Goal: Task Accomplishment & Management: Manage account settings

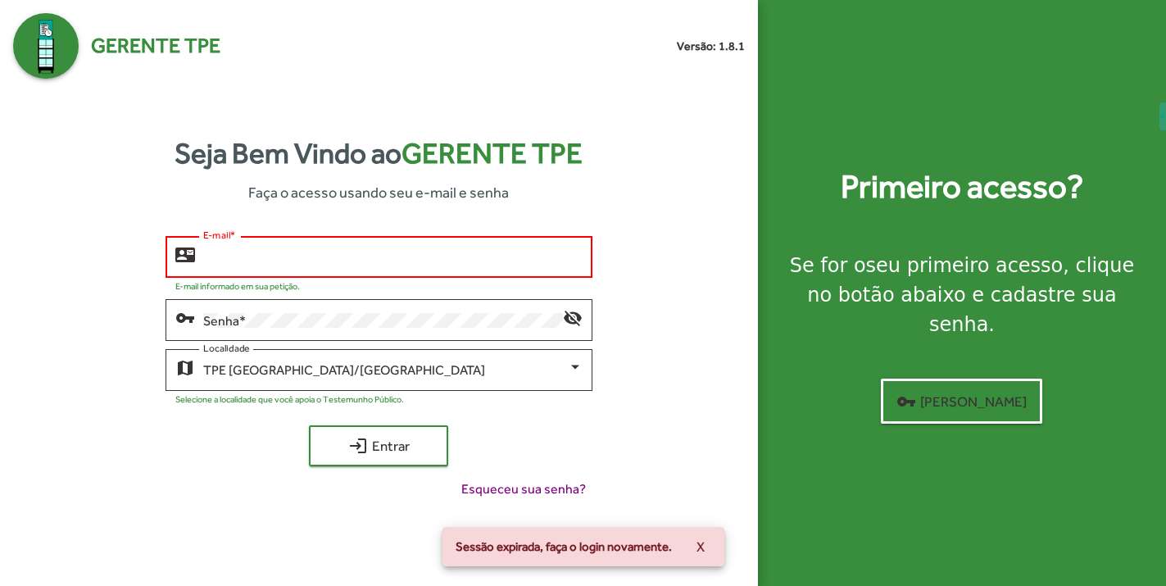
type input "**********"
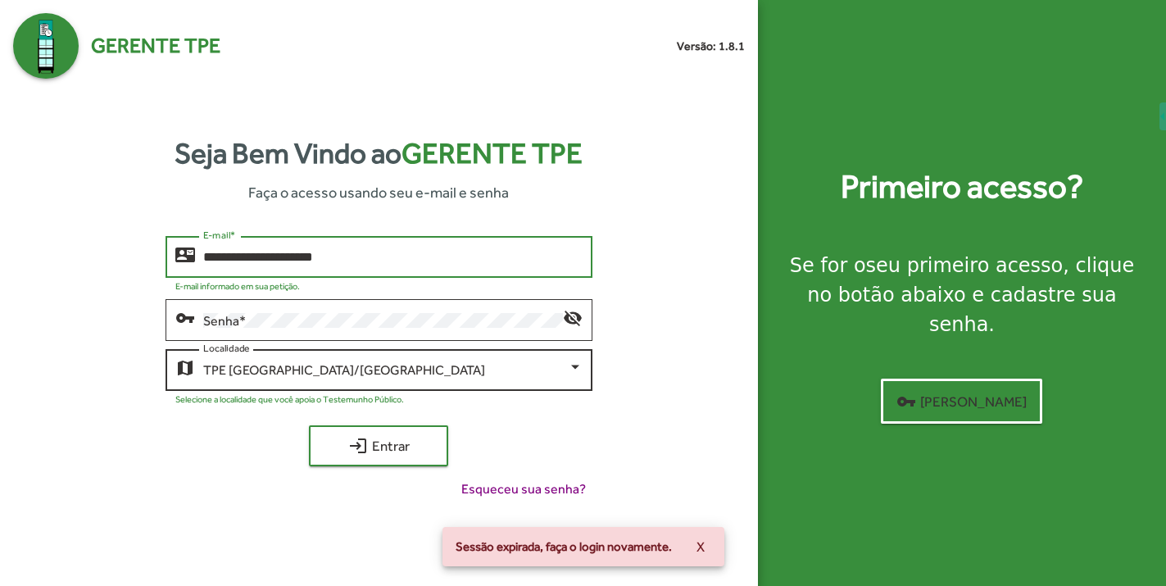
click at [313, 365] on span "TPE [GEOGRAPHIC_DATA]/[GEOGRAPHIC_DATA]" at bounding box center [344, 370] width 282 height 16
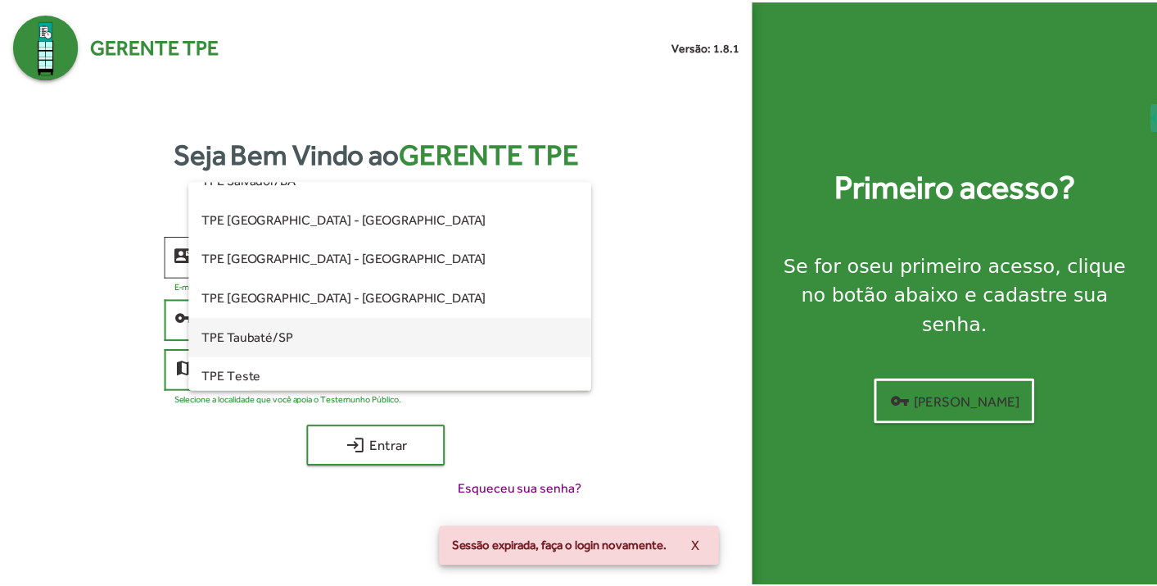
scroll to position [436, 0]
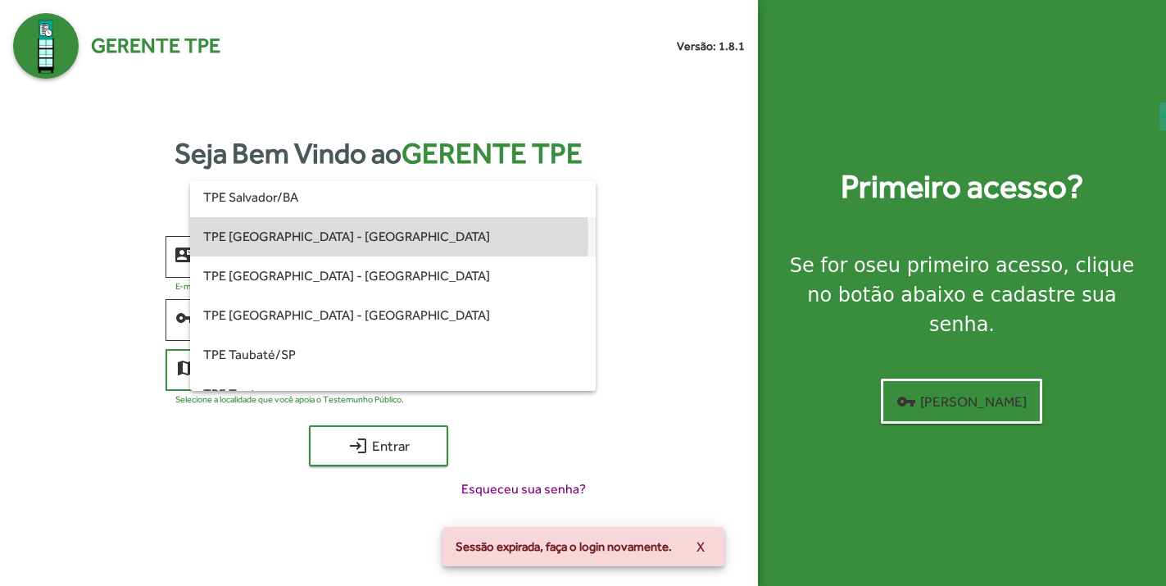
click at [298, 238] on span "TPE [GEOGRAPHIC_DATA] - [GEOGRAPHIC_DATA]" at bounding box center [392, 236] width 379 height 39
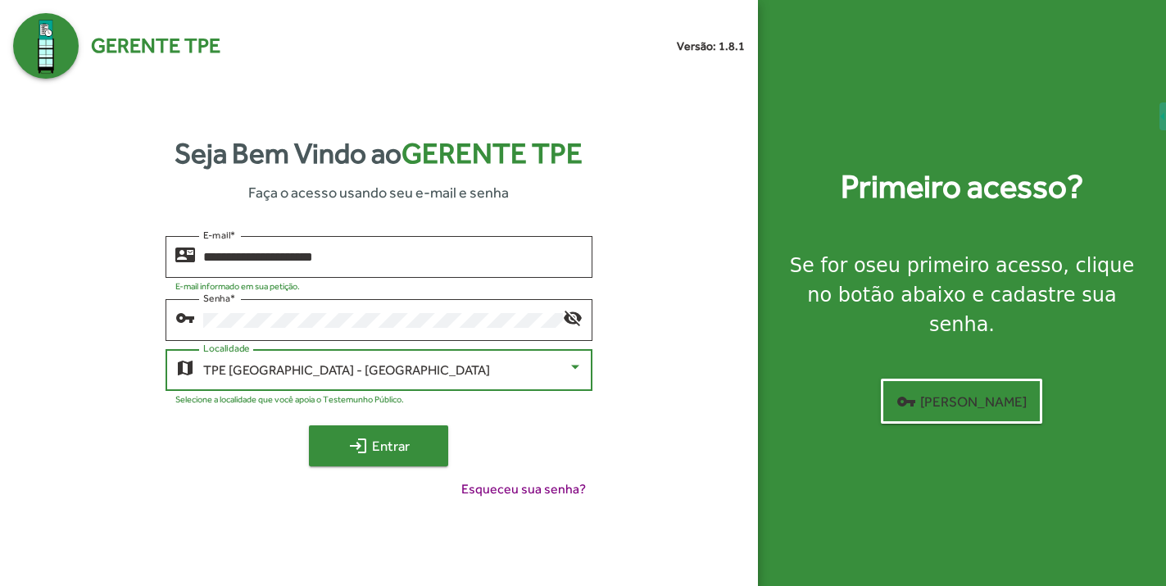
click at [392, 465] on button "login Entrar" at bounding box center [378, 445] width 139 height 41
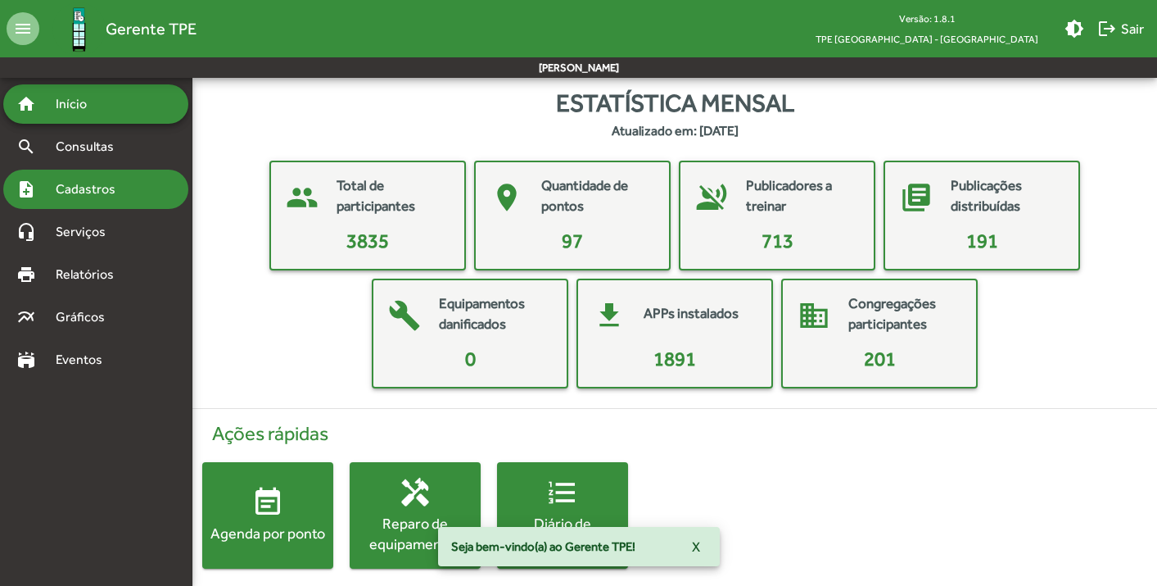
click at [101, 179] on span "Cadastros" at bounding box center [91, 189] width 91 height 20
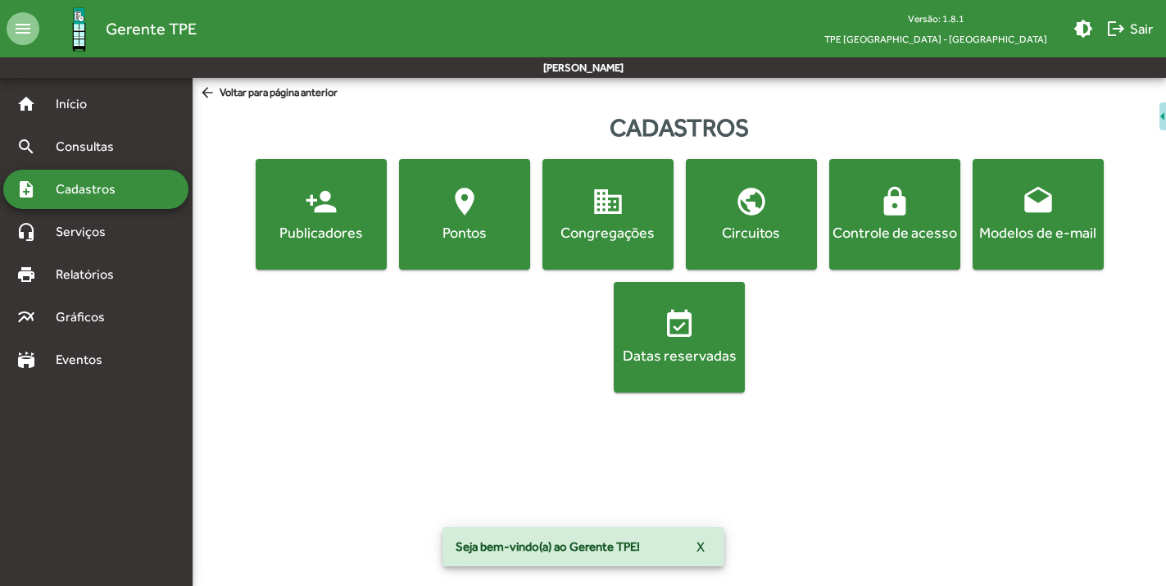
click at [457, 214] on mat-icon "location_on" at bounding box center [464, 201] width 33 height 33
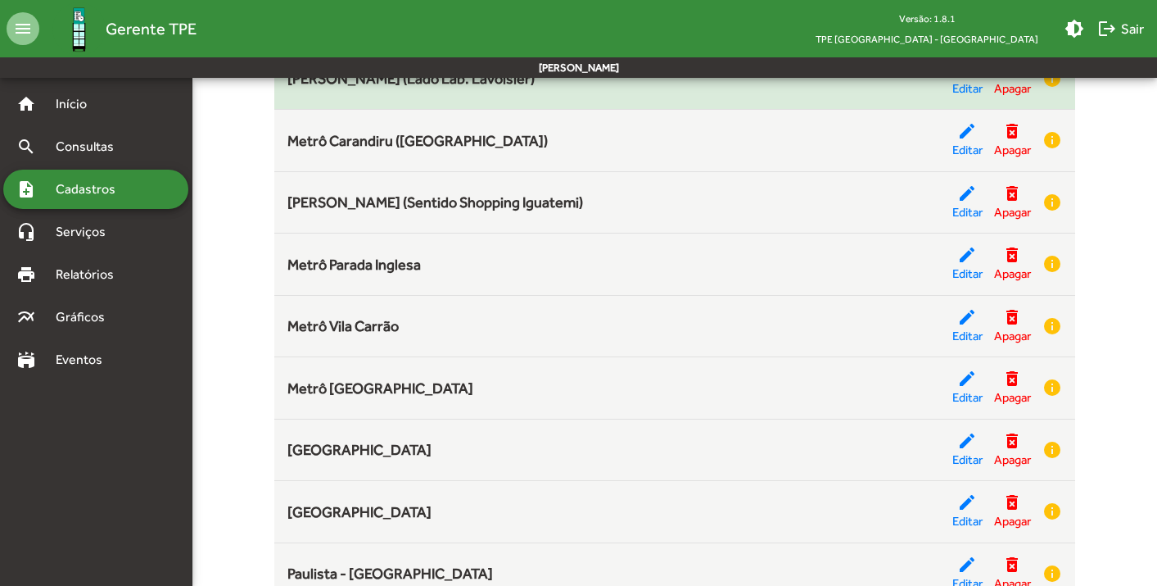
scroll to position [2903, 0]
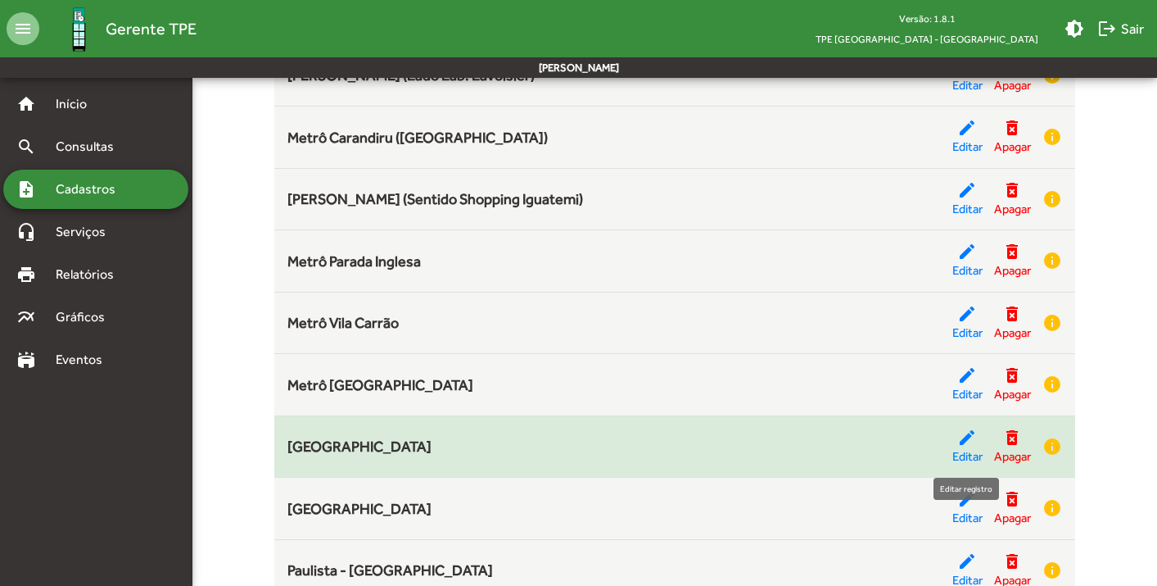
click at [963, 438] on mat-icon "edit" at bounding box center [968, 438] width 20 height 20
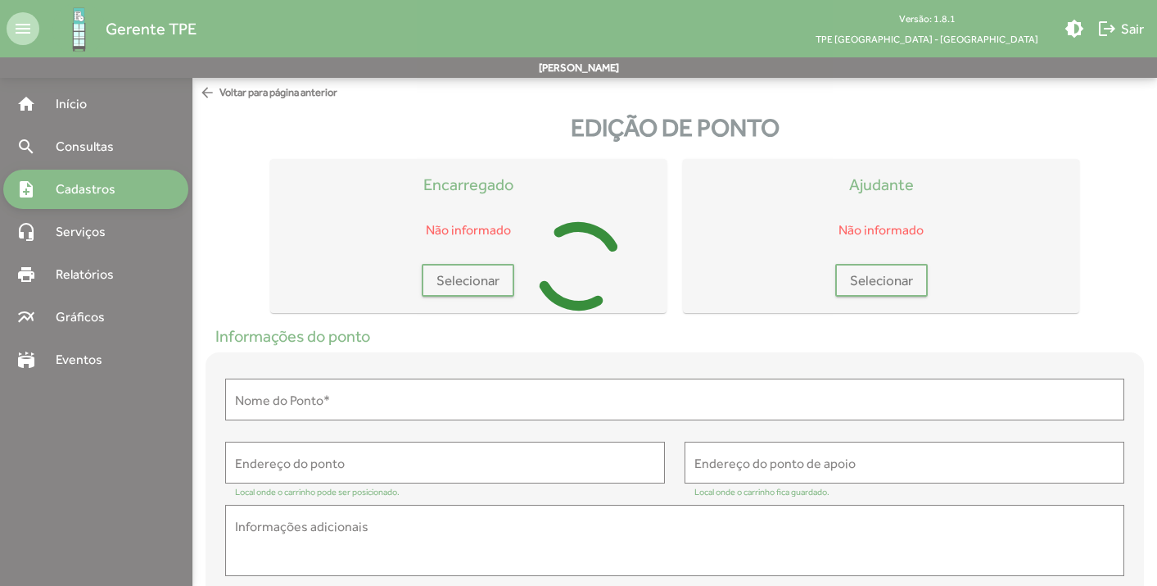
type input "**********"
type textarea "**********"
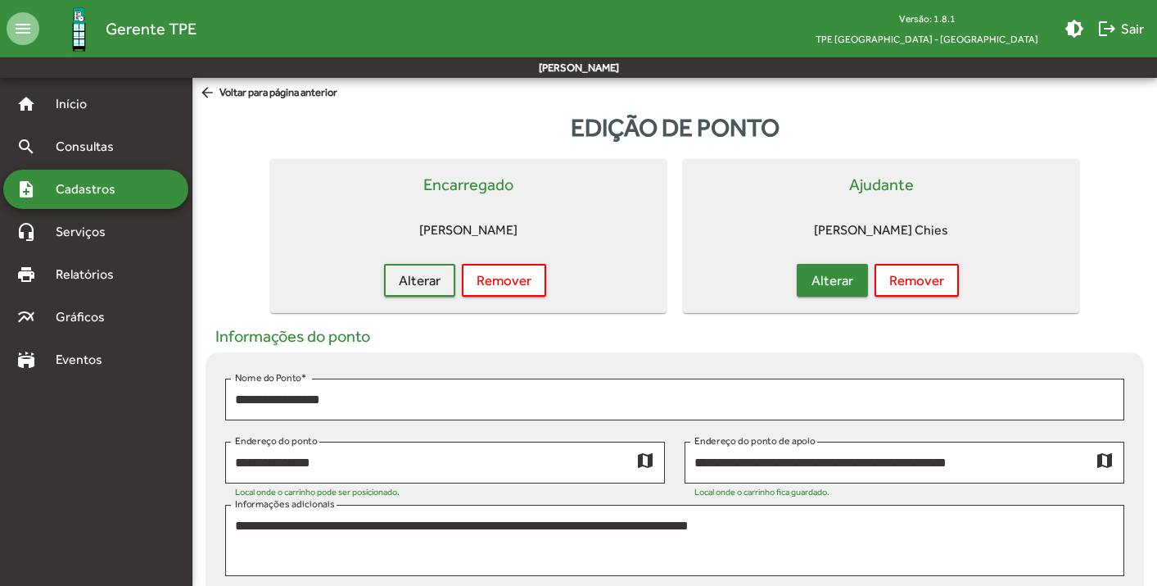
click at [822, 274] on span "Alterar" at bounding box center [833, 279] width 42 height 29
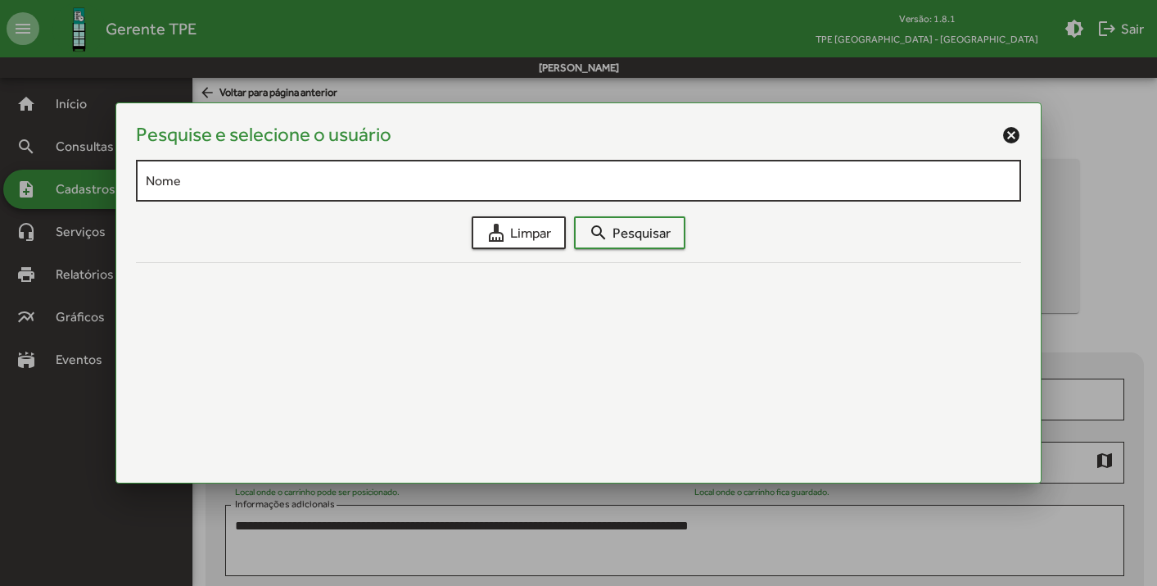
click at [447, 193] on div "Nome" at bounding box center [578, 178] width 865 height 45
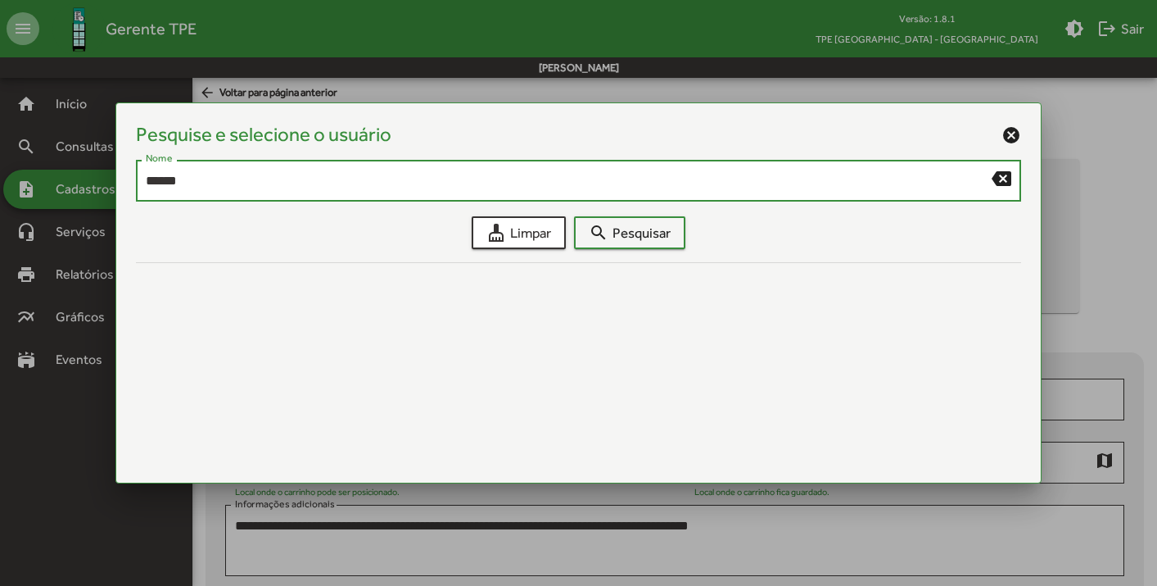
type input "******"
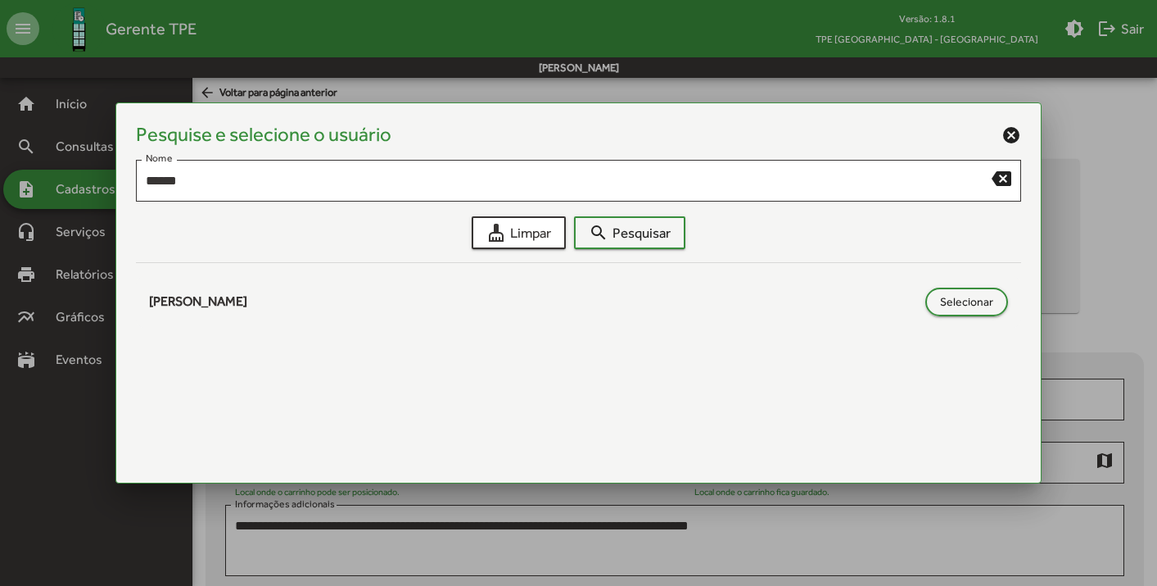
click at [1012, 132] on mat-icon "cancel" at bounding box center [1012, 135] width 20 height 20
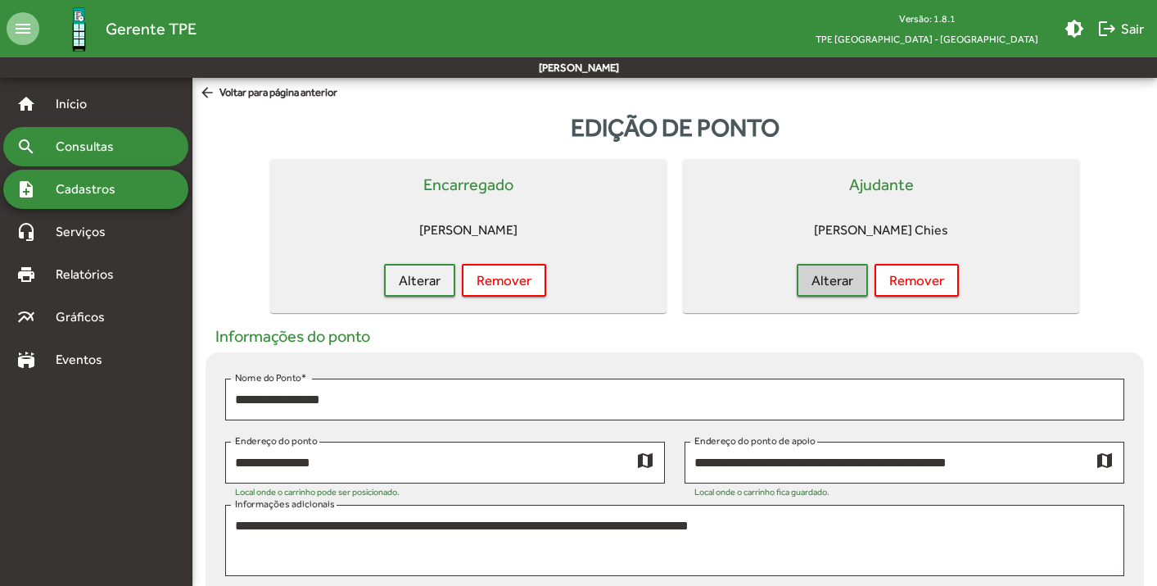
click at [78, 153] on span "Consultas" at bounding box center [90, 147] width 89 height 20
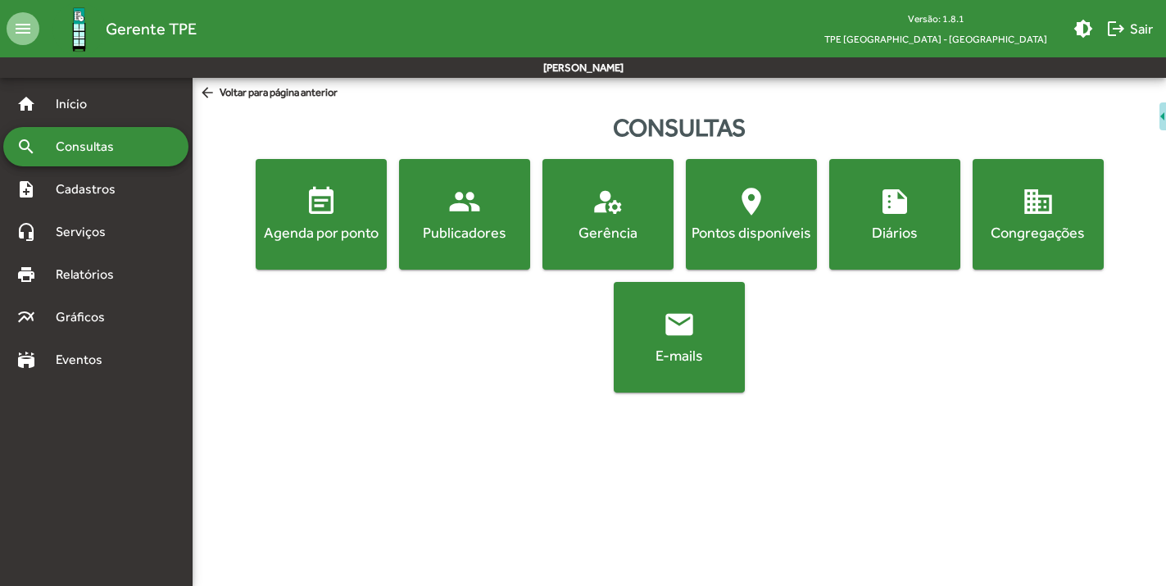
click at [434, 225] on div "Publicadores" at bounding box center [464, 232] width 125 height 20
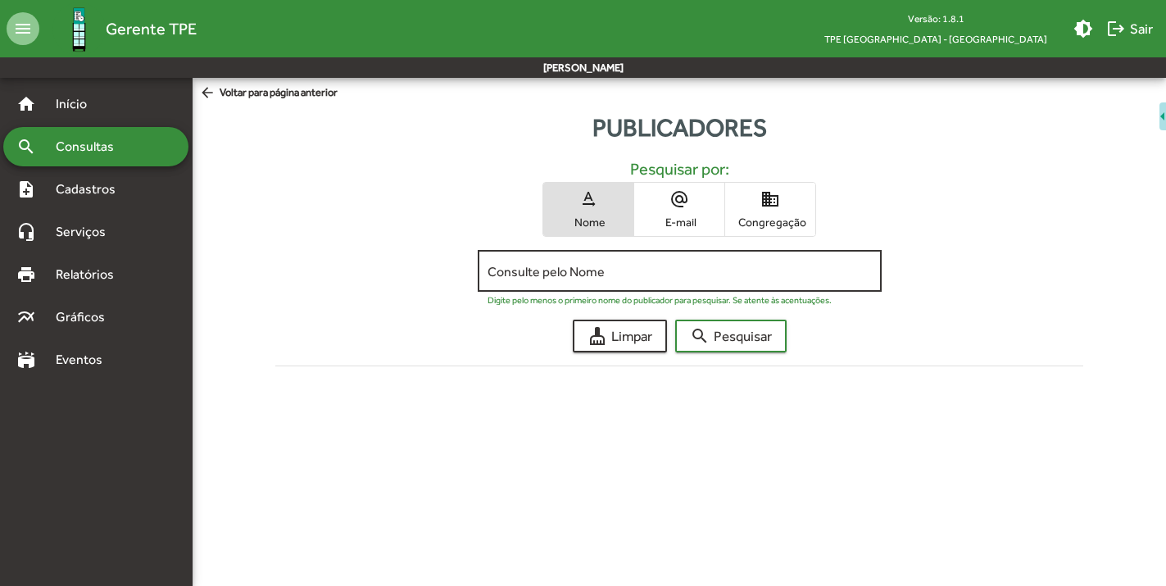
click at [607, 279] on div "Consulte pelo Nome" at bounding box center [679, 269] width 384 height 45
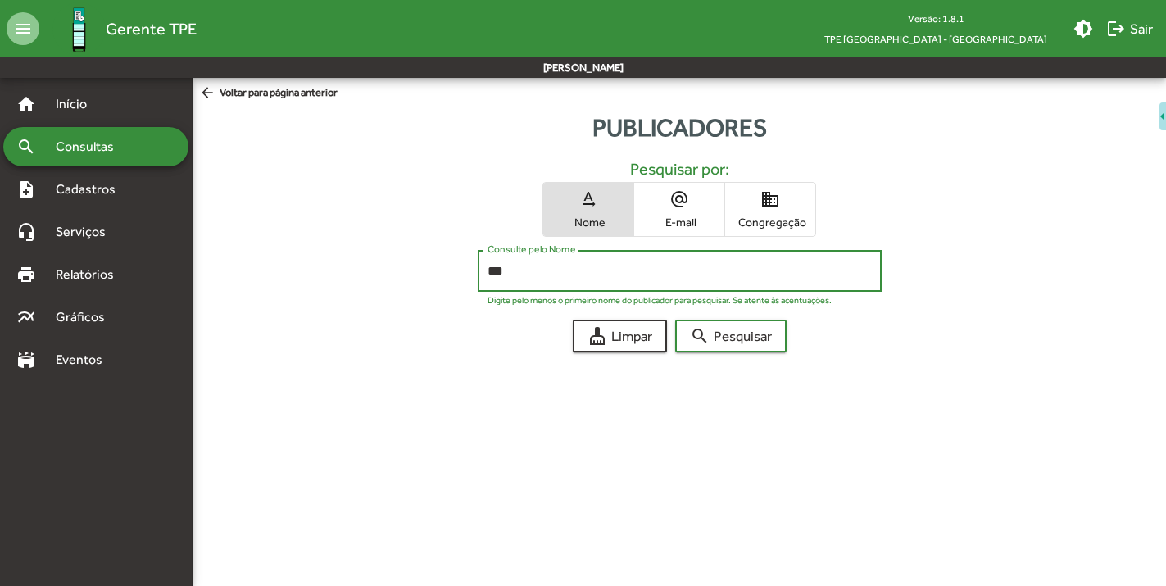
type input "***"
click at [675, 319] on button "search Pesquisar" at bounding box center [730, 335] width 111 height 33
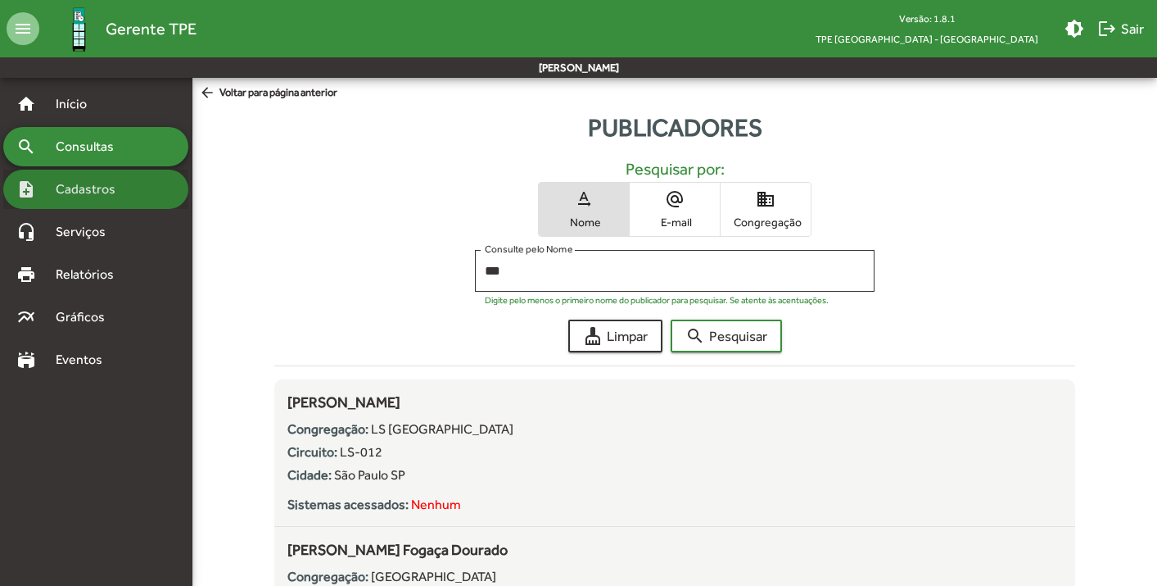
click at [70, 188] on span "Cadastros" at bounding box center [91, 189] width 91 height 20
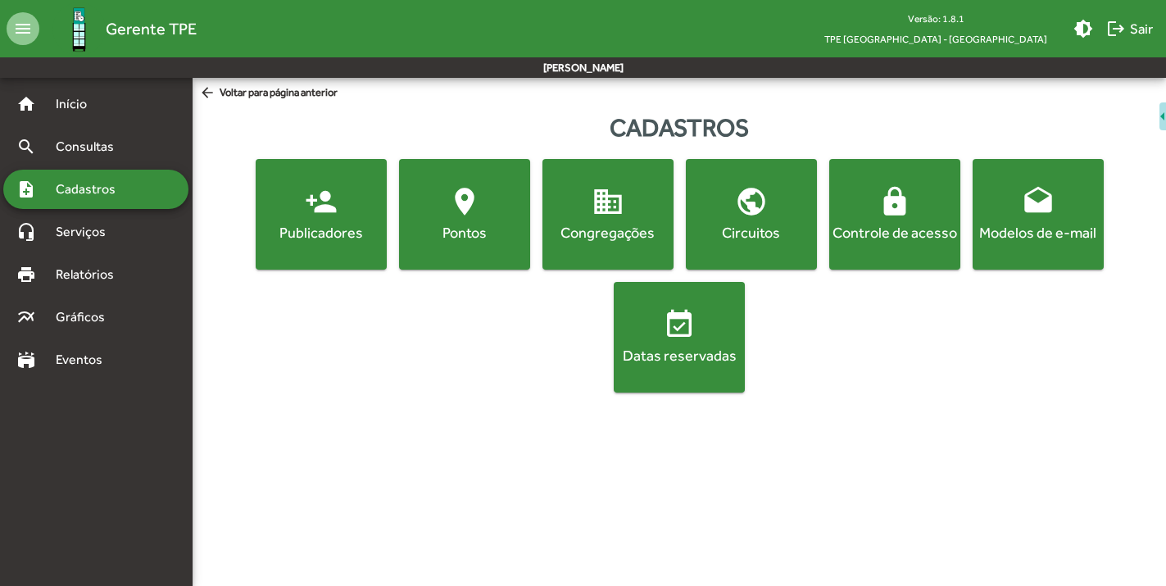
drag, startPoint x: 878, startPoint y: 214, endPoint x: 866, endPoint y: 178, distance: 38.1
click at [866, 178] on button "lock Controle de acesso" at bounding box center [894, 214] width 131 height 111
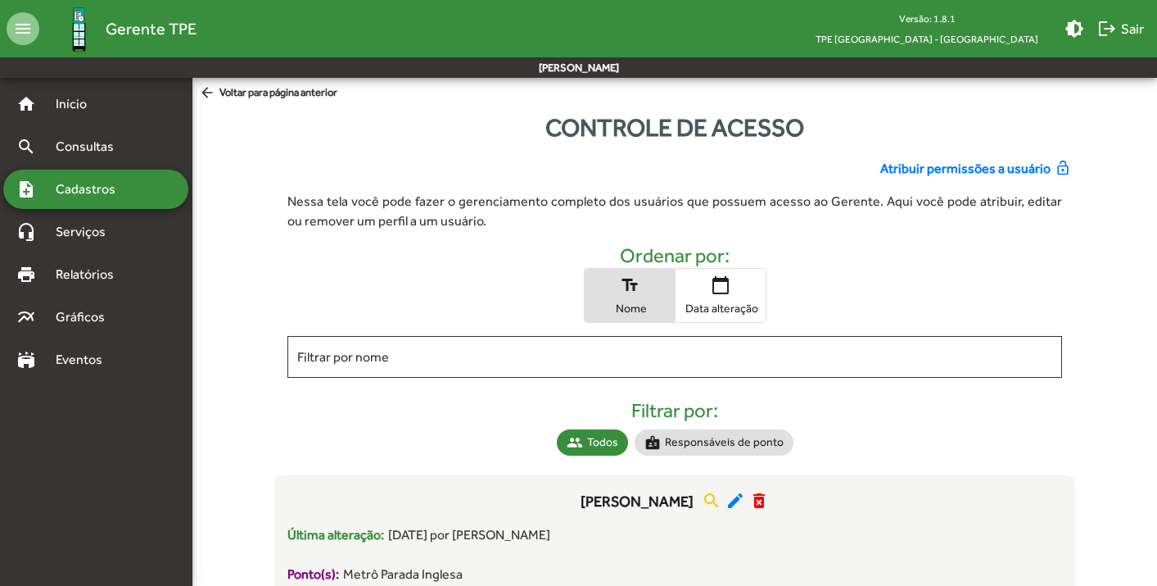
click at [1002, 172] on span "Atribuir permissões a usuário" at bounding box center [966, 169] width 170 height 20
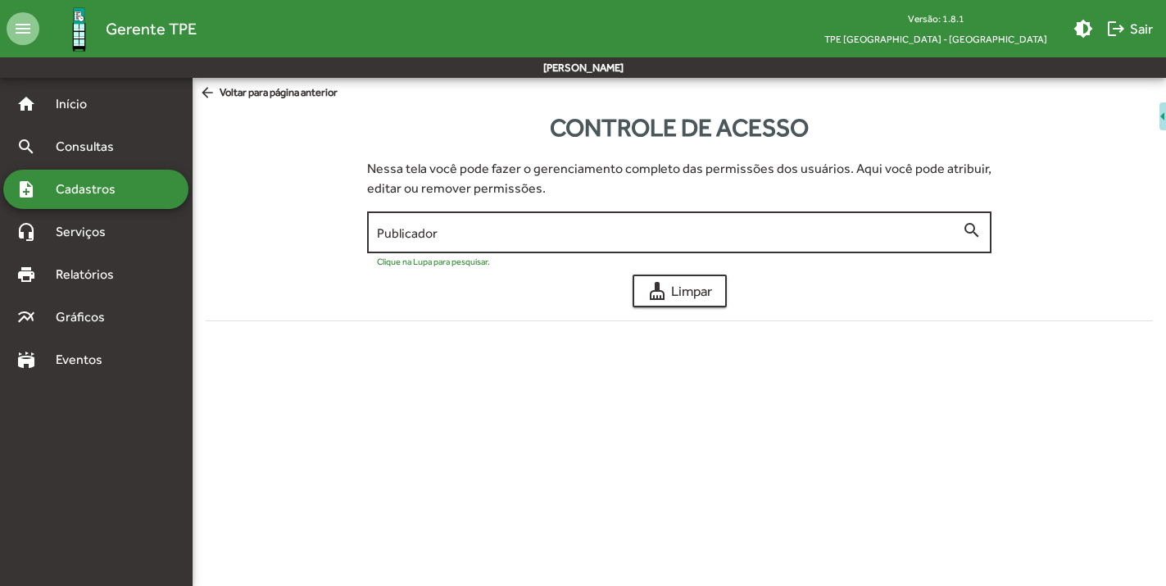
click at [481, 236] on input "Publicador" at bounding box center [670, 232] width 586 height 15
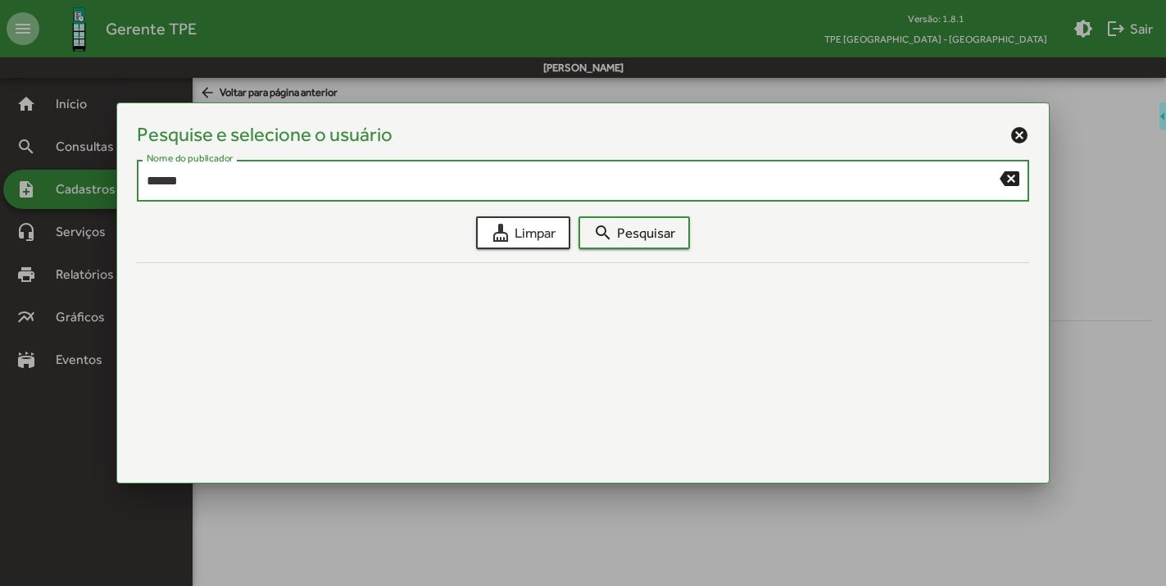
type input "******"
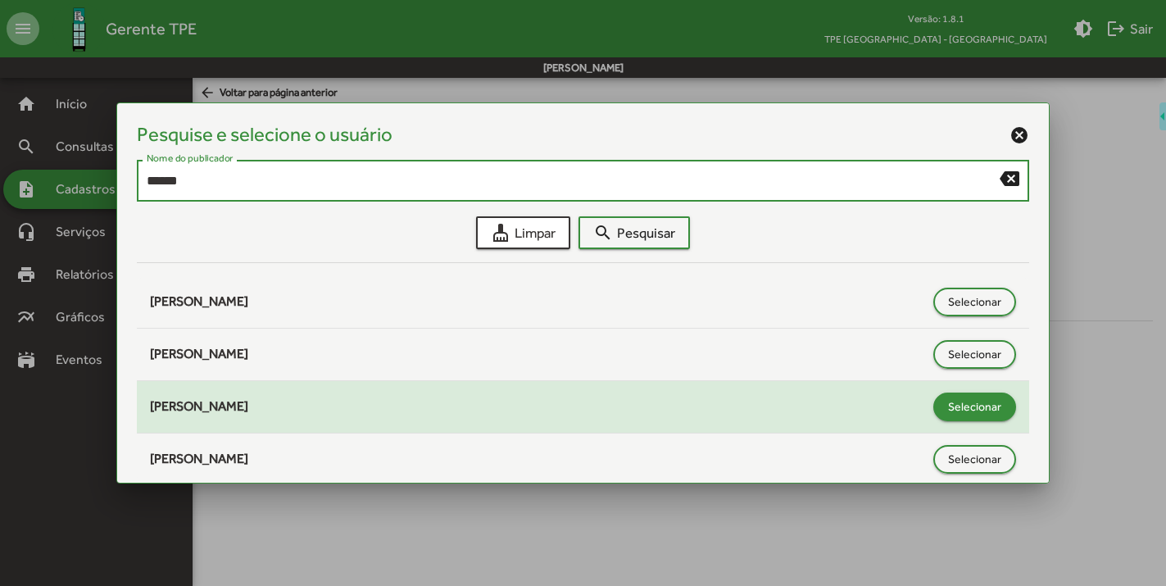
click at [973, 413] on span "Selecionar" at bounding box center [974, 406] width 53 height 29
type input "**********"
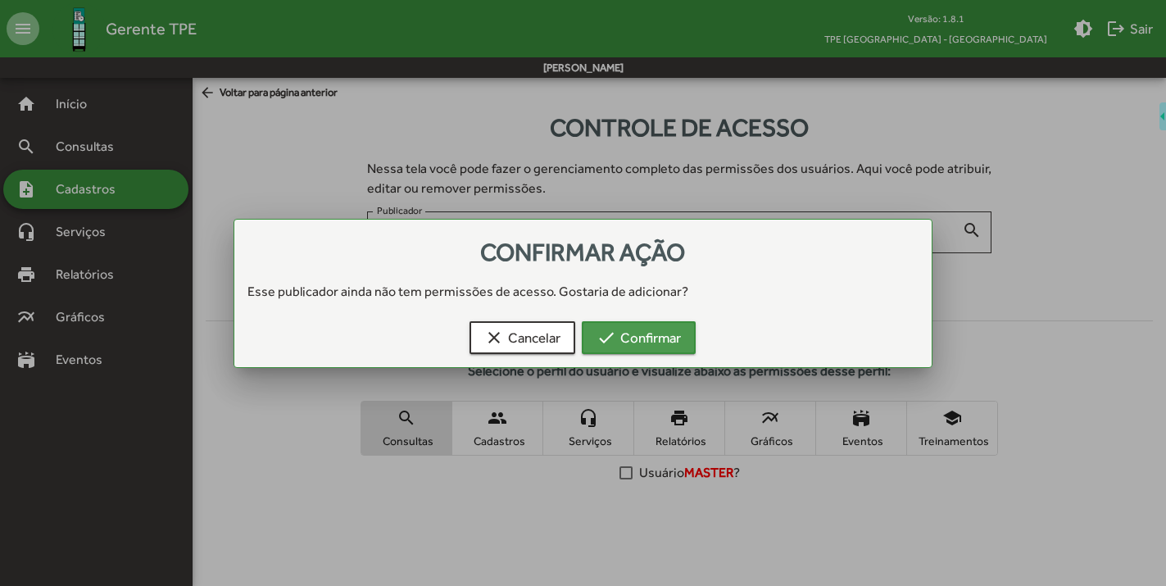
click at [653, 337] on span "check Confirmar" at bounding box center [638, 337] width 84 height 29
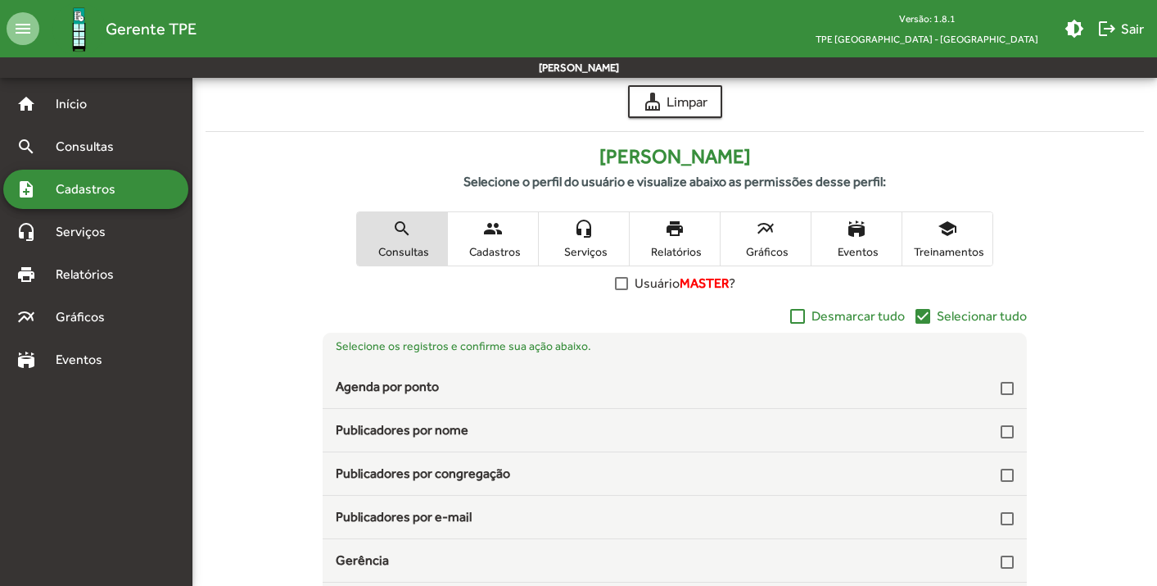
scroll to position [190, 0]
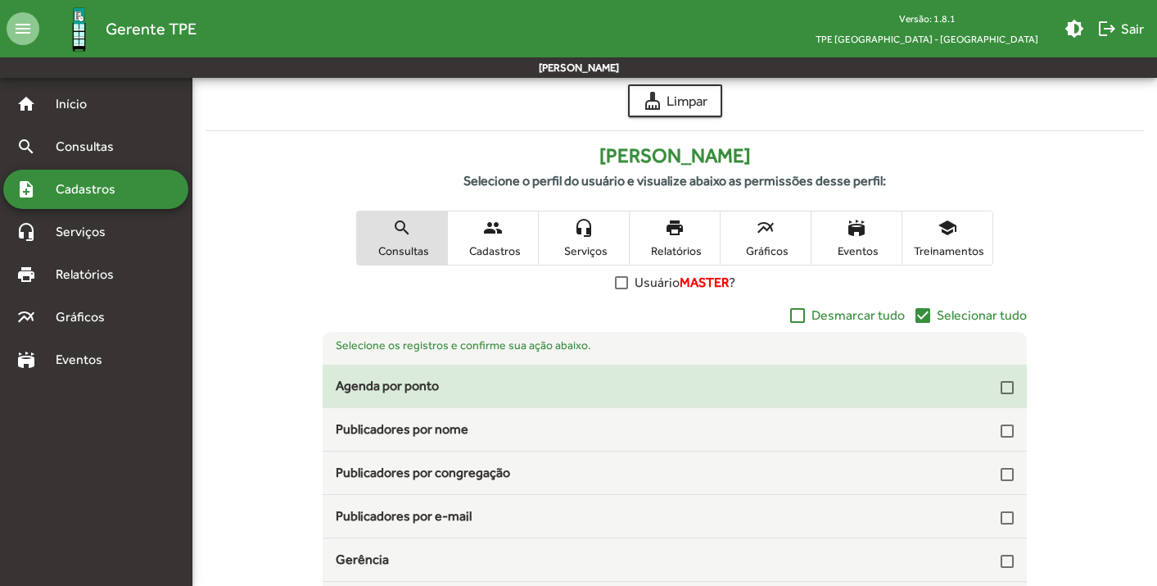
click at [1001, 386] on div at bounding box center [1007, 387] width 13 height 13
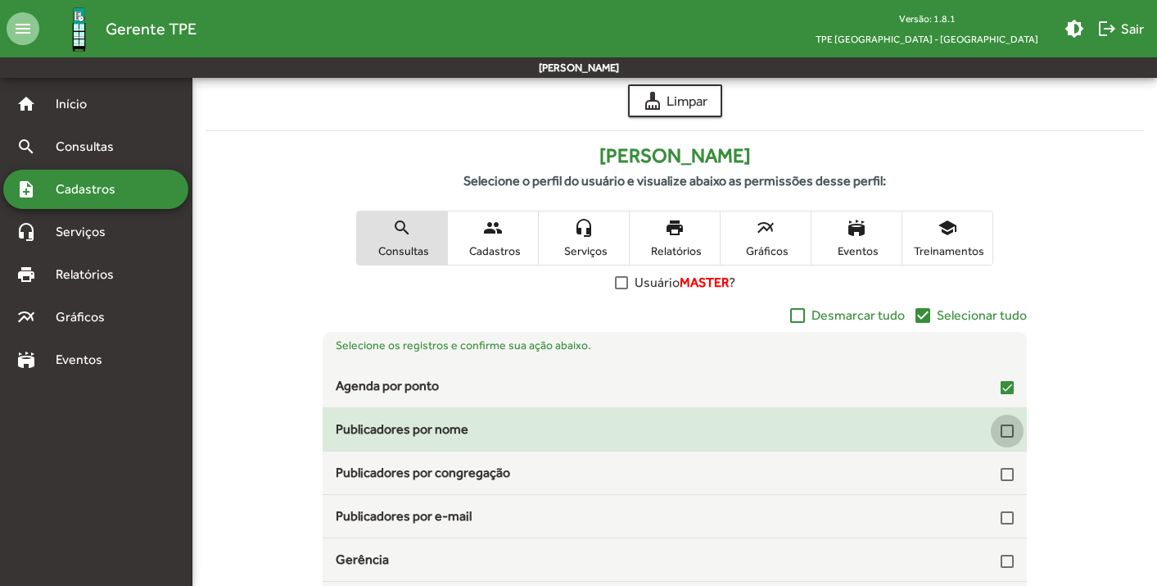
click at [1002, 433] on div at bounding box center [1007, 430] width 13 height 13
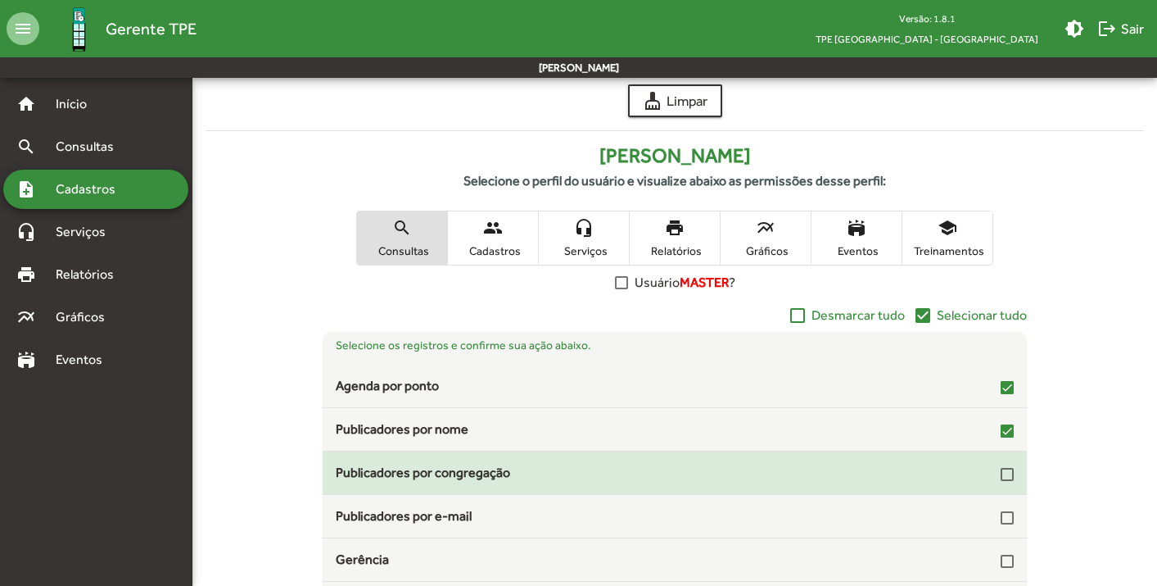
click at [1001, 470] on div at bounding box center [1007, 474] width 13 height 13
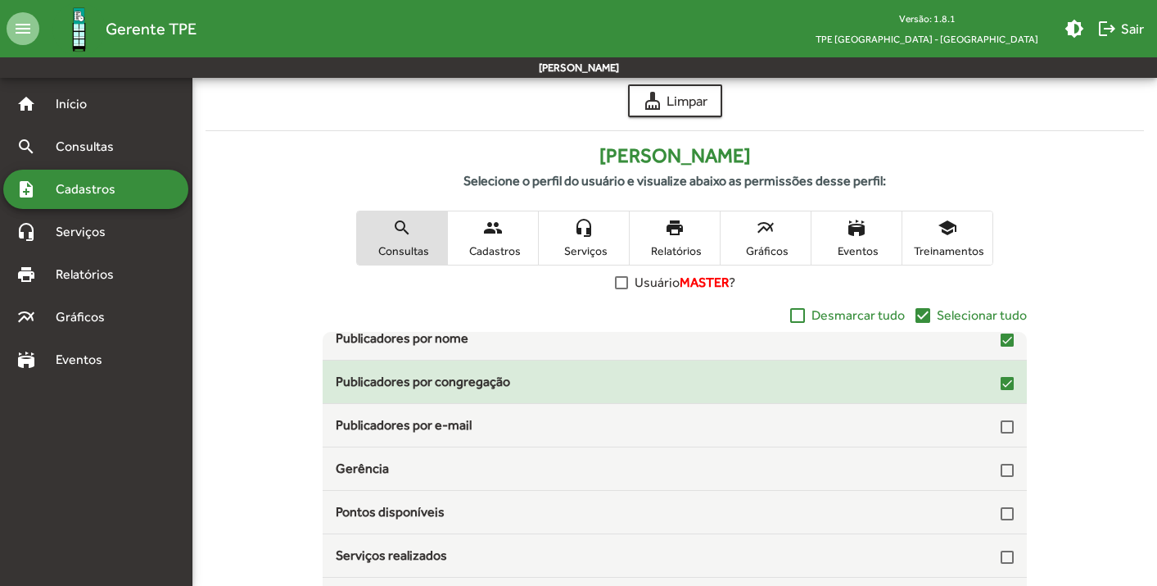
scroll to position [94, 0]
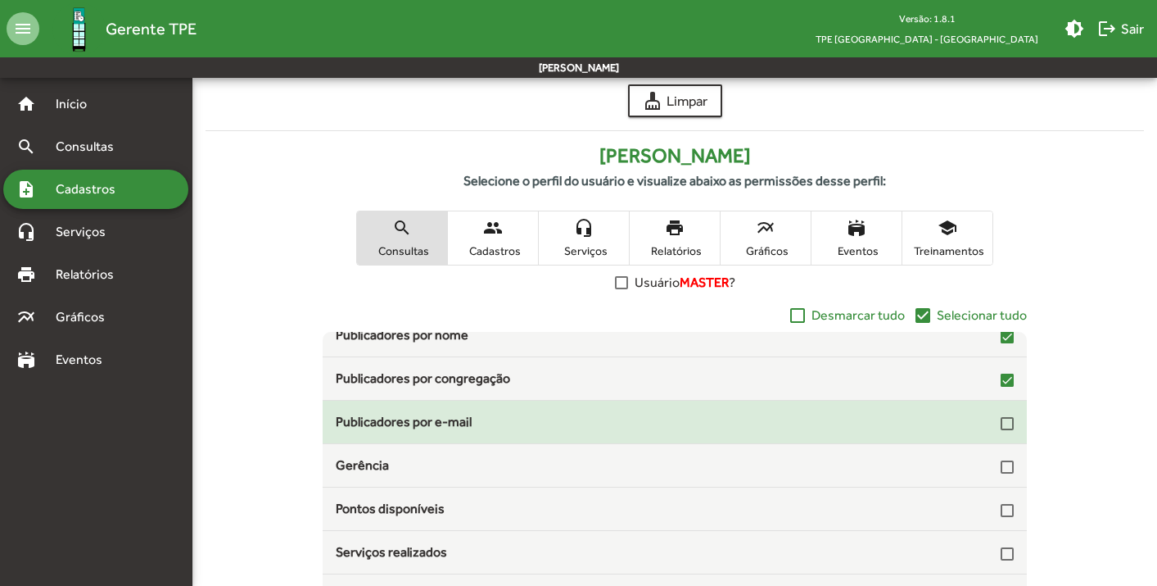
click at [1001, 427] on div at bounding box center [1007, 423] width 13 height 13
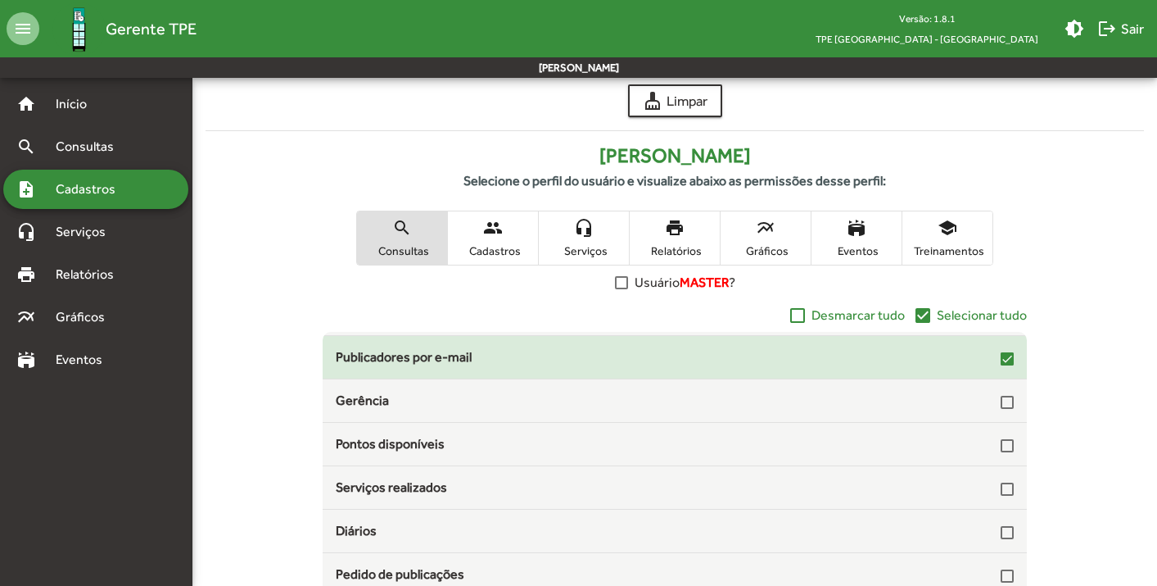
scroll to position [163, 0]
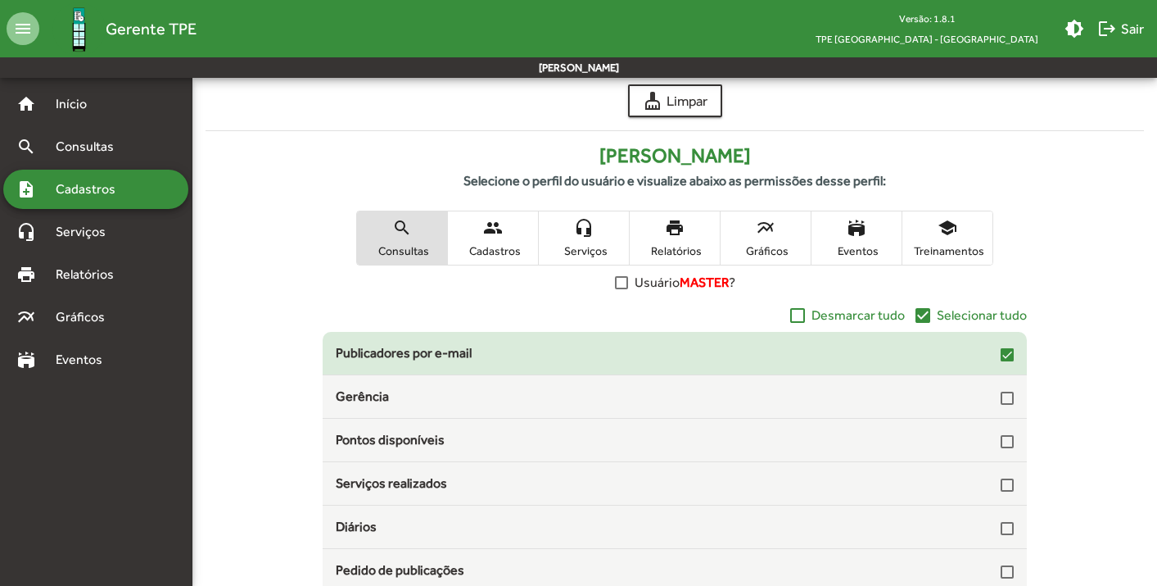
click at [1001, 437] on div at bounding box center [1007, 441] width 13 height 13
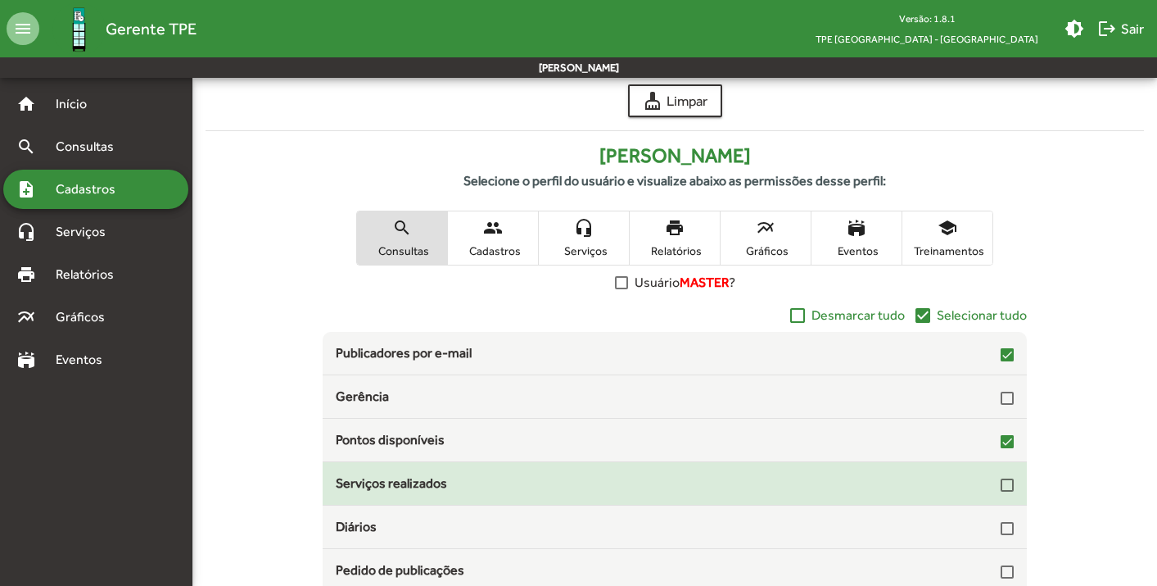
click at [1001, 486] on div at bounding box center [1007, 484] width 13 height 13
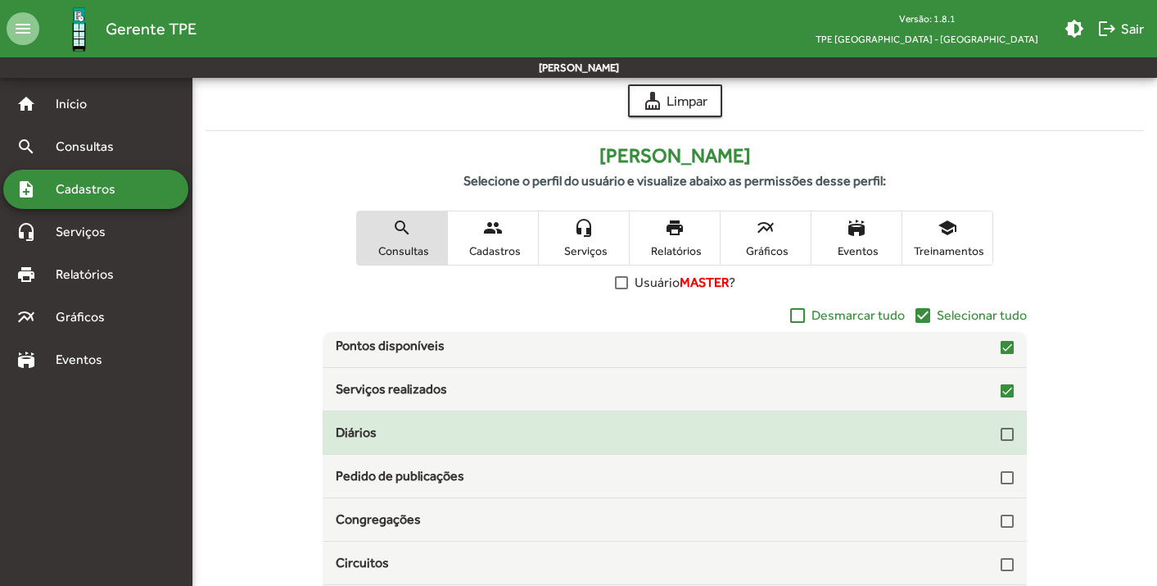
scroll to position [259, 0]
click at [1002, 436] on div at bounding box center [1007, 432] width 13 height 13
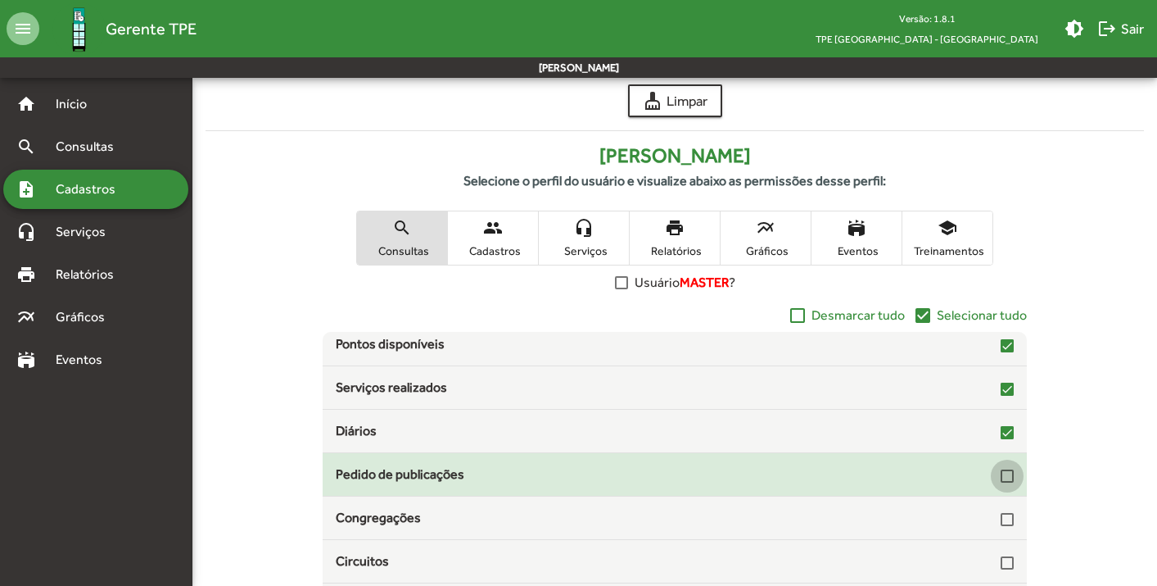
click at [1002, 480] on div at bounding box center [1007, 475] width 13 height 13
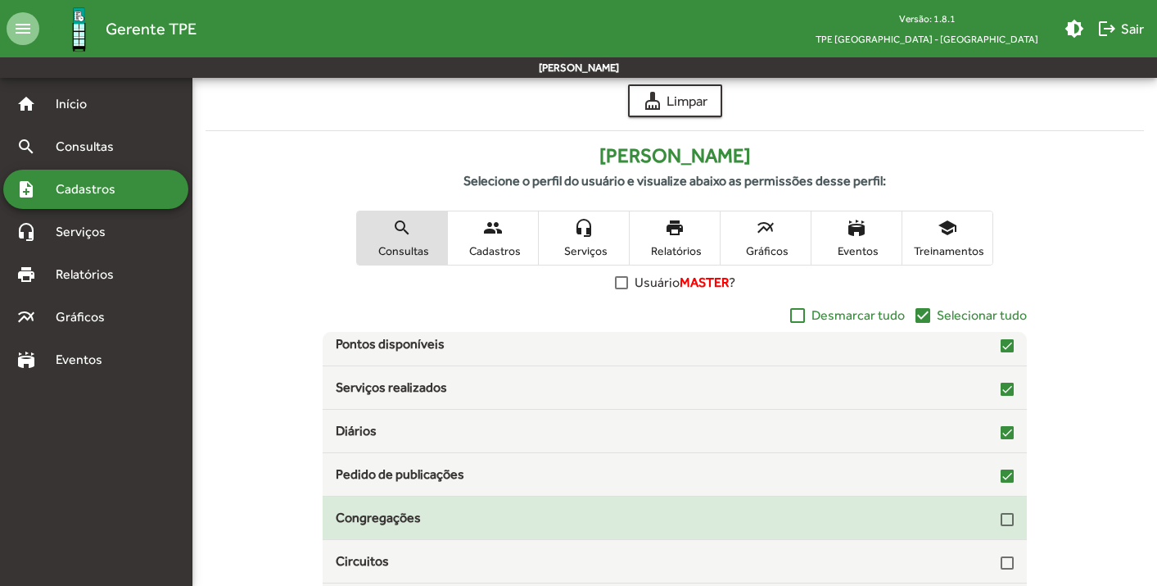
scroll to position [266, 0]
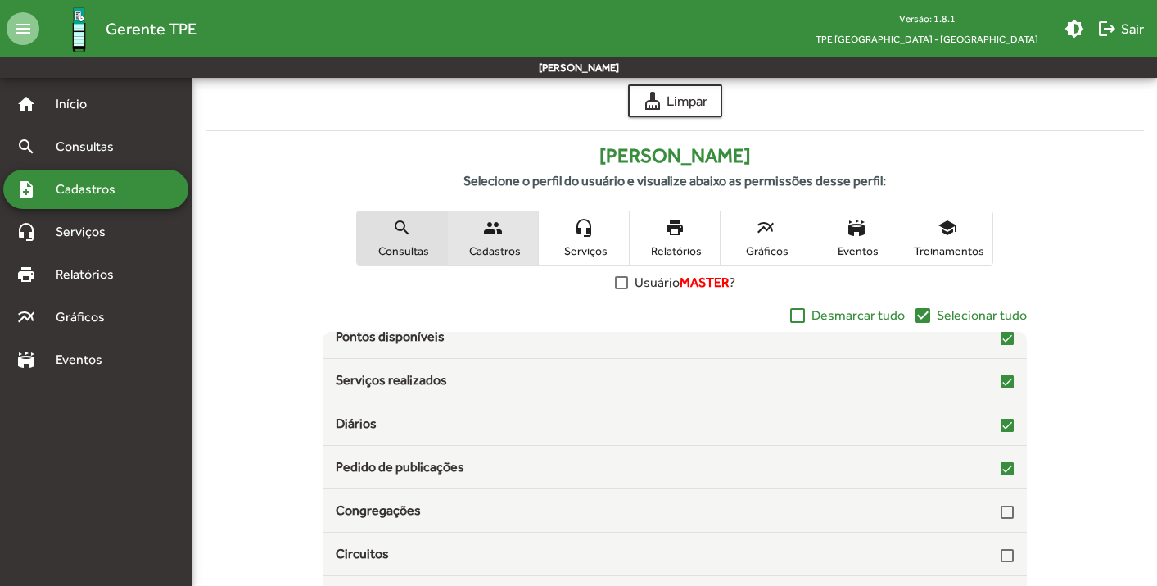
click at [504, 256] on span "Cadastros" at bounding box center [493, 250] width 82 height 15
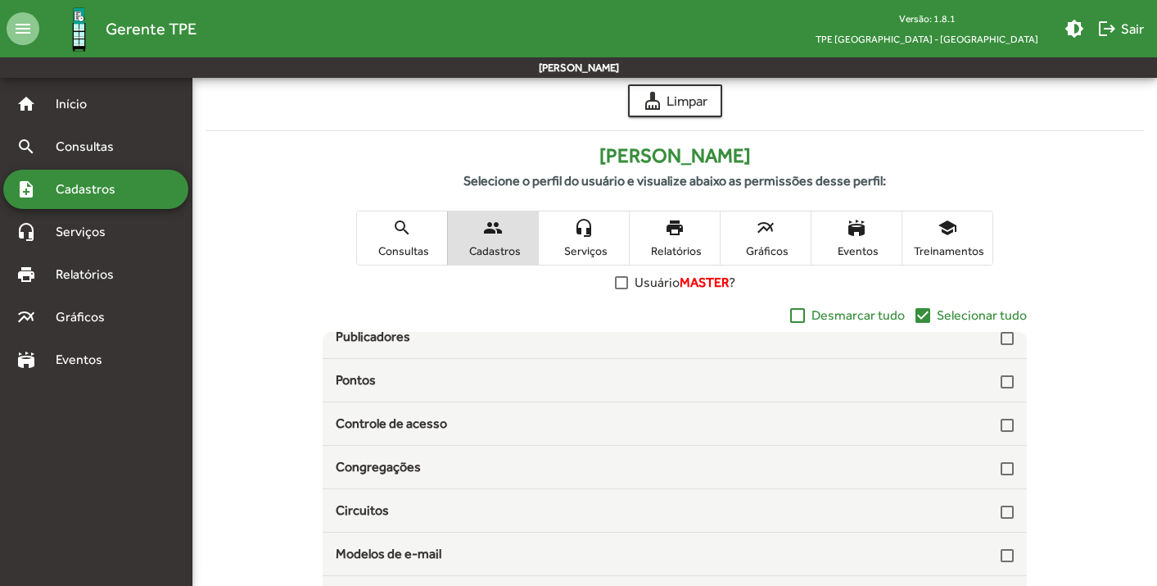
click at [565, 243] on span "Serviços" at bounding box center [584, 250] width 82 height 15
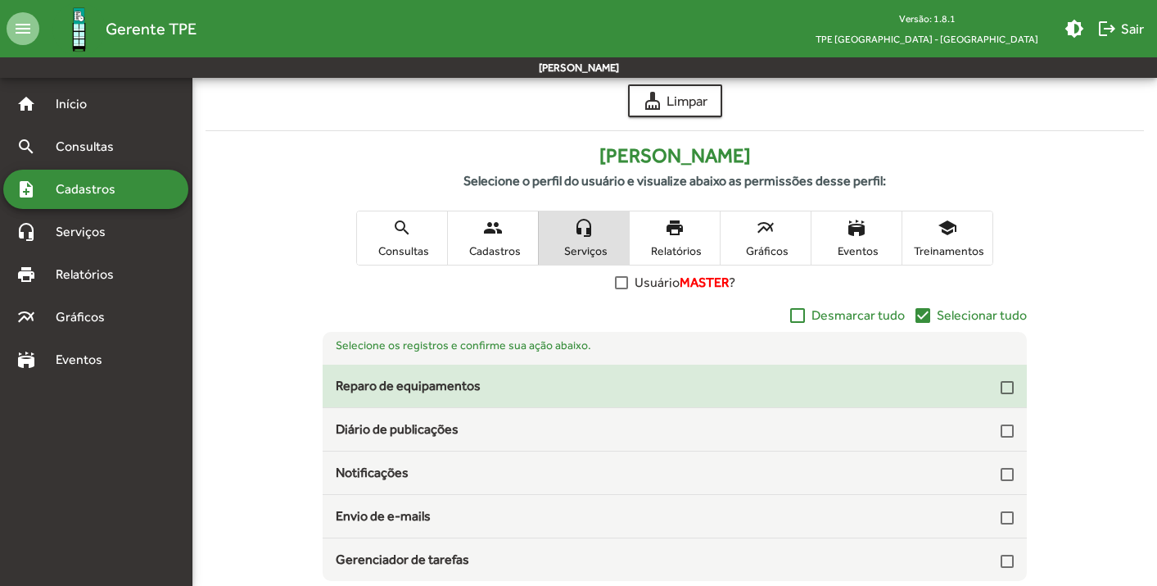
click at [1003, 387] on div at bounding box center [1007, 387] width 13 height 13
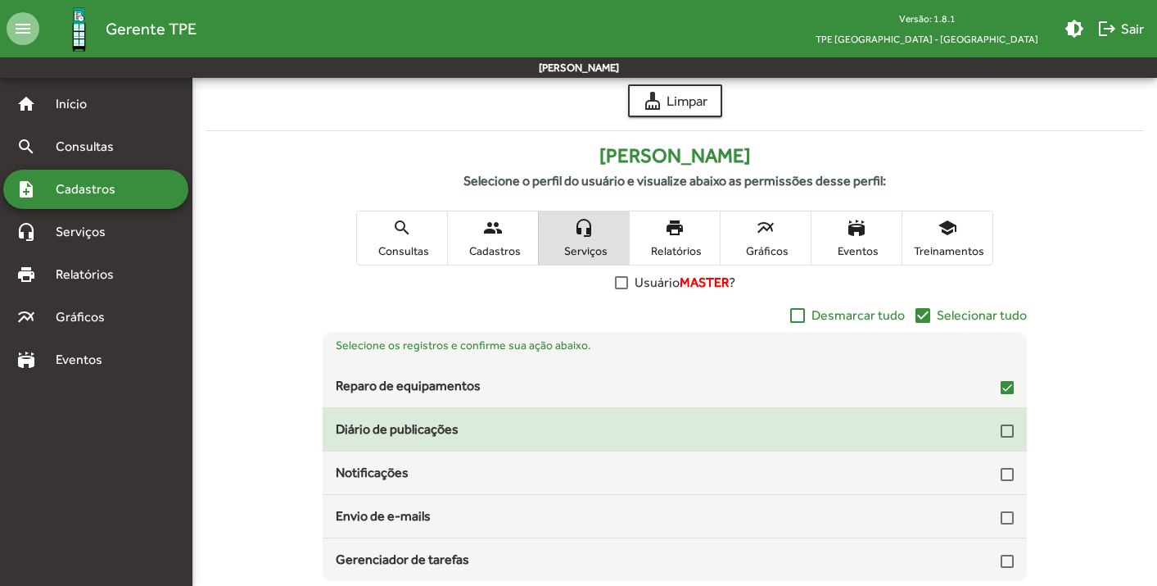
click at [1008, 428] on div at bounding box center [1007, 430] width 13 height 13
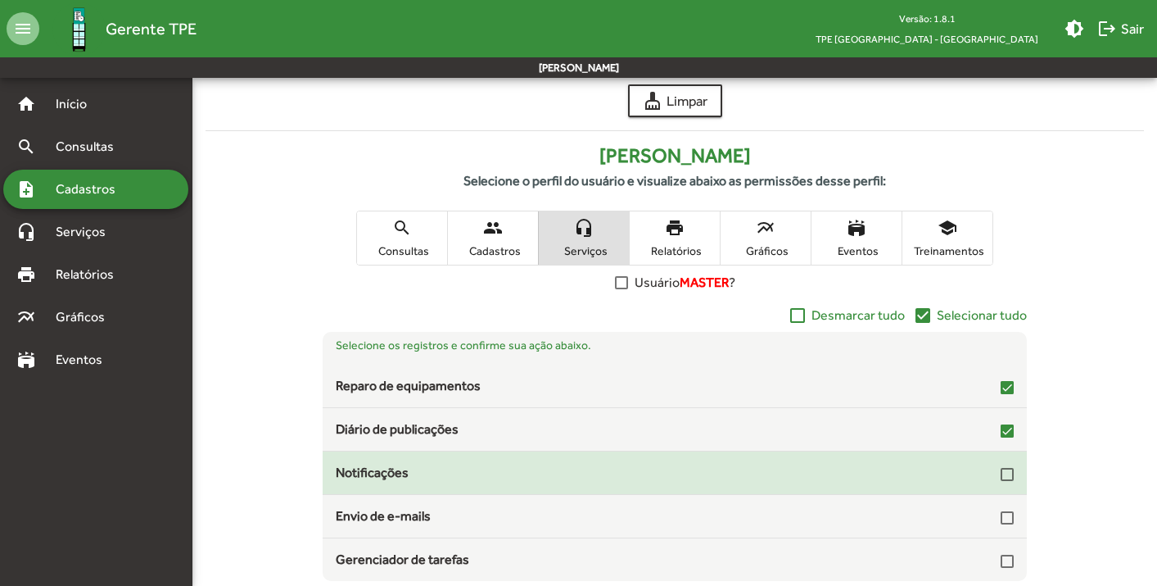
click at [1006, 478] on div at bounding box center [1007, 474] width 13 height 13
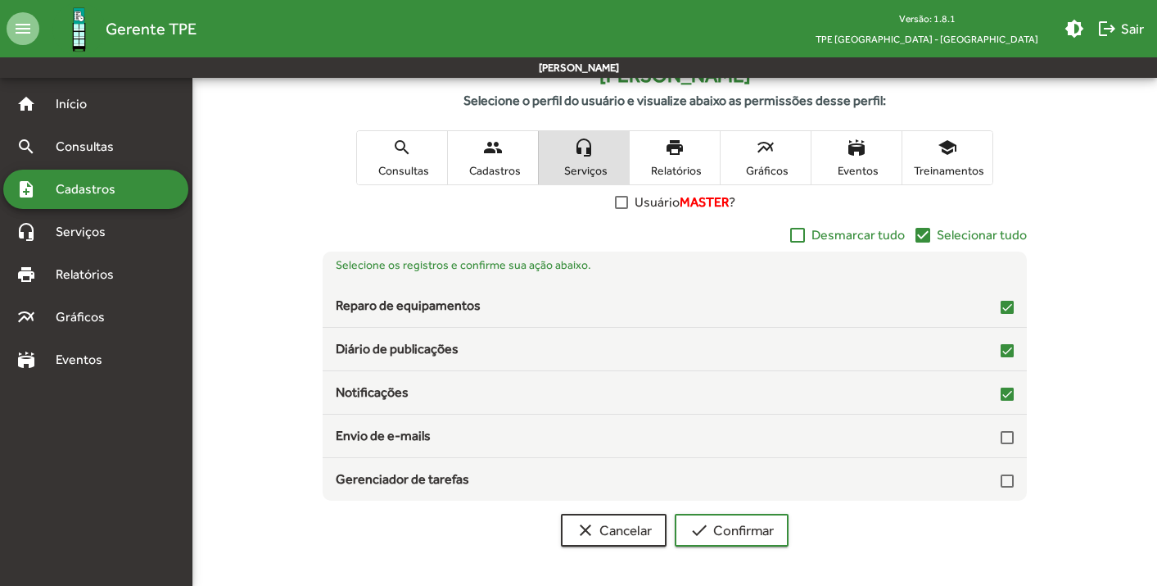
scroll to position [271, 0]
click at [673, 175] on span "Relatórios" at bounding box center [675, 170] width 82 height 15
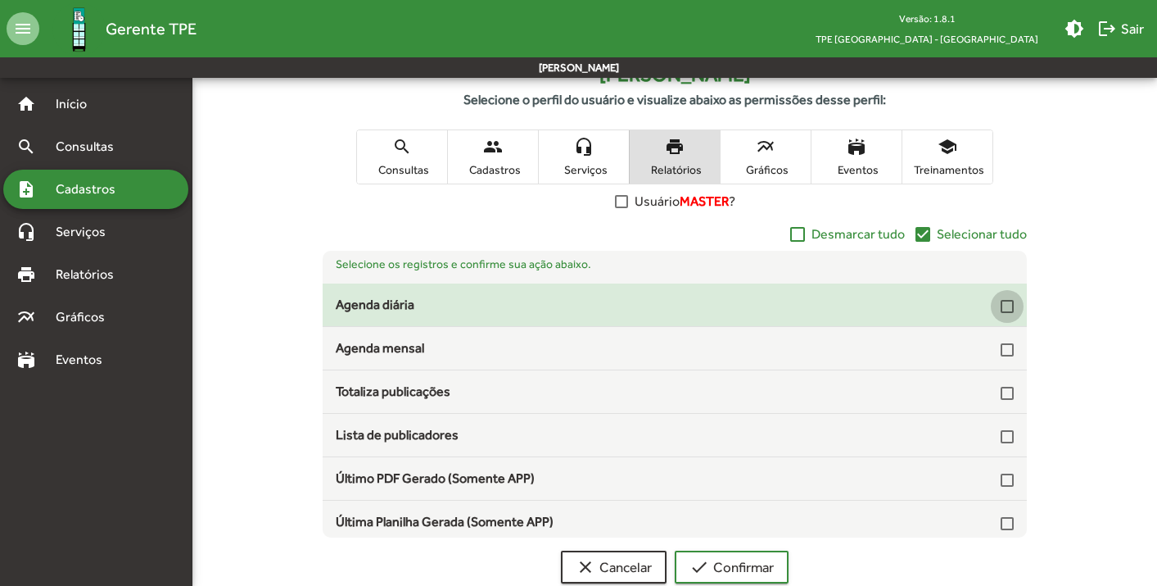
click at [1001, 313] on div at bounding box center [1007, 306] width 13 height 13
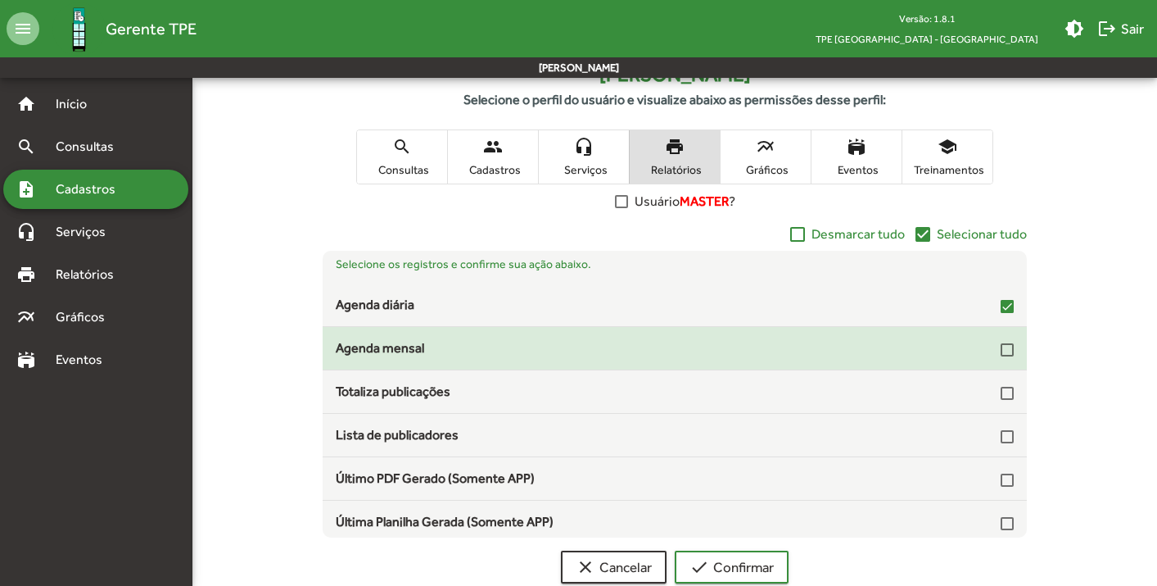
click at [1001, 356] on div at bounding box center [1007, 349] width 13 height 13
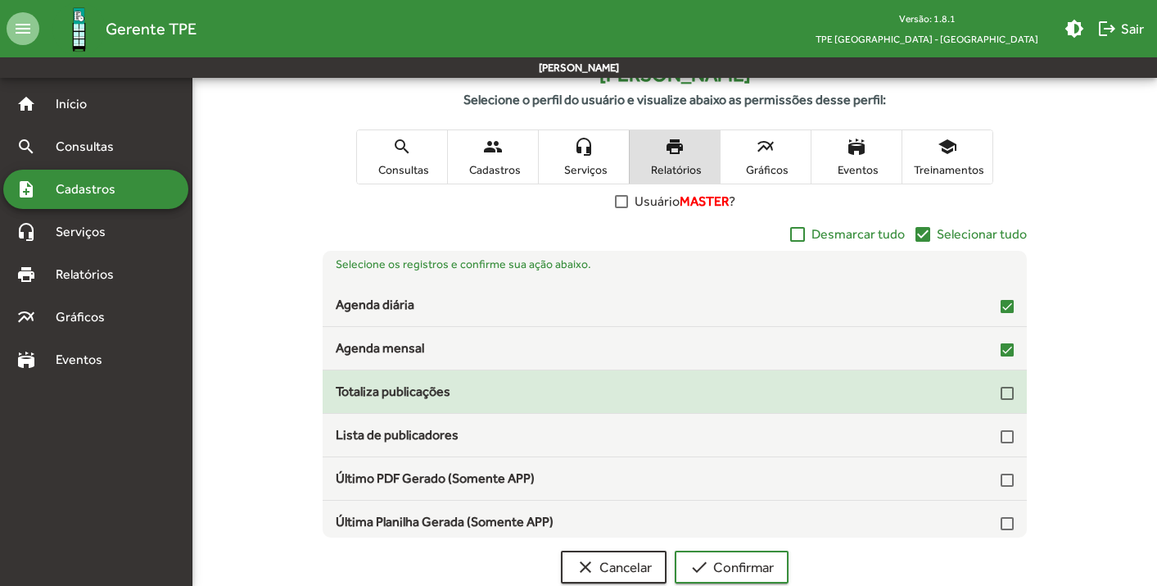
click at [1001, 392] on div at bounding box center [1007, 393] width 13 height 13
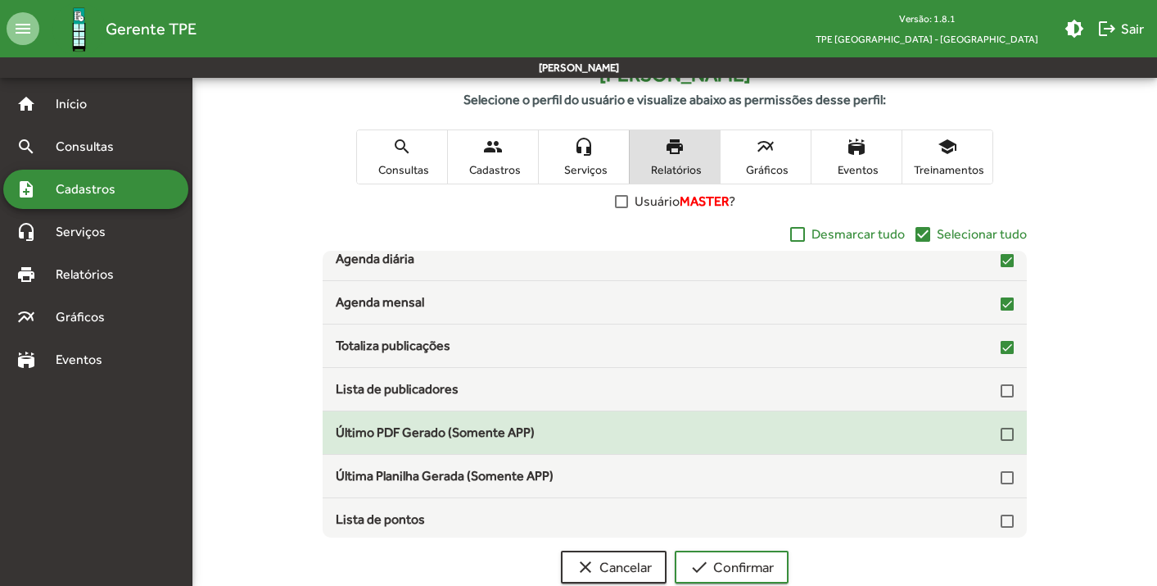
scroll to position [49, 0]
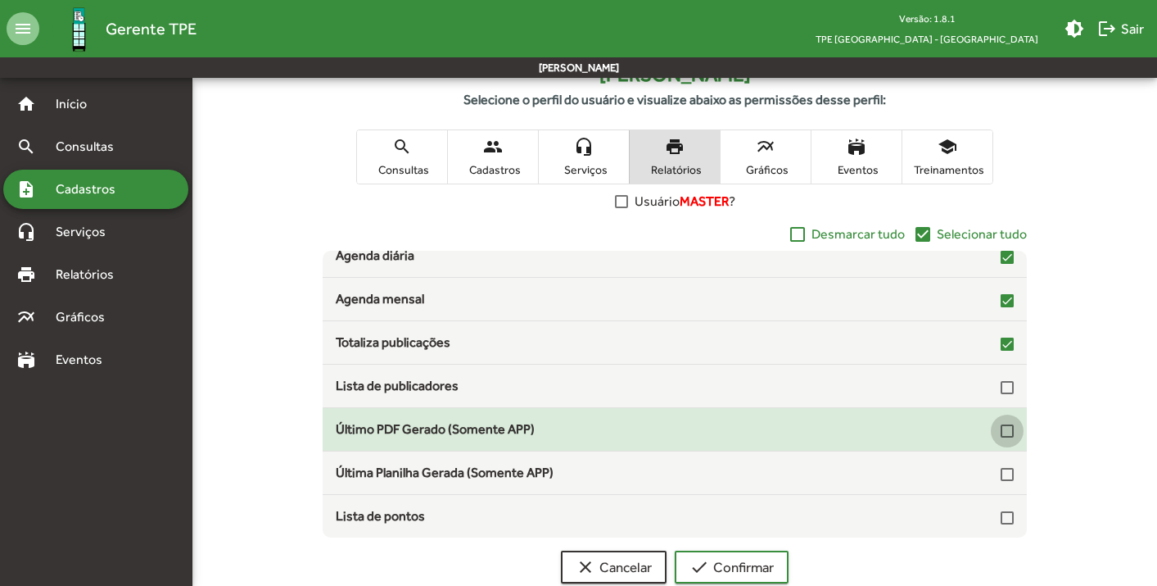
click at [1001, 428] on div at bounding box center [1007, 430] width 13 height 13
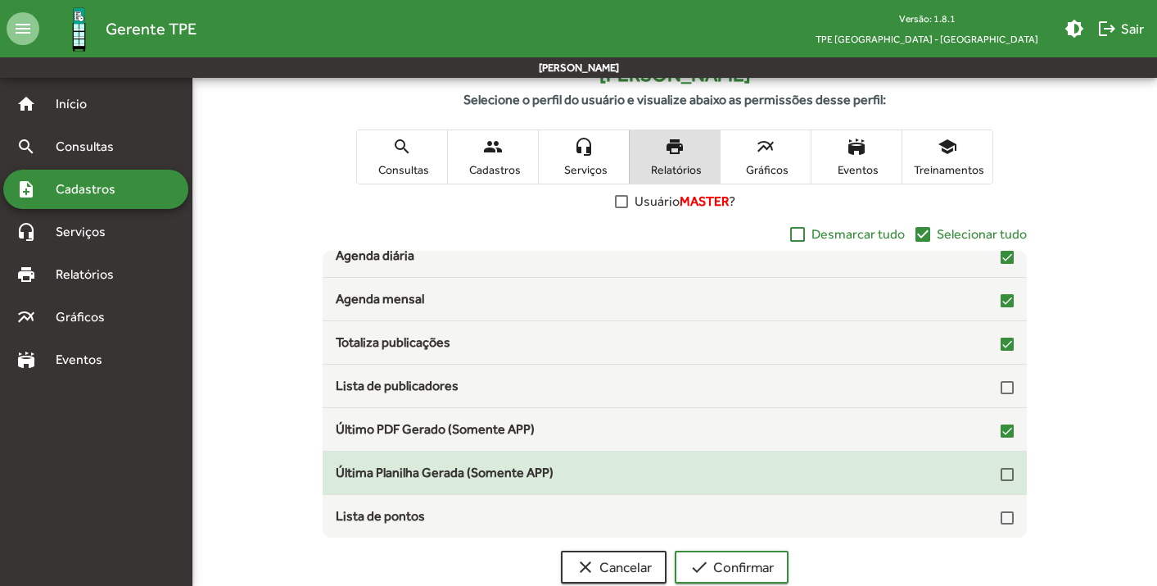
click at [1001, 477] on div at bounding box center [1007, 474] width 13 height 13
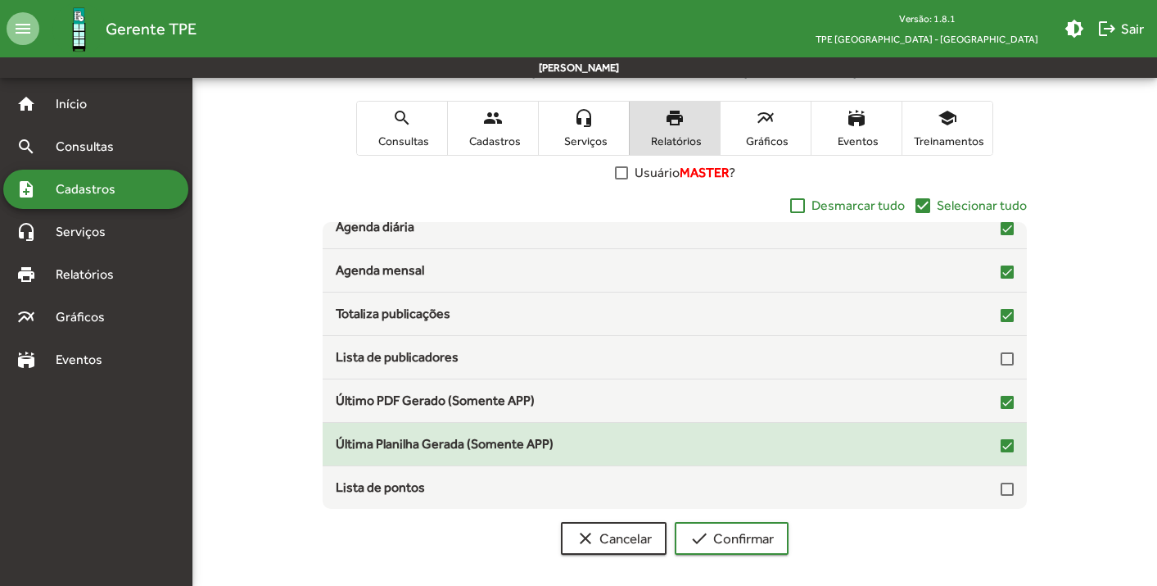
scroll to position [309, 0]
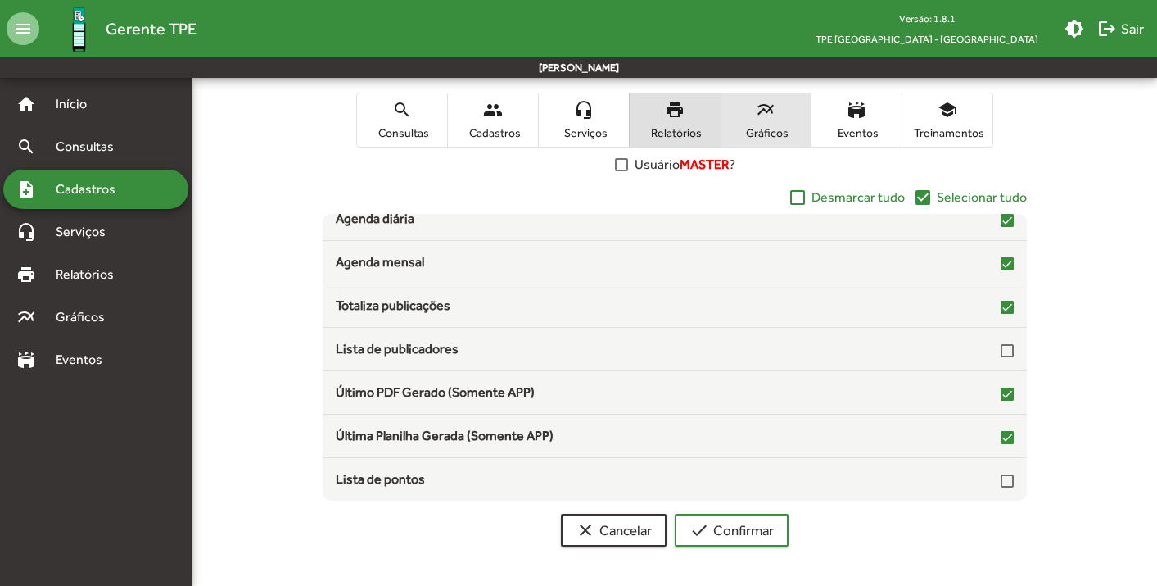
click at [749, 116] on span "multiline_chart Gráficos" at bounding box center [766, 119] width 90 height 53
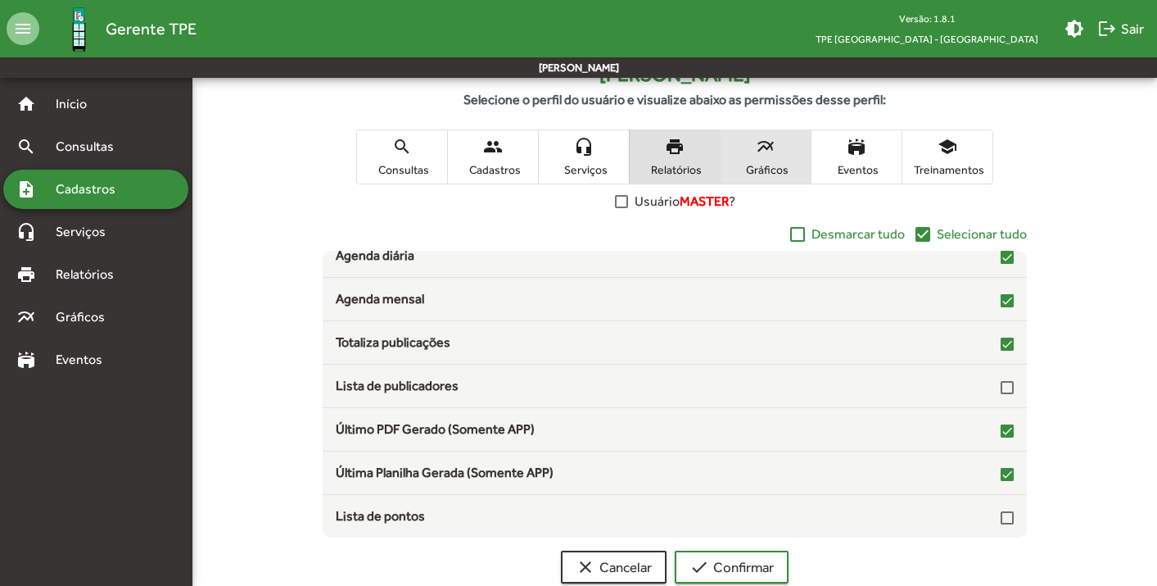
scroll to position [0, 0]
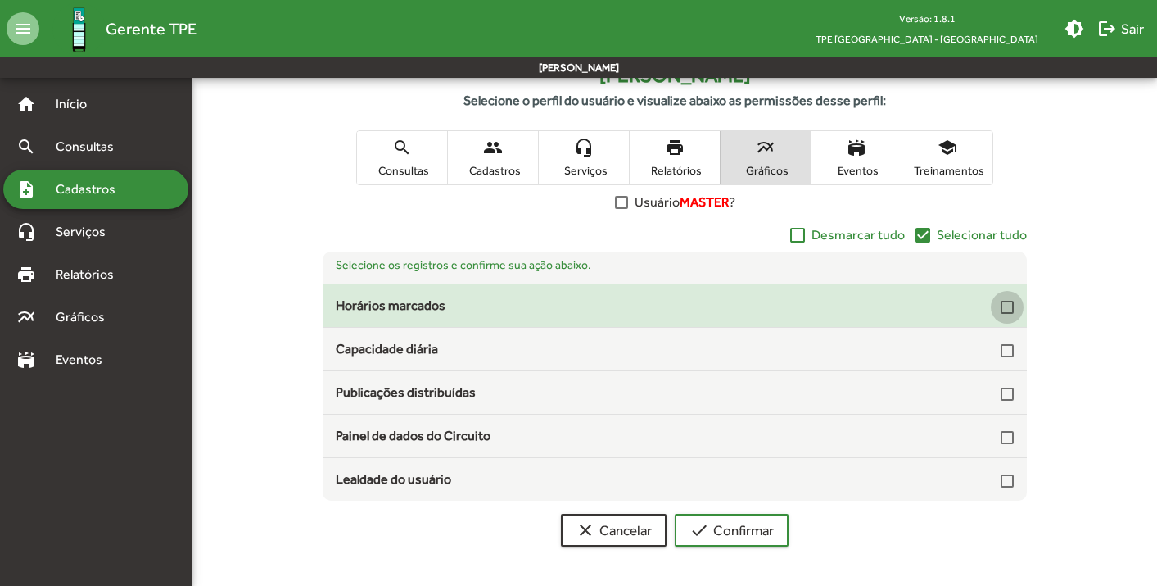
click at [1010, 303] on div at bounding box center [1007, 307] width 13 height 13
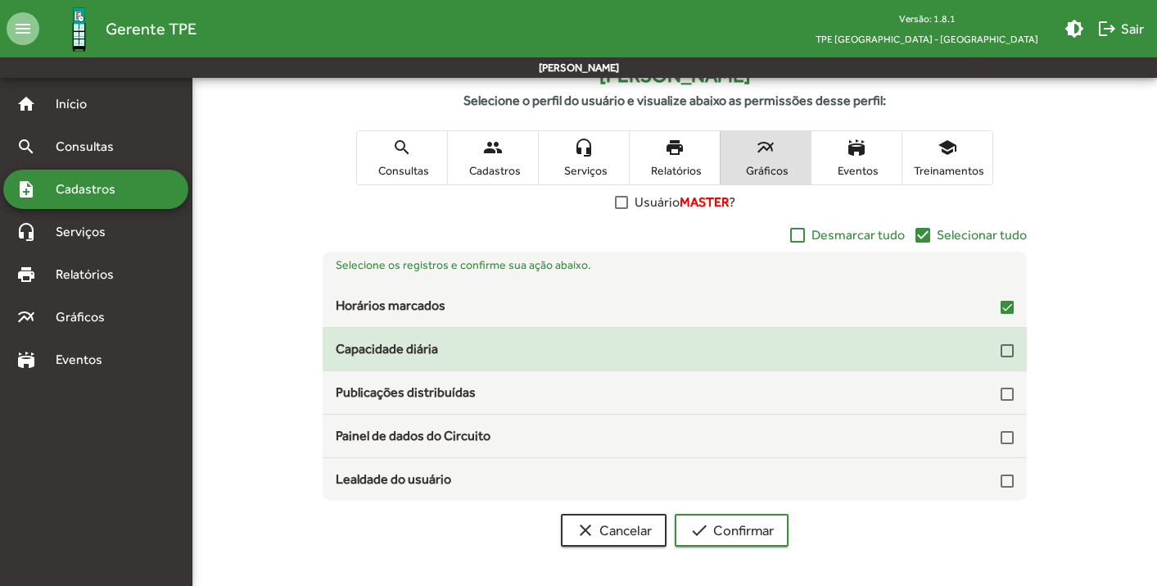
click at [1008, 345] on div at bounding box center [1007, 350] width 13 height 13
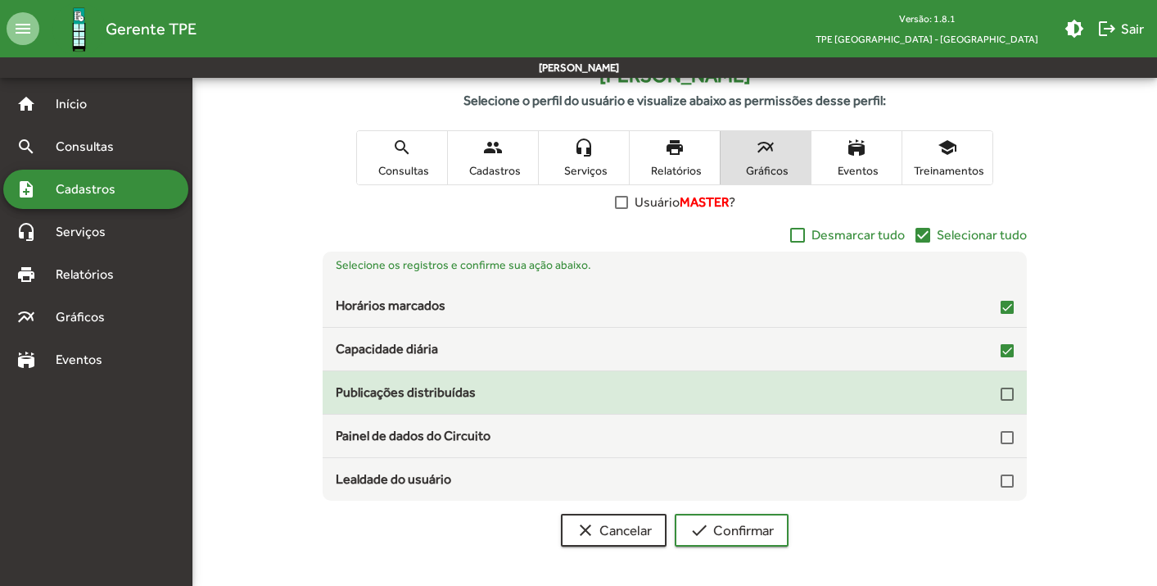
click at [1008, 390] on div at bounding box center [1007, 393] width 13 height 13
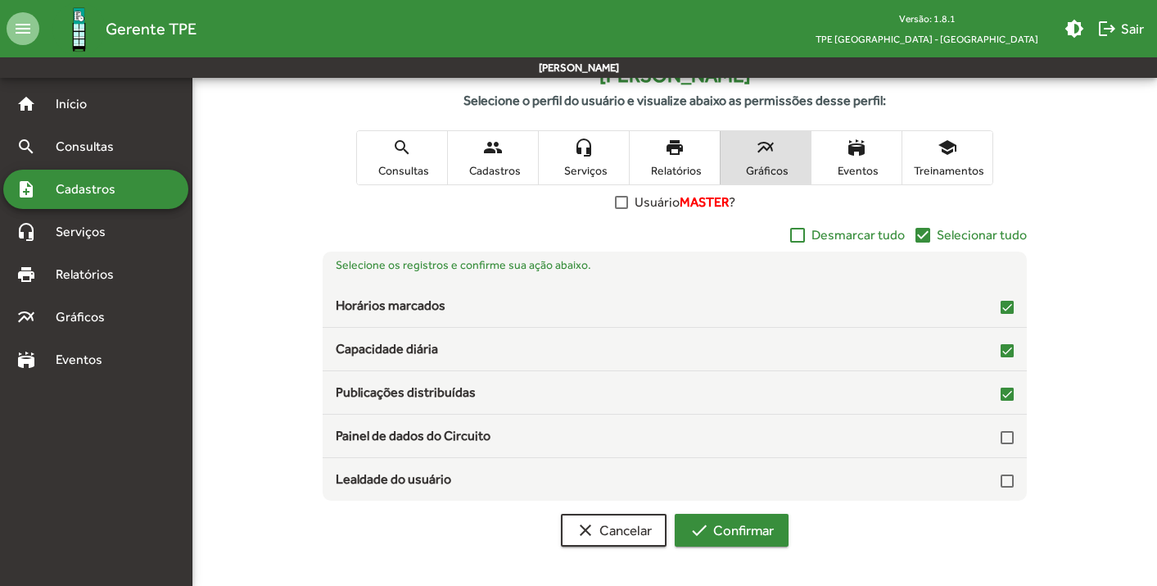
click at [739, 535] on span "check Confirmar" at bounding box center [732, 529] width 84 height 29
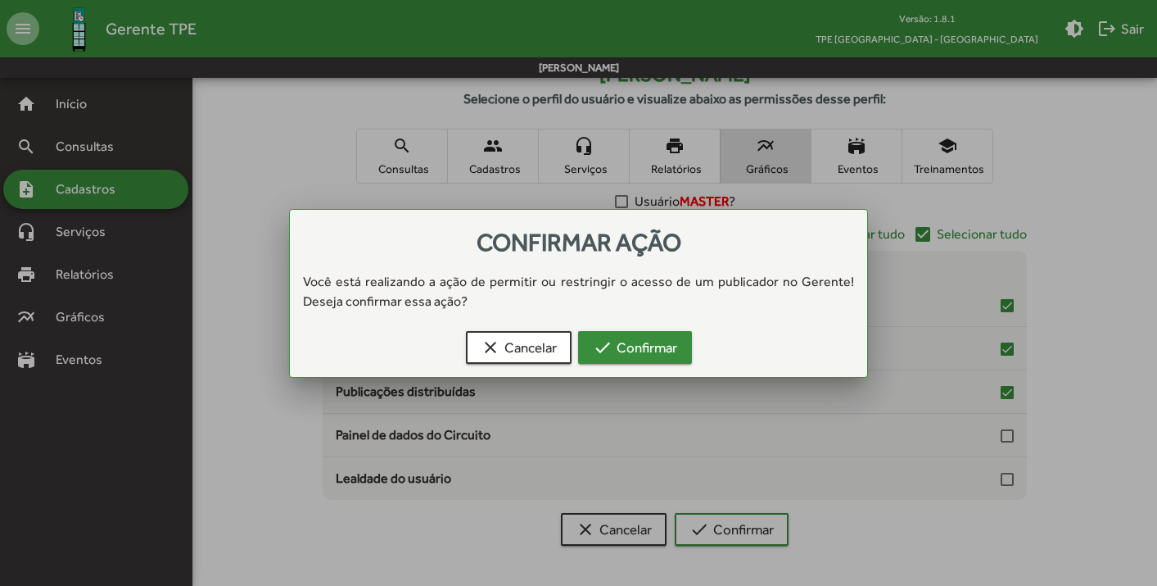
click at [656, 347] on span "check Confirmar" at bounding box center [635, 347] width 84 height 29
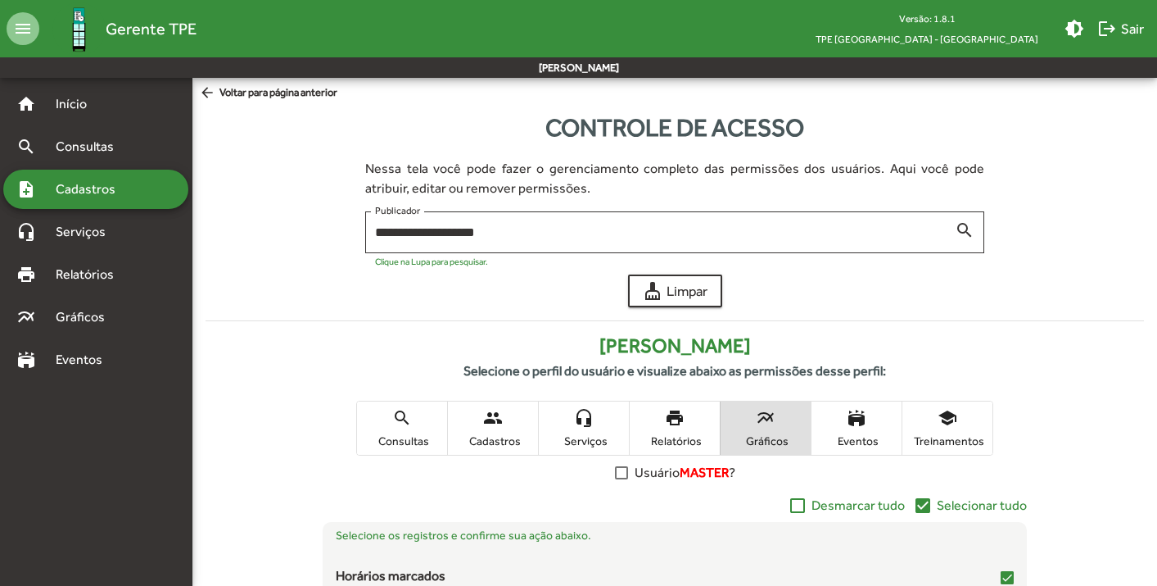
scroll to position [271, 0]
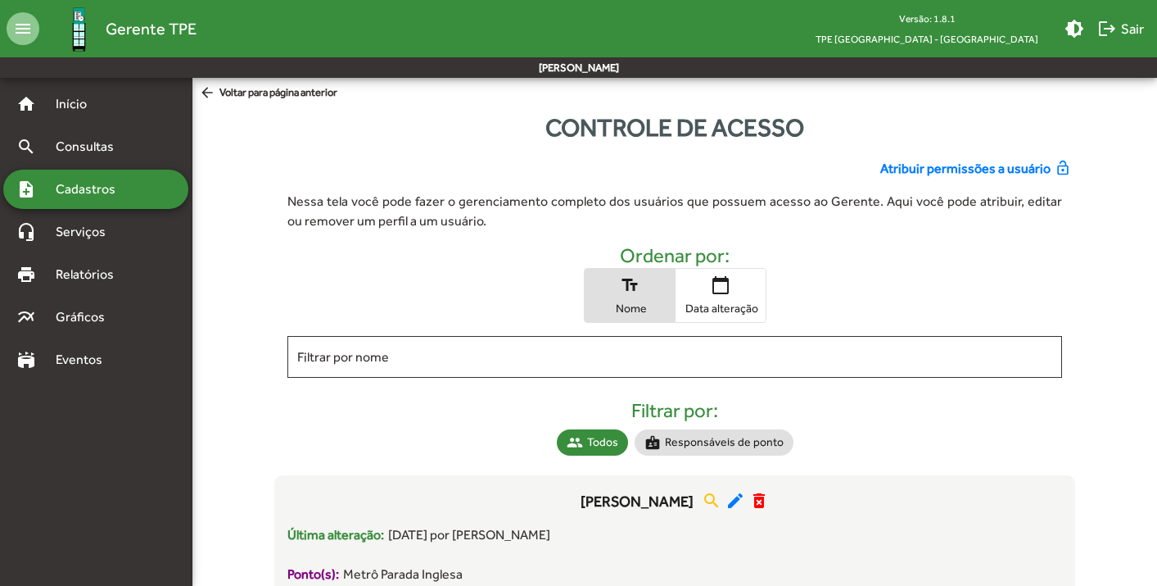
click at [83, 188] on span "Cadastros" at bounding box center [91, 189] width 91 height 20
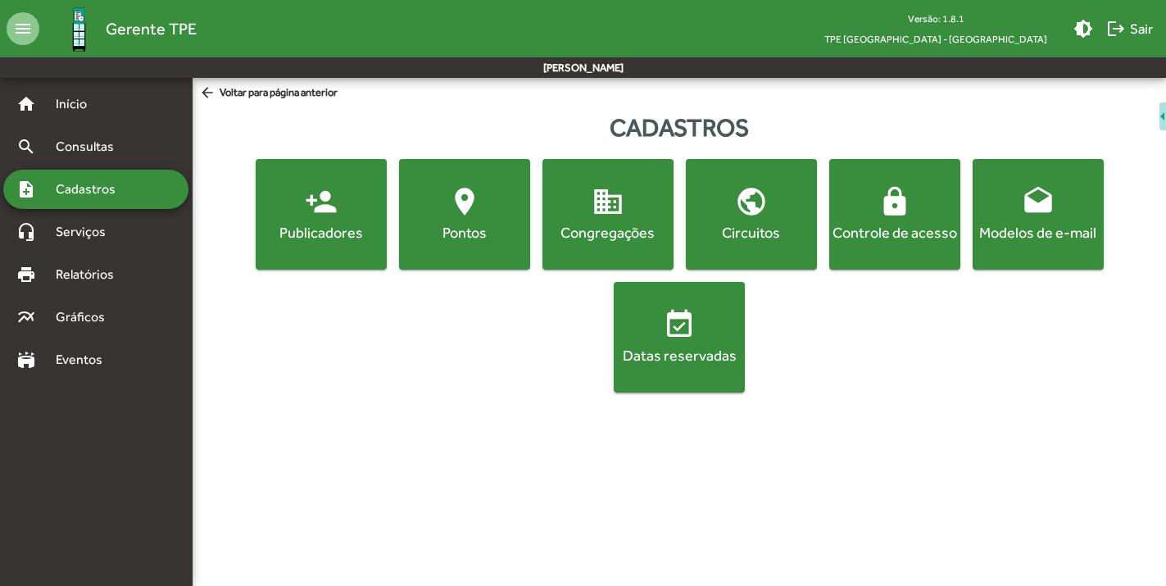
click at [452, 238] on div "Pontos" at bounding box center [464, 232] width 125 height 20
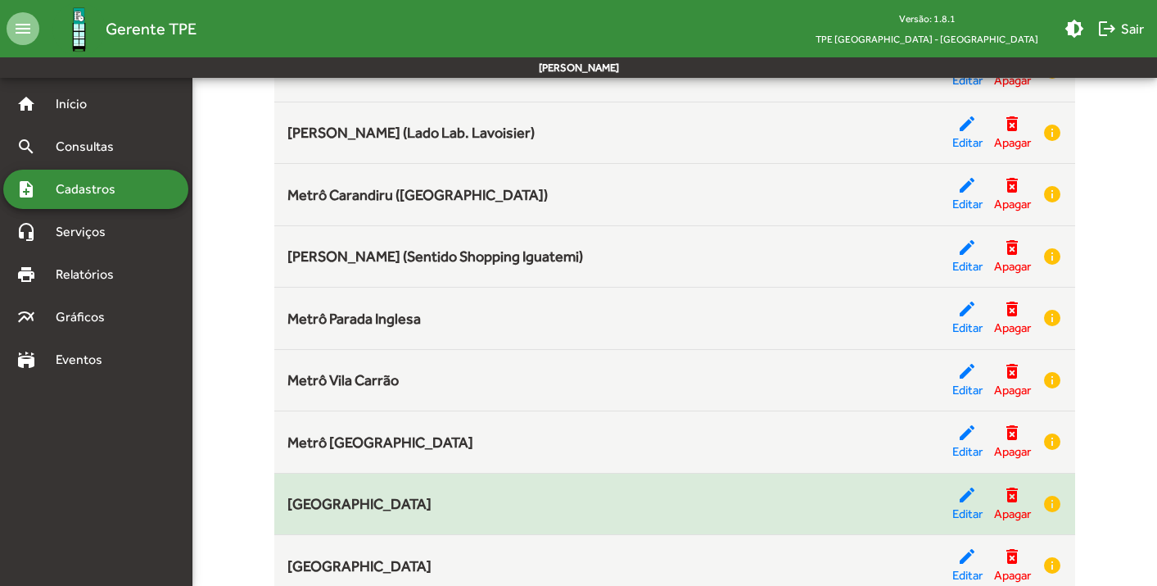
scroll to position [2847, 0]
click at [960, 495] on mat-icon "edit" at bounding box center [968, 494] width 20 height 20
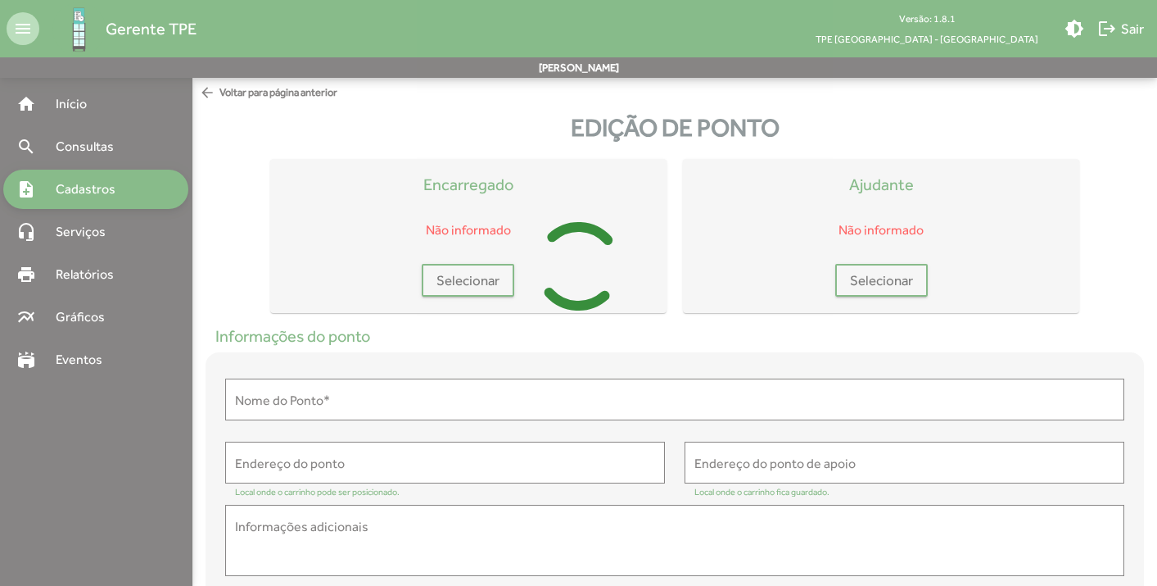
type input "**********"
type textarea "**********"
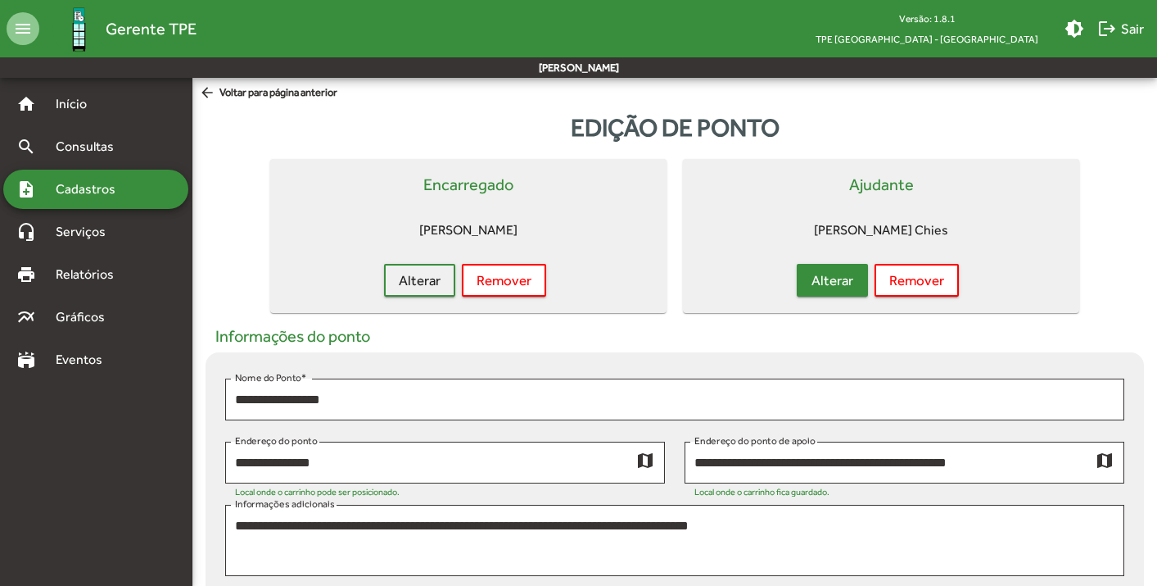
click at [854, 288] on button "Alterar" at bounding box center [832, 280] width 71 height 33
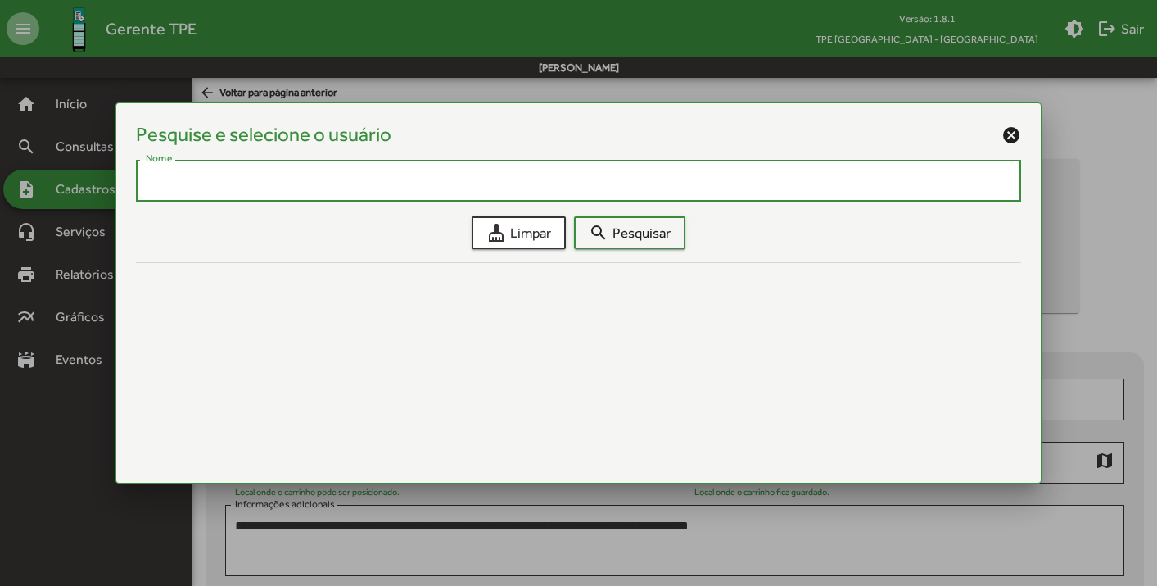
click at [514, 180] on input "Nome" at bounding box center [578, 181] width 865 height 15
type input "******"
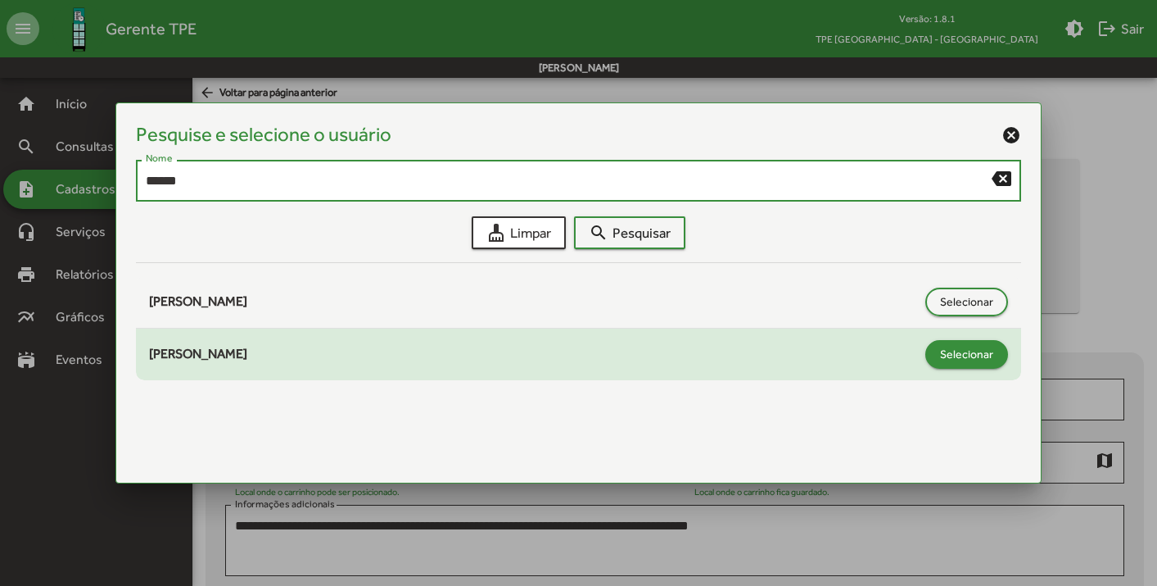
click at [963, 362] on span "Selecionar" at bounding box center [966, 353] width 53 height 29
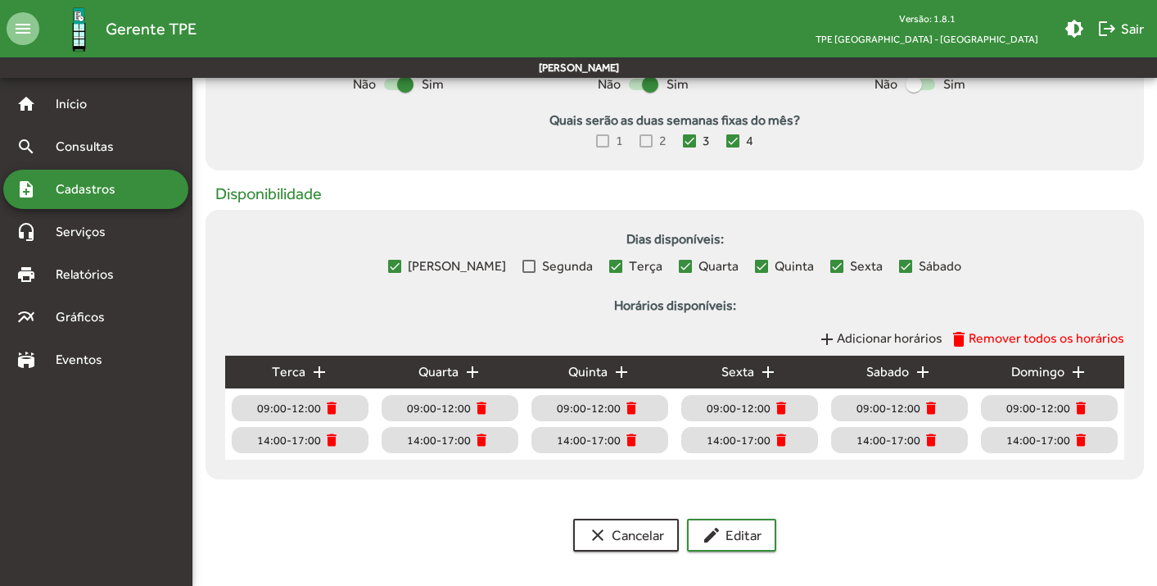
scroll to position [621, 0]
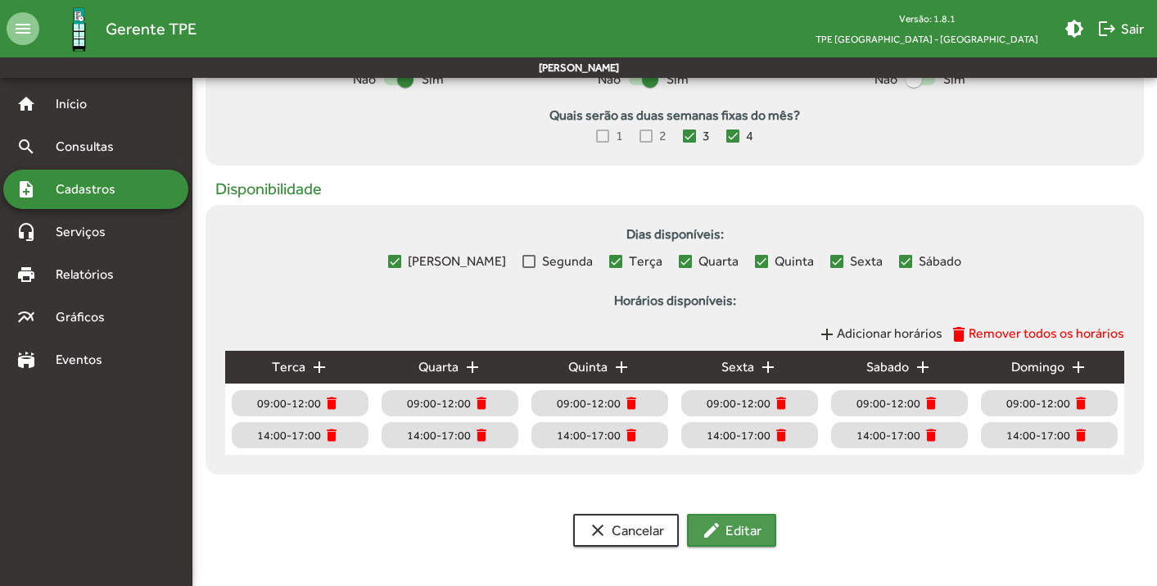
click at [761, 528] on span "edit Editar" at bounding box center [732, 529] width 60 height 29
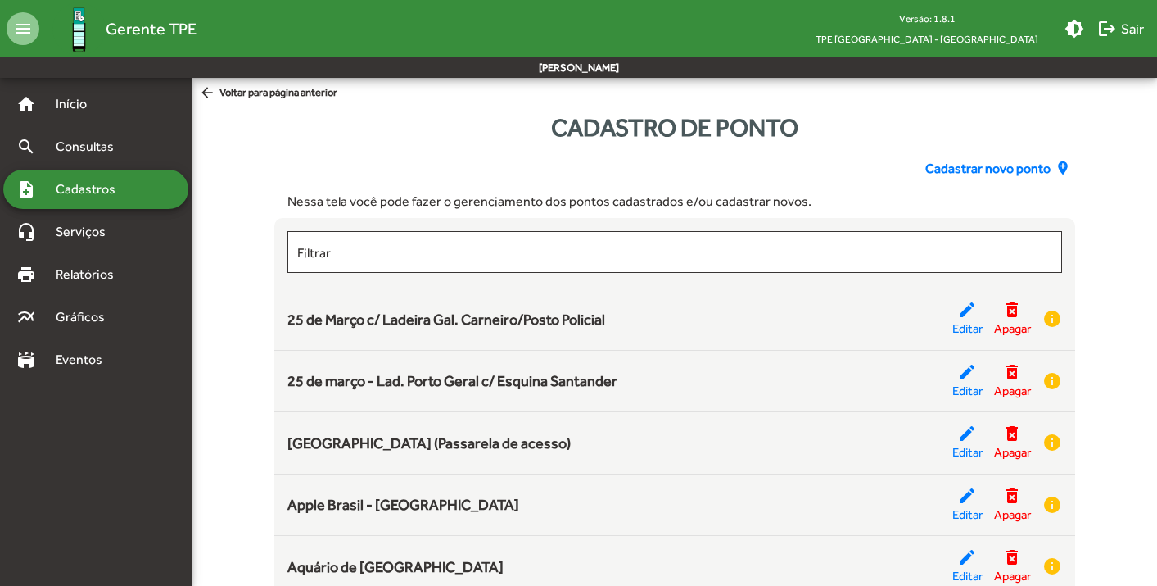
click at [123, 193] on span "Cadastros" at bounding box center [91, 189] width 91 height 20
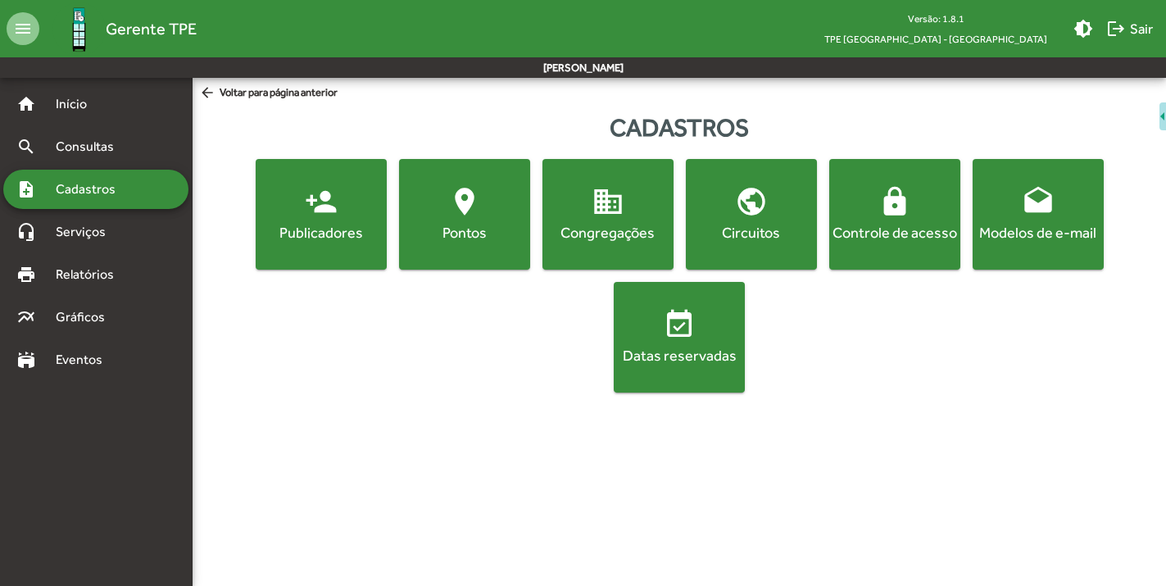
click at [895, 222] on div "Controle de acesso" at bounding box center [894, 232] width 125 height 20
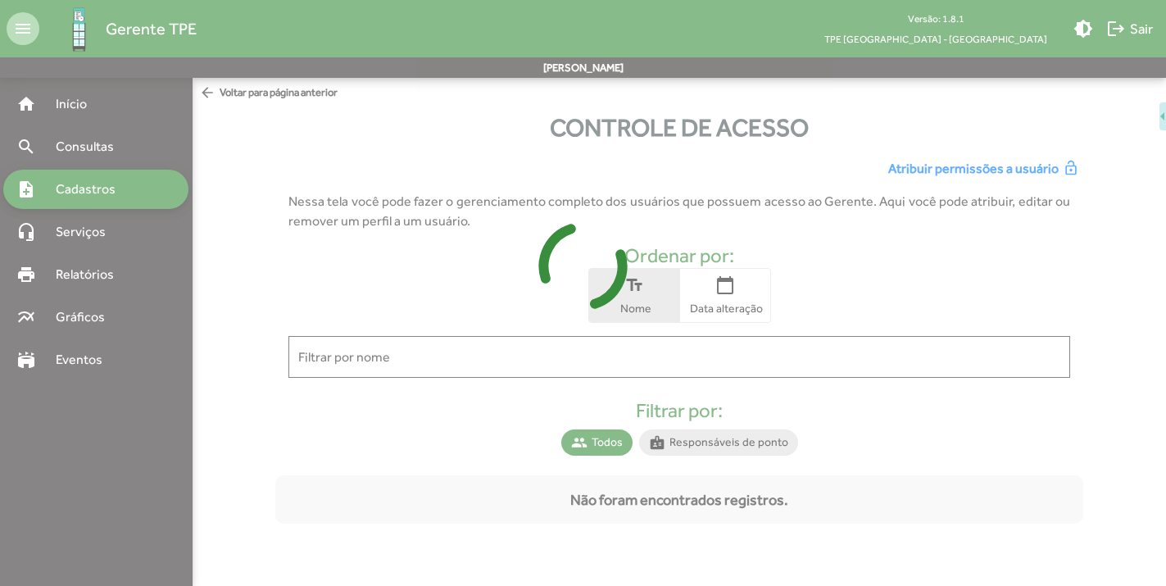
click at [518, 360] on div at bounding box center [583, 293] width 1166 height 586
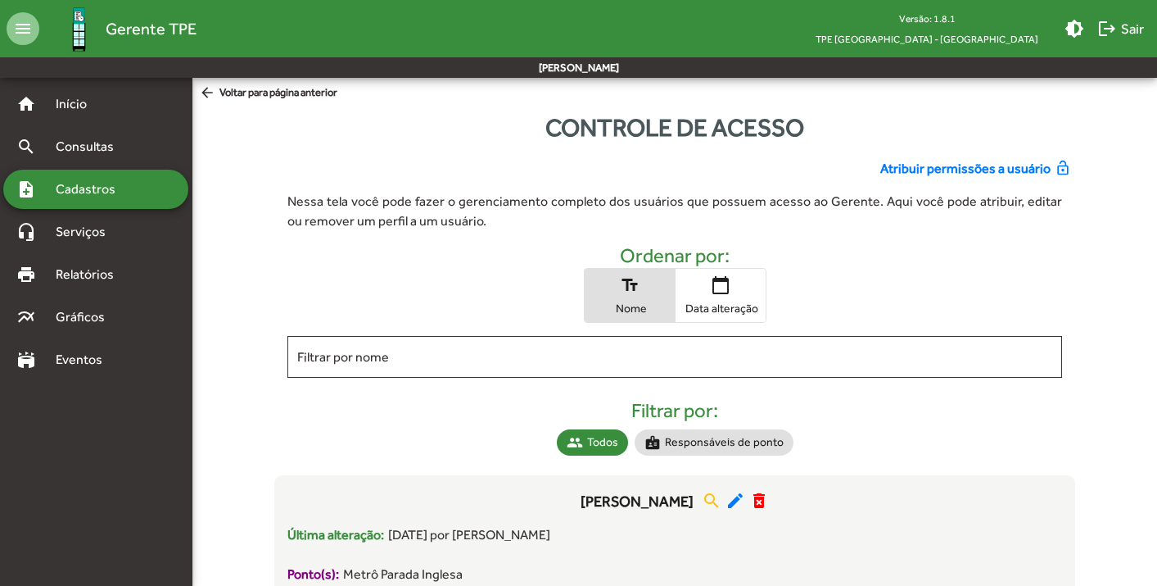
click at [518, 360] on input "Filtrar por nome" at bounding box center [674, 357] width 755 height 15
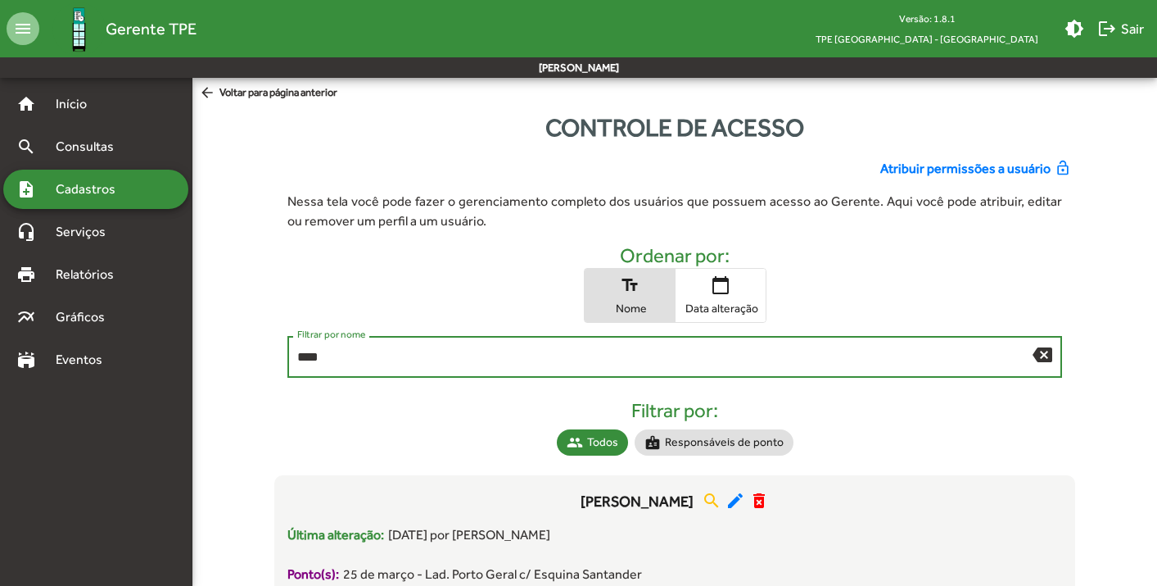
click at [371, 362] on input "****" at bounding box center [665, 357] width 736 height 15
drag, startPoint x: 360, startPoint y: 361, endPoint x: 226, endPoint y: 355, distance: 133.7
type input "****"
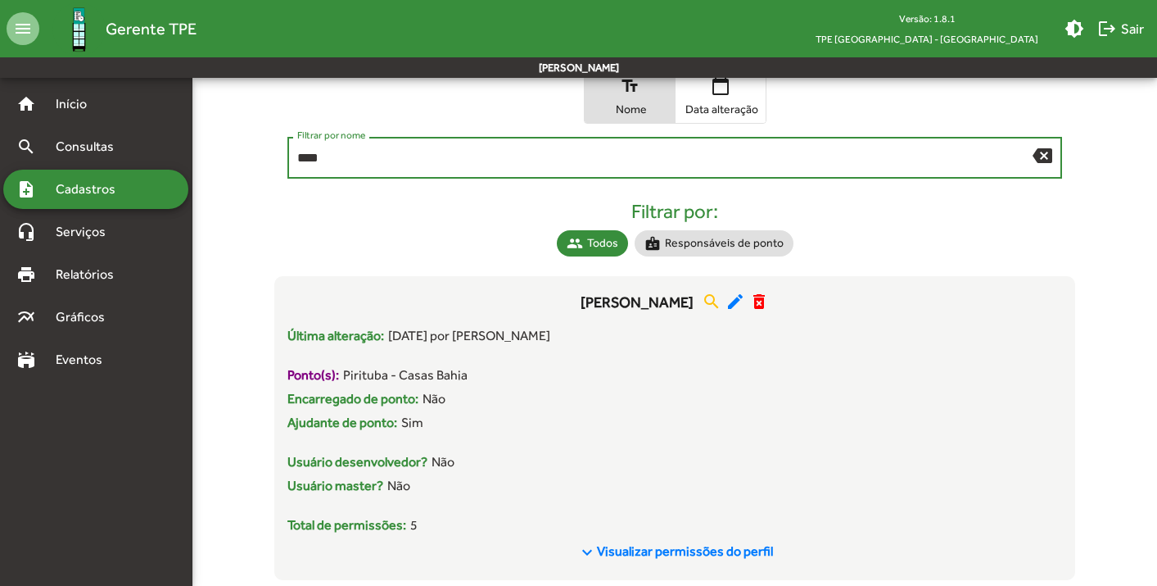
scroll to position [233, 0]
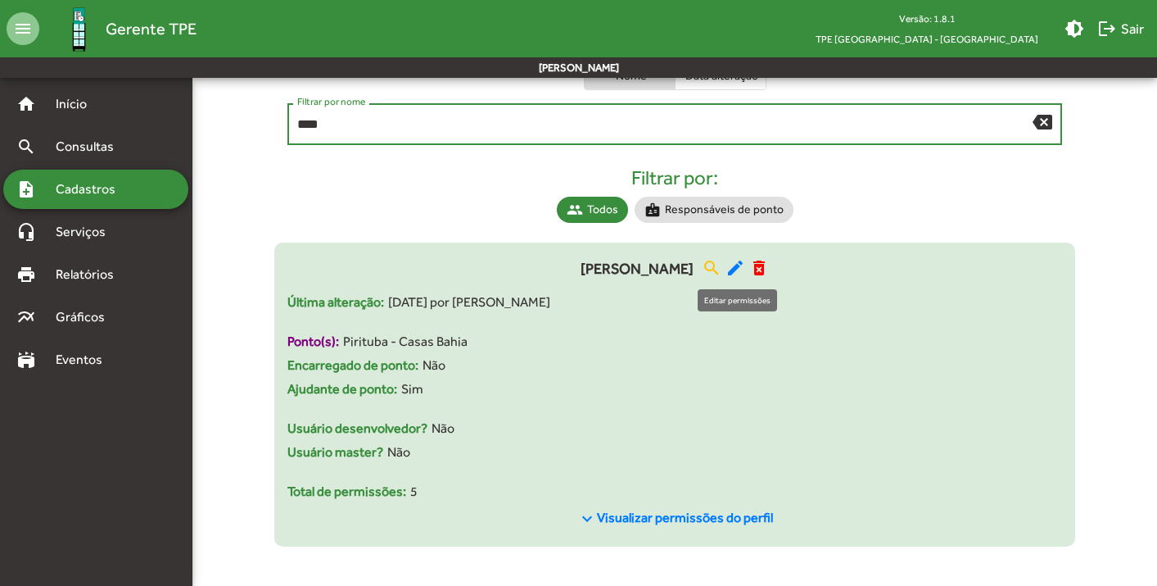
click at [736, 260] on mat-icon "edit" at bounding box center [736, 268] width 20 height 20
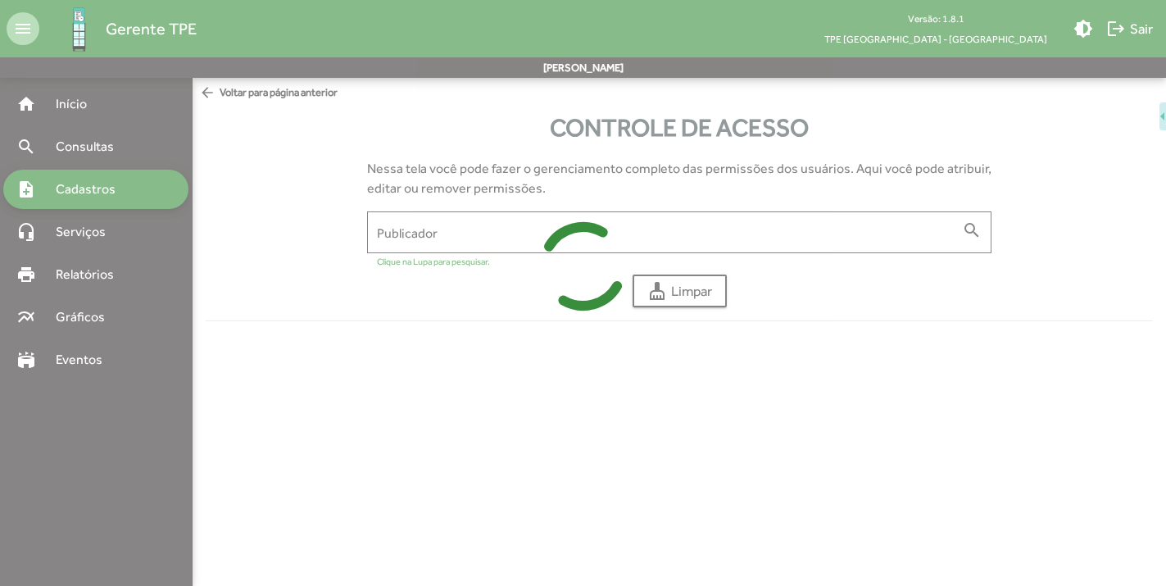
type input "**********"
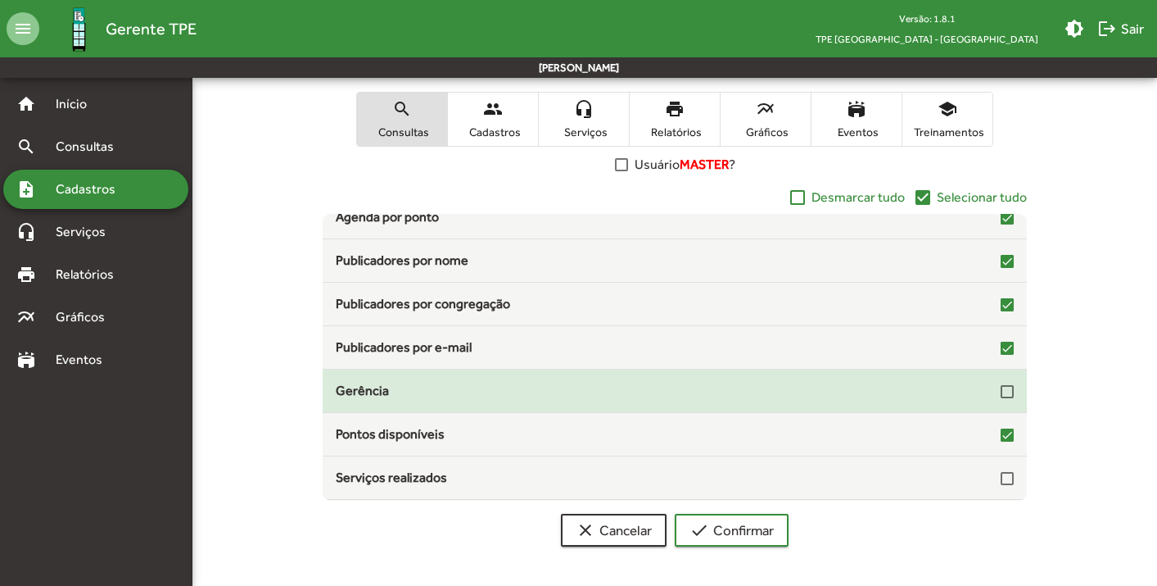
scroll to position [152, 0]
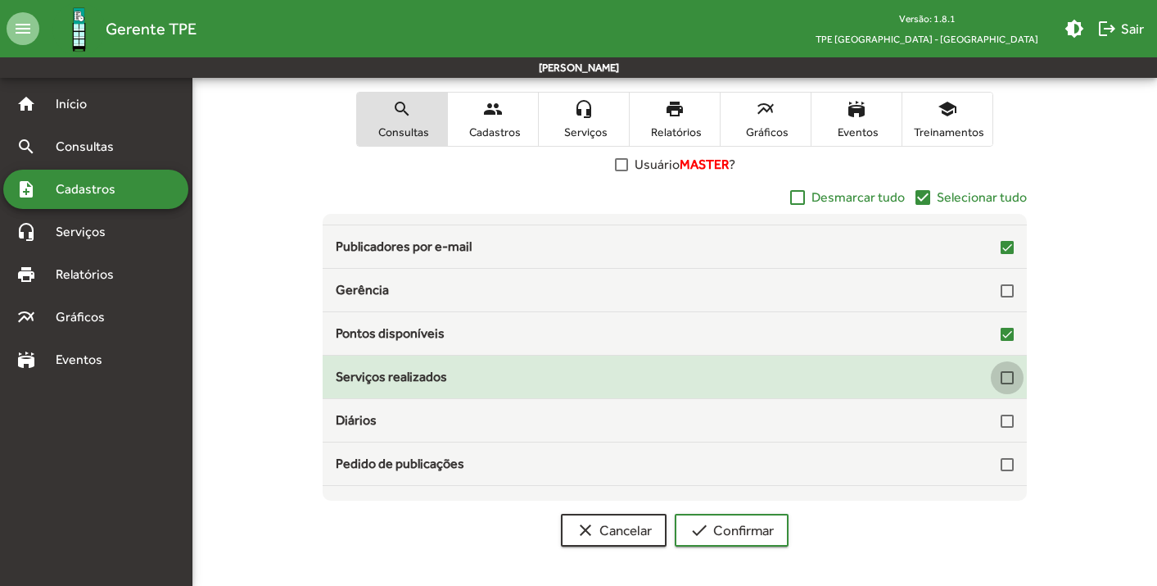
click at [1001, 376] on div at bounding box center [1007, 377] width 13 height 13
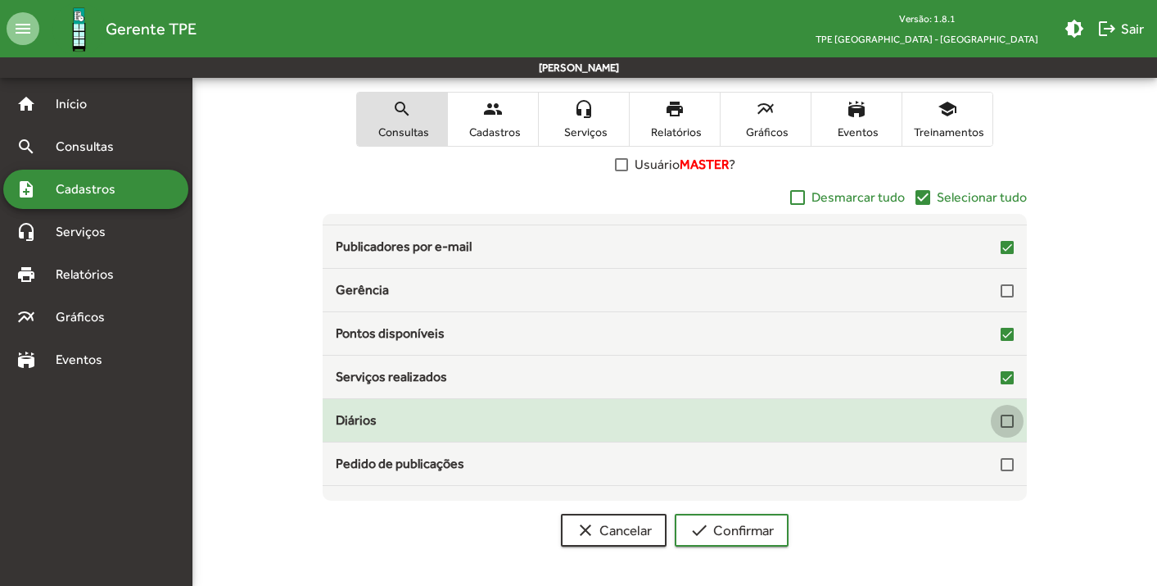
click at [1003, 424] on div at bounding box center [1007, 420] width 13 height 13
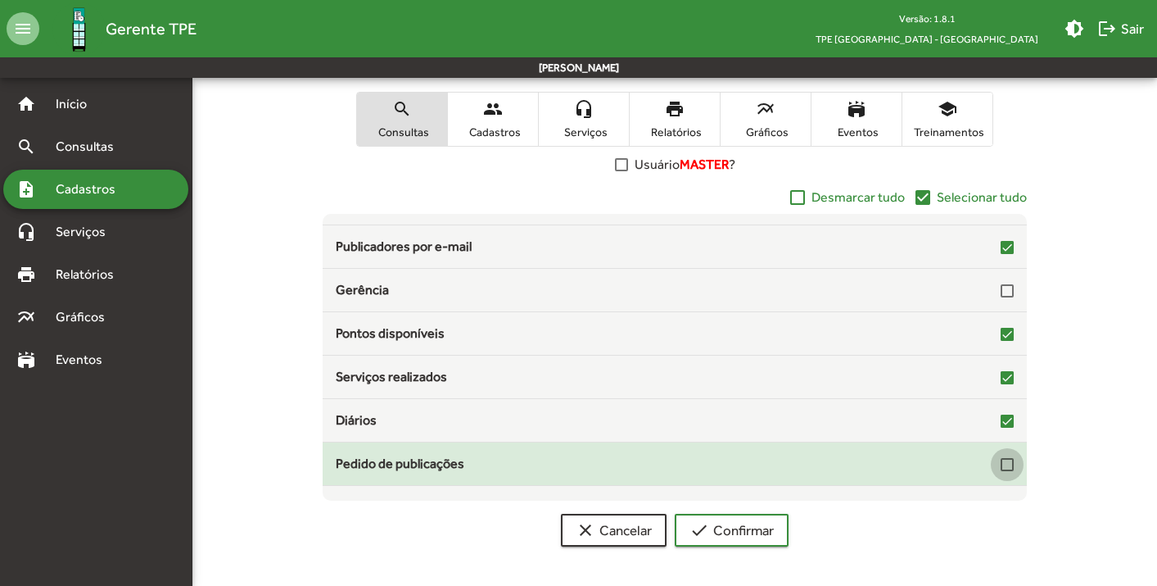
click at [1003, 465] on div at bounding box center [1007, 464] width 13 height 13
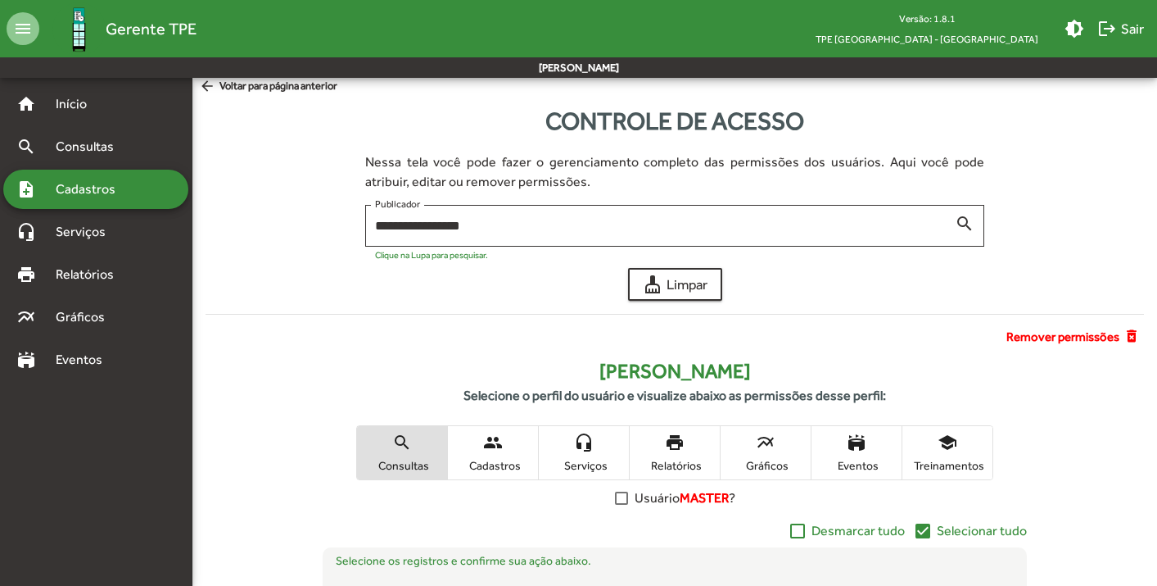
scroll to position [0, 0]
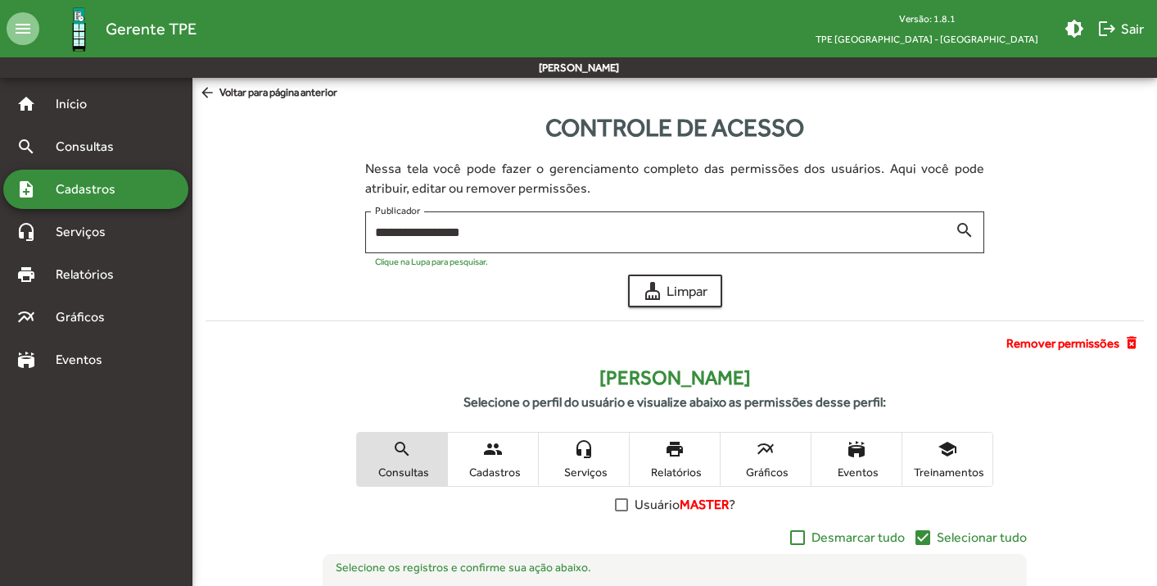
click at [585, 464] on span "Serviços" at bounding box center [584, 471] width 82 height 15
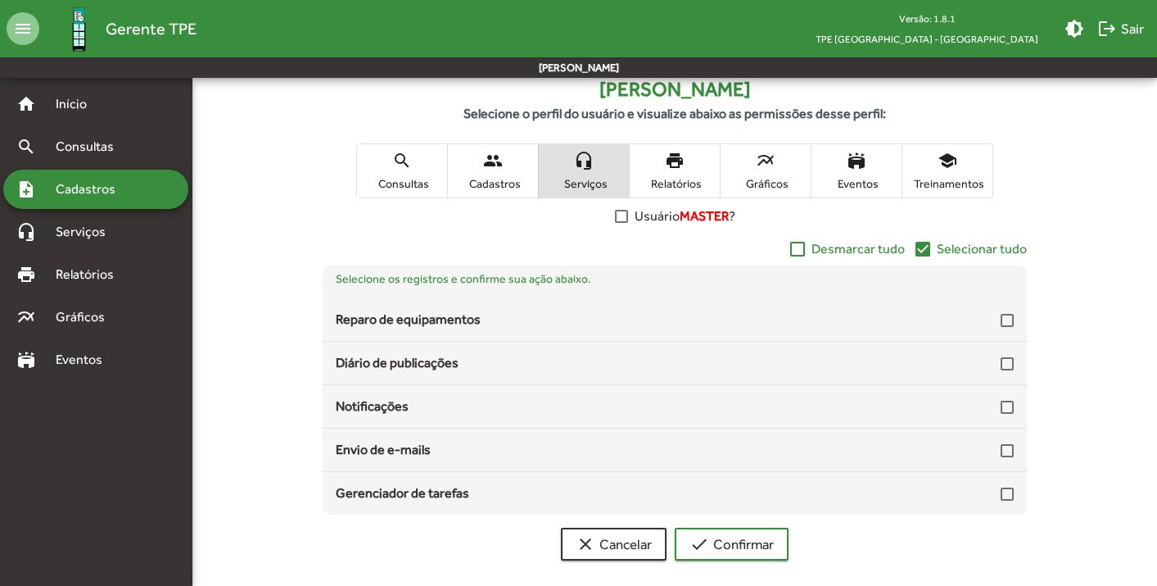
scroll to position [303, 0]
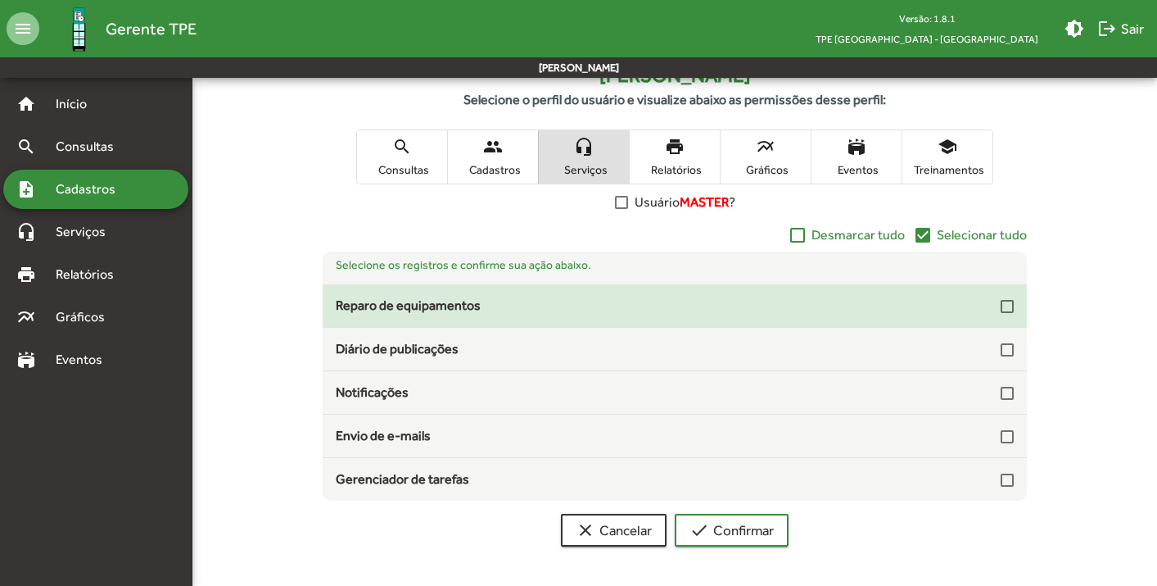
click at [1008, 308] on div at bounding box center [1007, 306] width 13 height 13
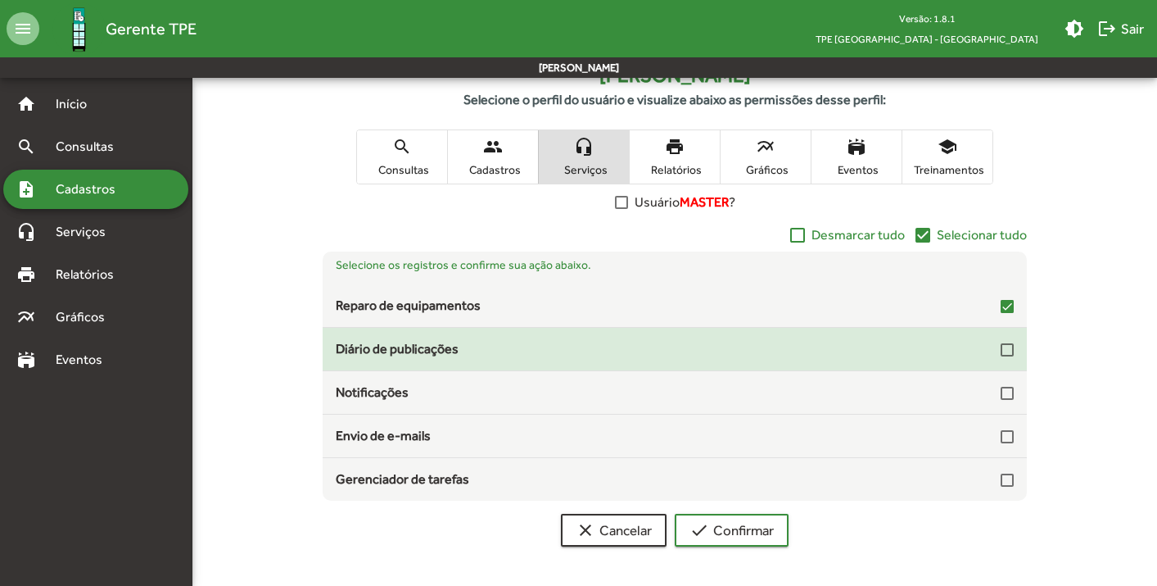
click at [1007, 358] on div at bounding box center [1007, 349] width 13 height 20
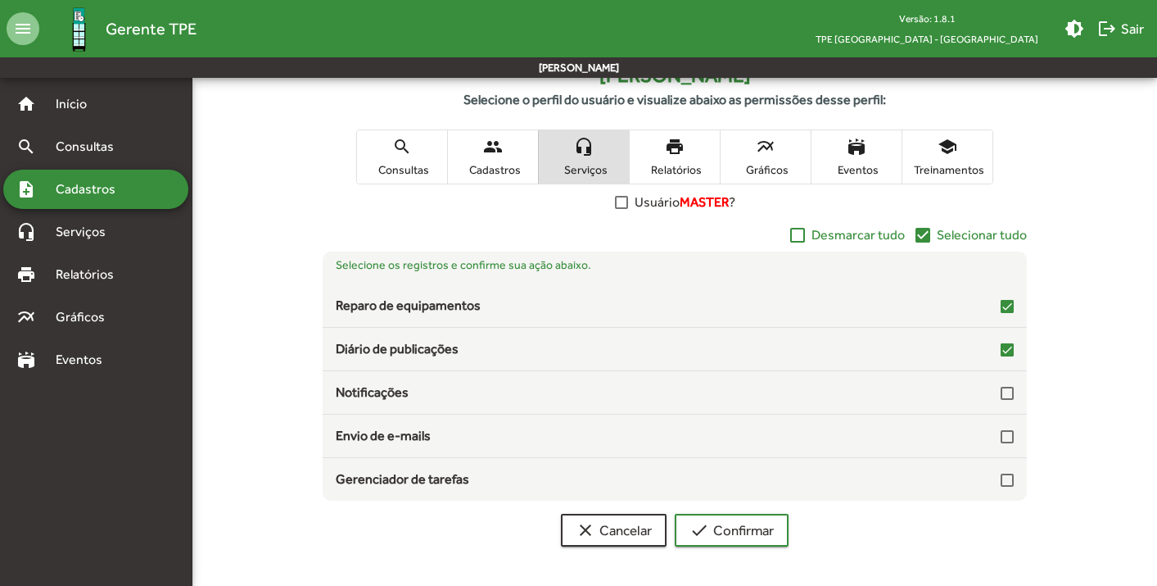
click at [664, 149] on span "print Relatórios" at bounding box center [675, 156] width 90 height 53
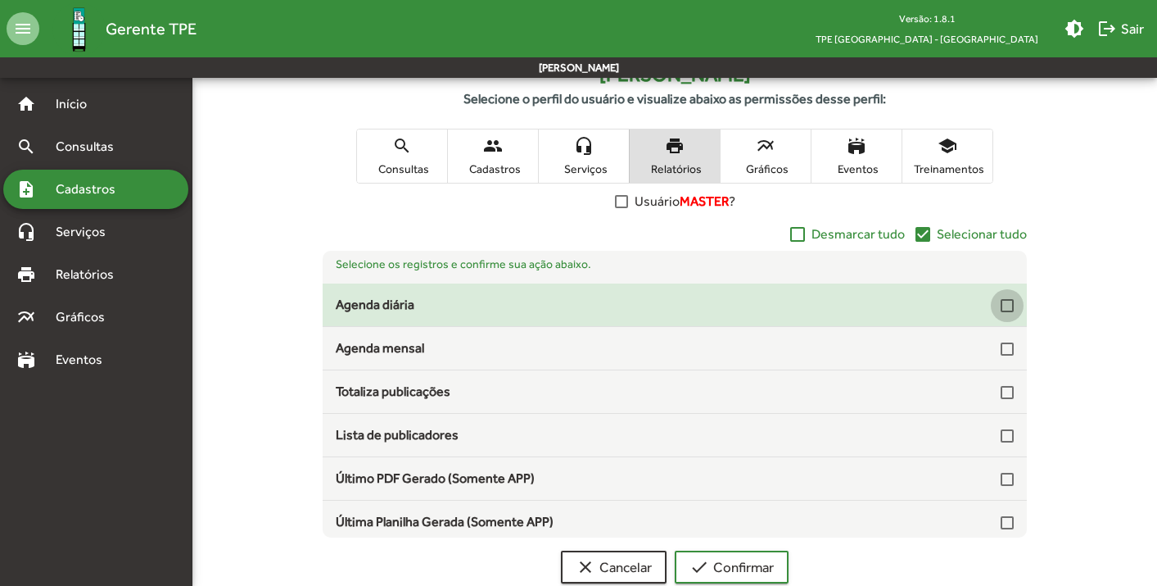
click at [1003, 302] on div at bounding box center [1007, 305] width 13 height 13
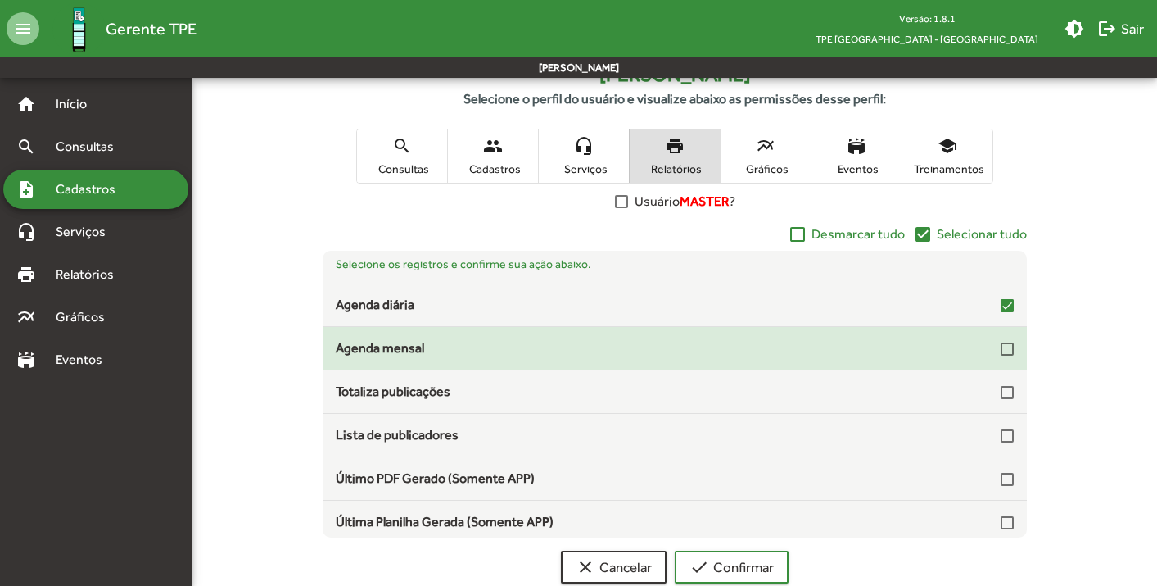
click at [1001, 352] on div at bounding box center [1007, 348] width 13 height 13
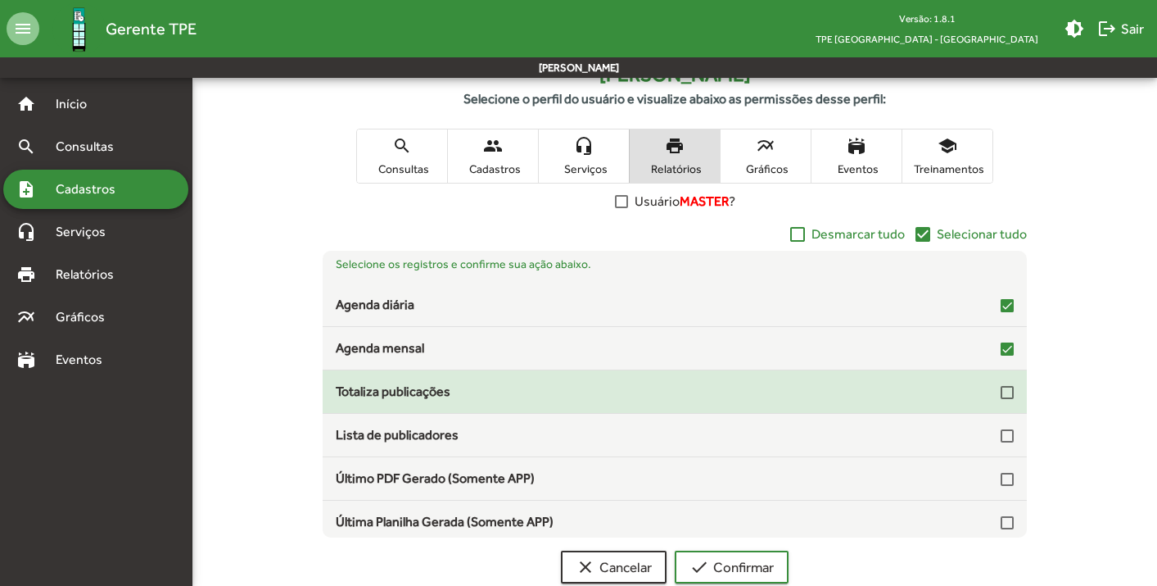
click at [1001, 395] on div at bounding box center [1007, 392] width 13 height 13
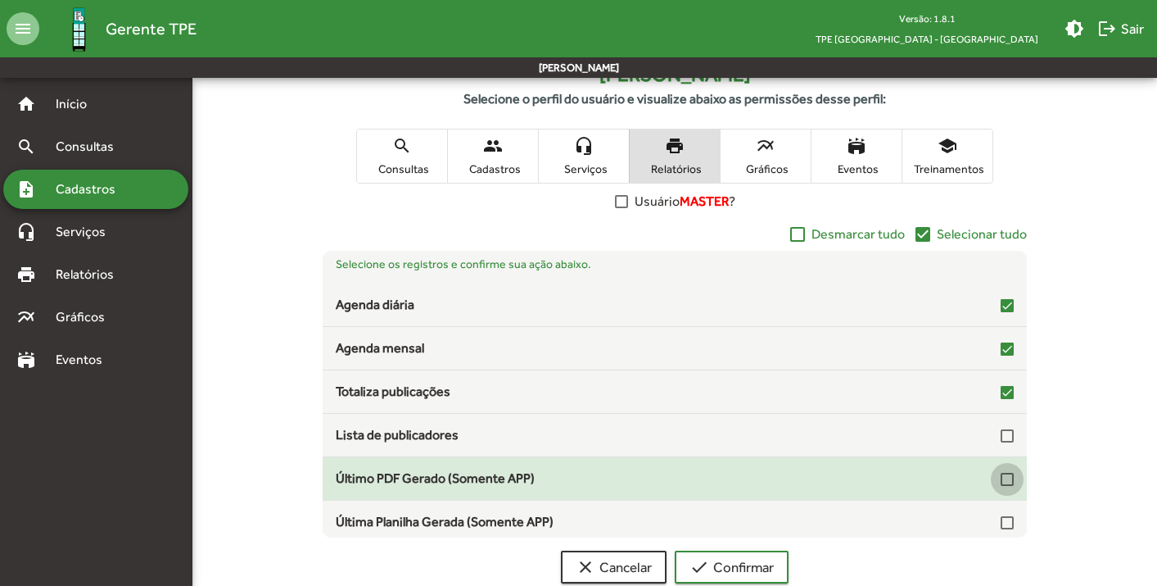
click at [1001, 482] on div at bounding box center [1007, 479] width 13 height 13
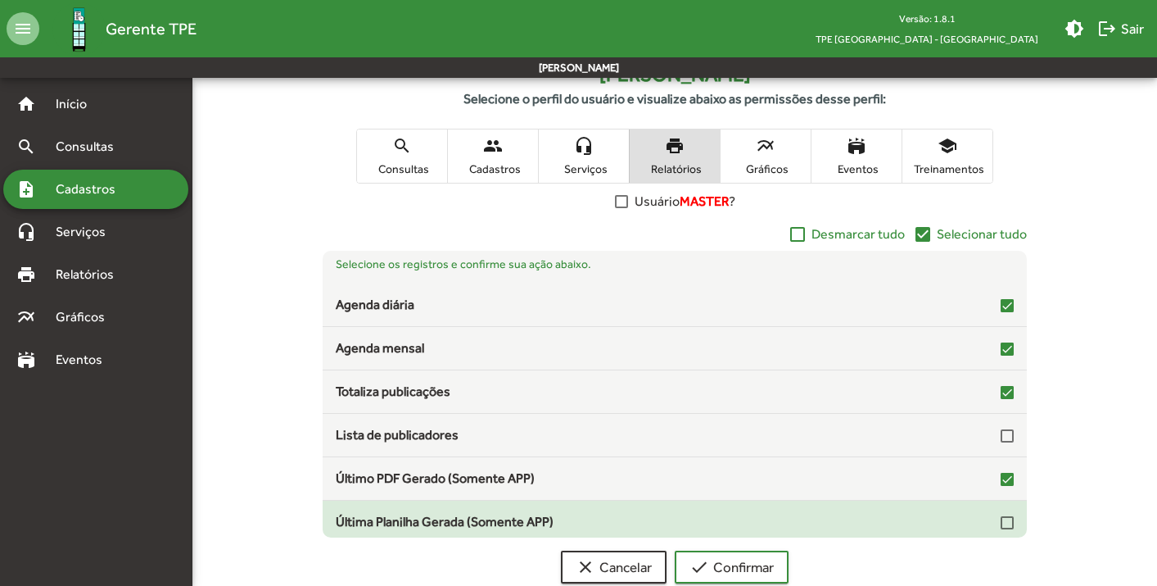
click at [1001, 519] on div at bounding box center [1007, 522] width 13 height 13
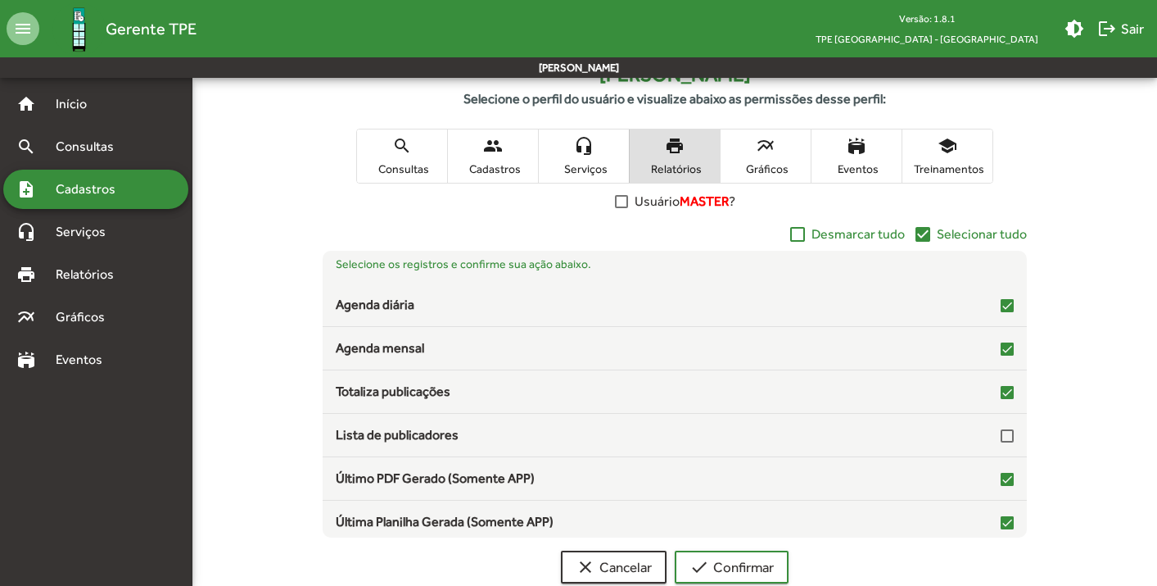
click at [764, 149] on mat-icon "multiline_chart" at bounding box center [766, 146] width 20 height 20
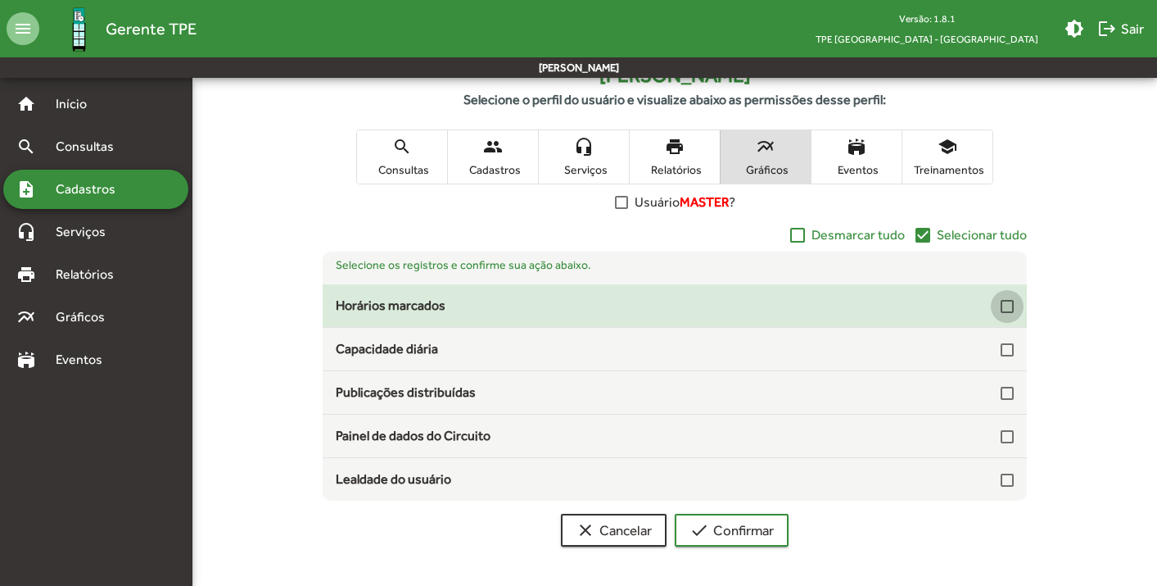
click at [1008, 304] on div at bounding box center [1007, 306] width 13 height 13
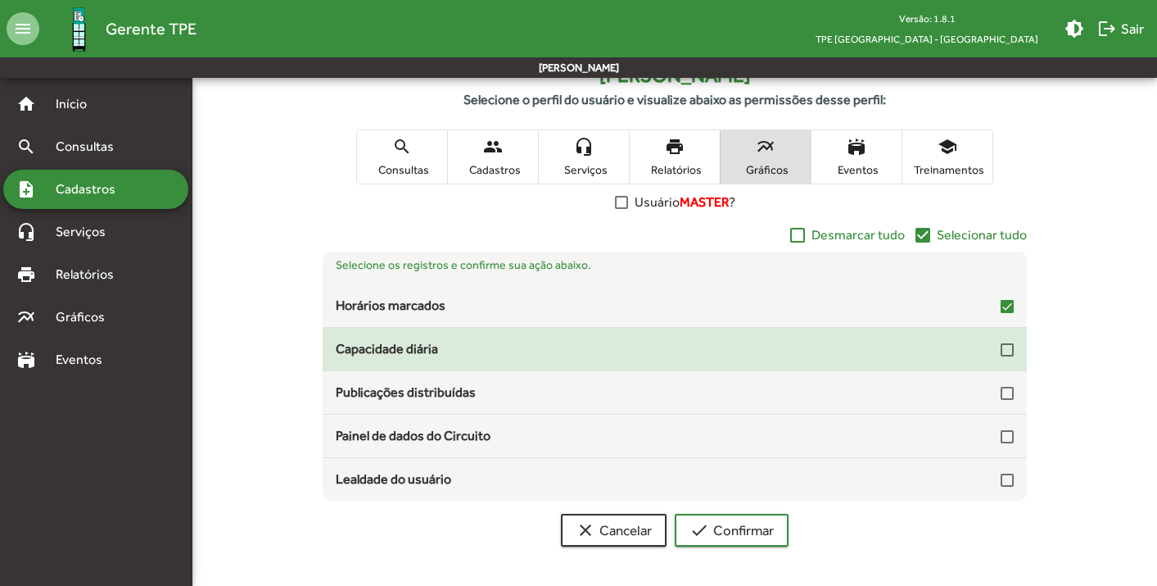
click at [1012, 345] on div at bounding box center [1007, 349] width 13 height 13
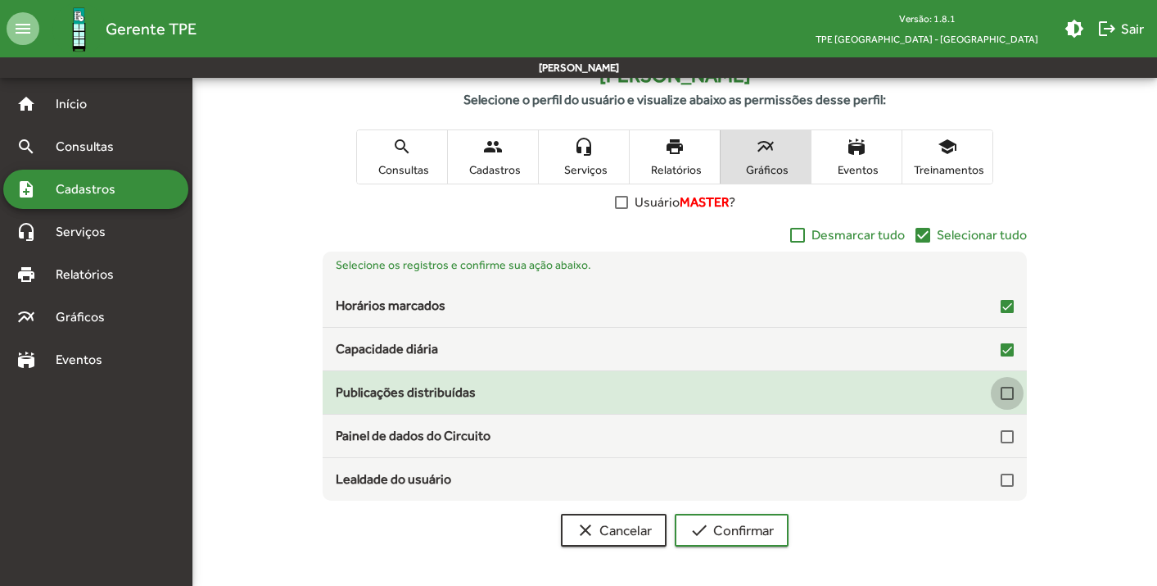
click at [1008, 393] on div at bounding box center [1007, 393] width 13 height 13
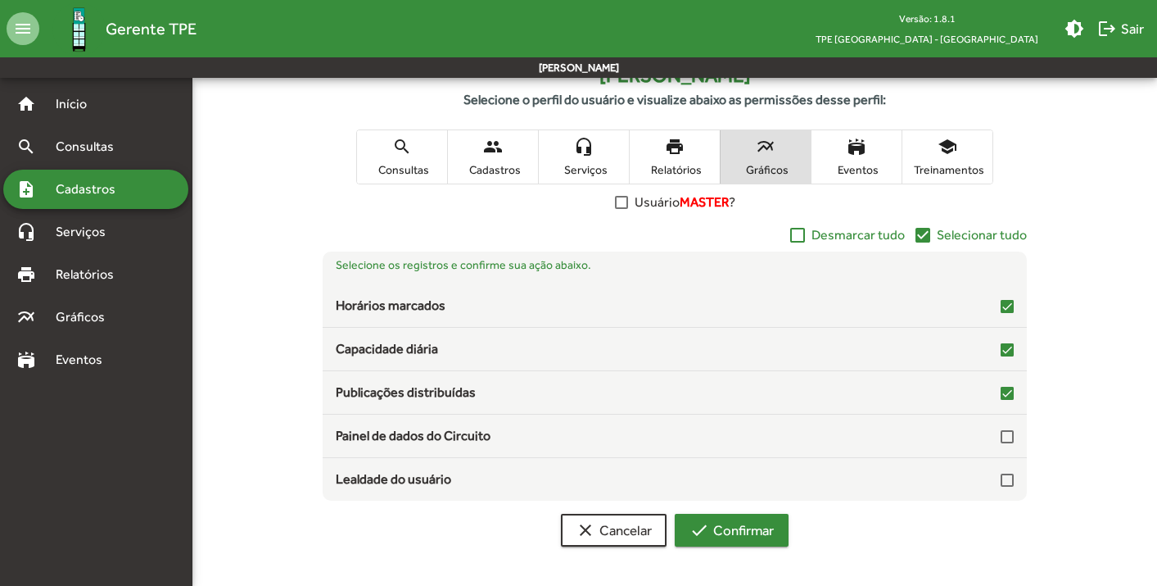
click at [747, 520] on span "check Confirmar" at bounding box center [732, 529] width 84 height 29
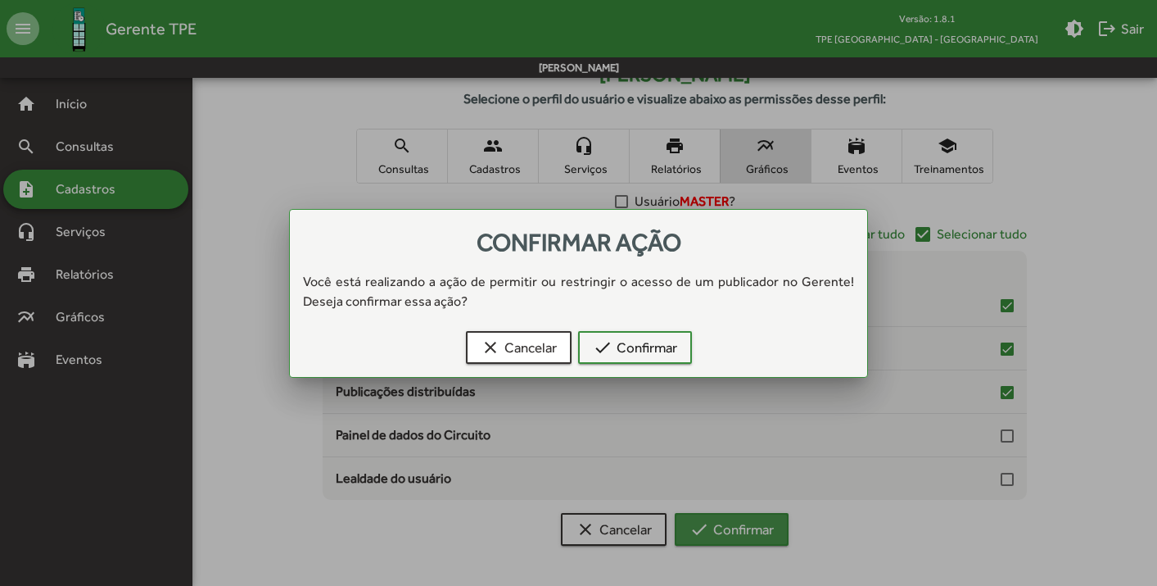
scroll to position [0, 0]
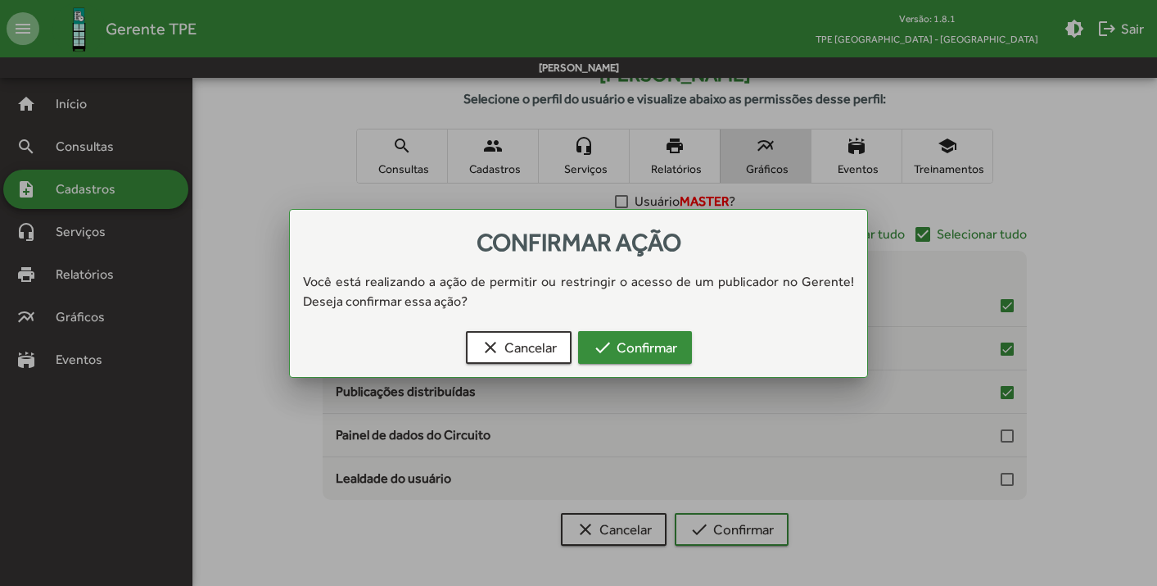
click at [635, 347] on span "check Confirmar" at bounding box center [635, 347] width 84 height 29
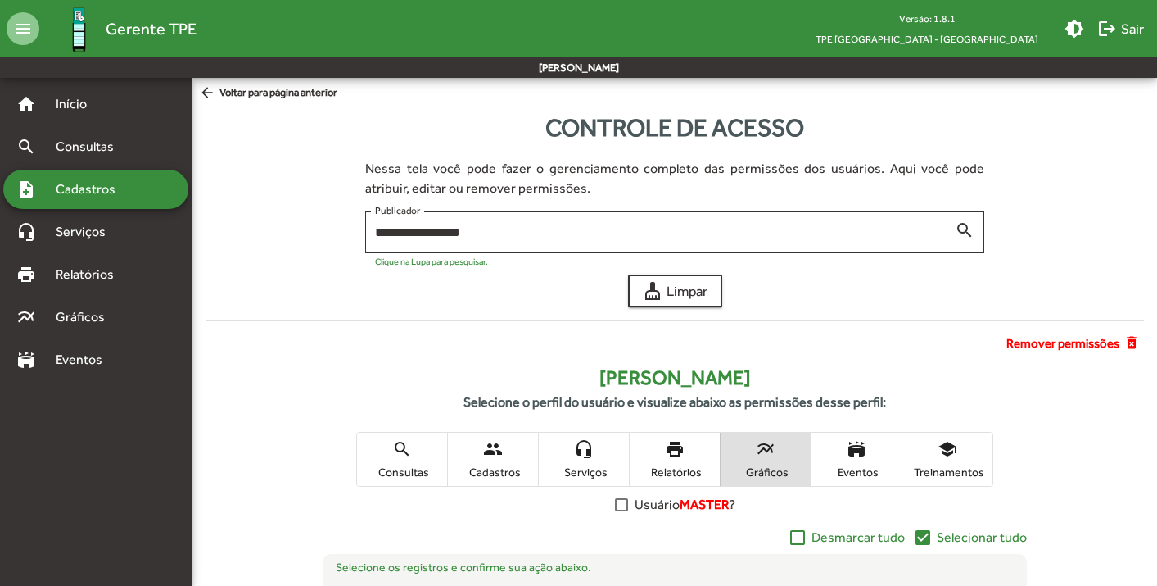
scroll to position [303, 0]
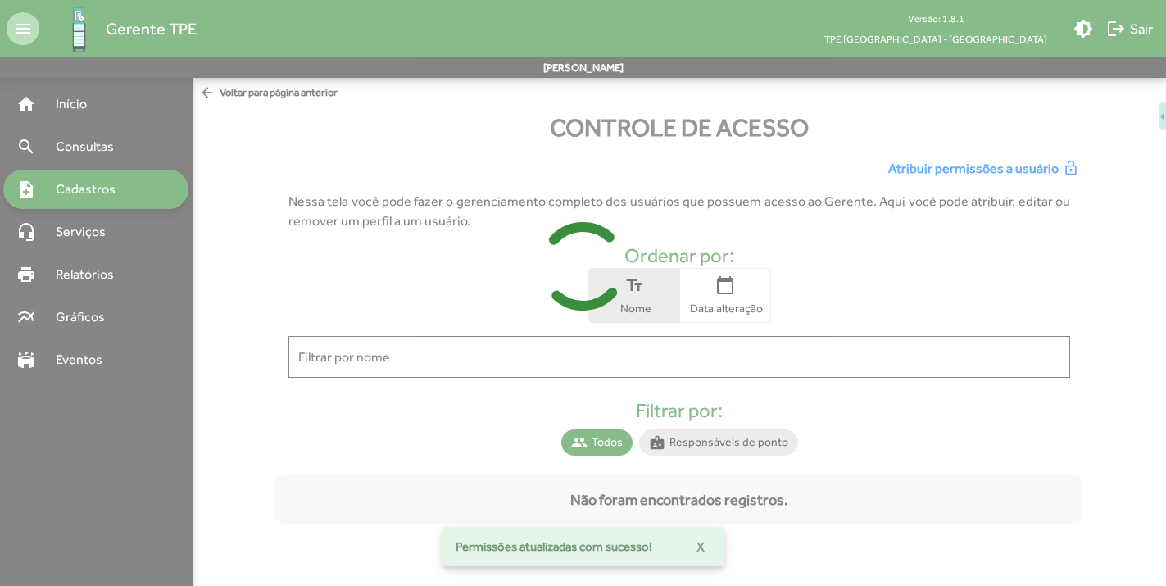
click at [467, 352] on div at bounding box center [583, 293] width 1166 height 586
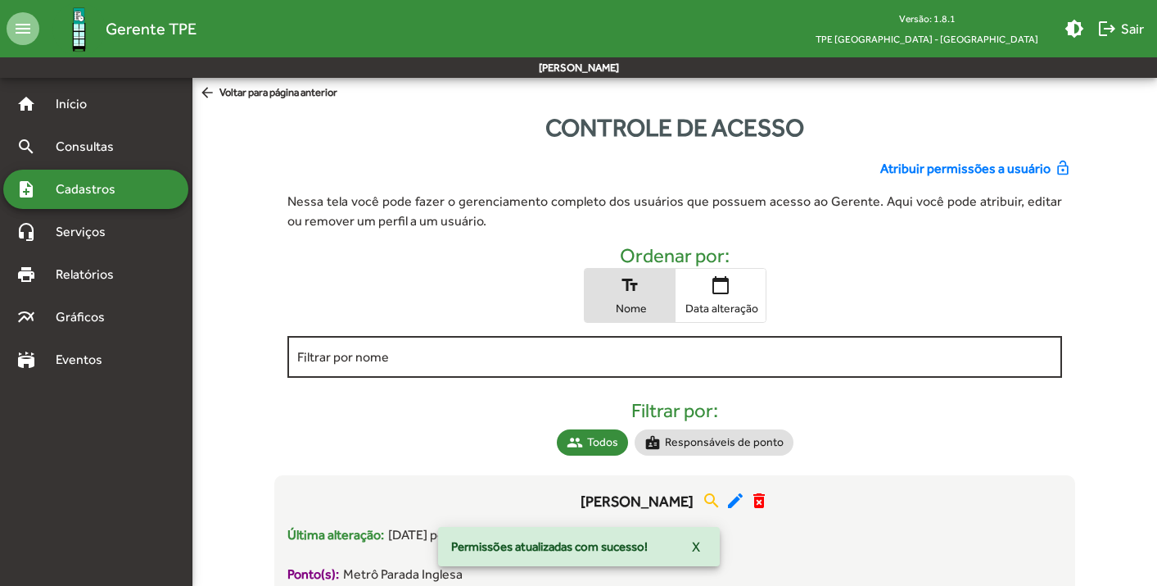
click at [351, 367] on div "Filtrar por nome" at bounding box center [674, 355] width 755 height 45
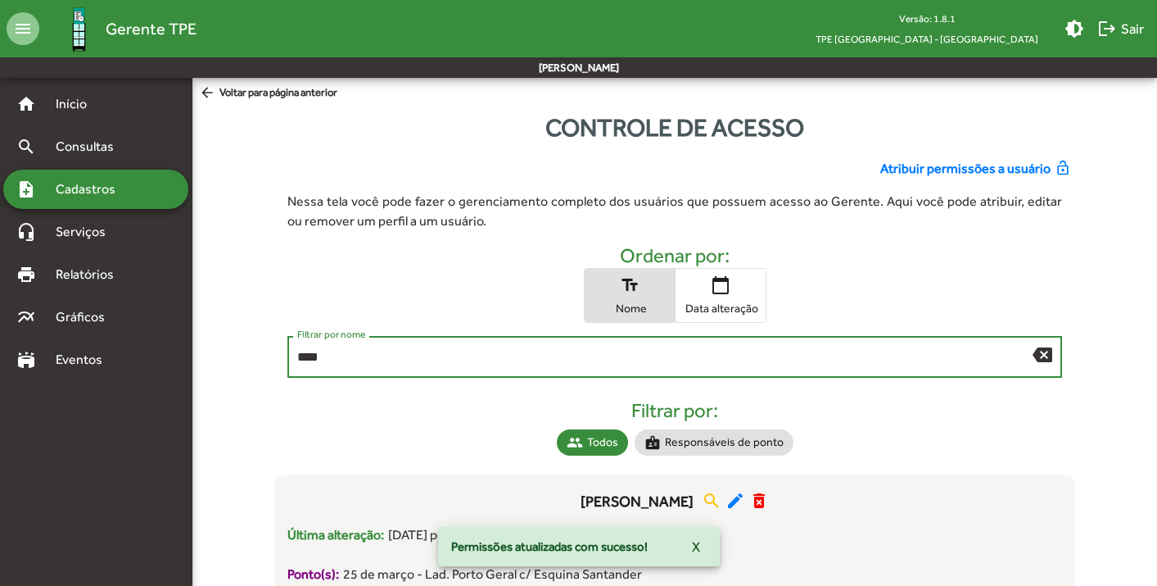
type input "****"
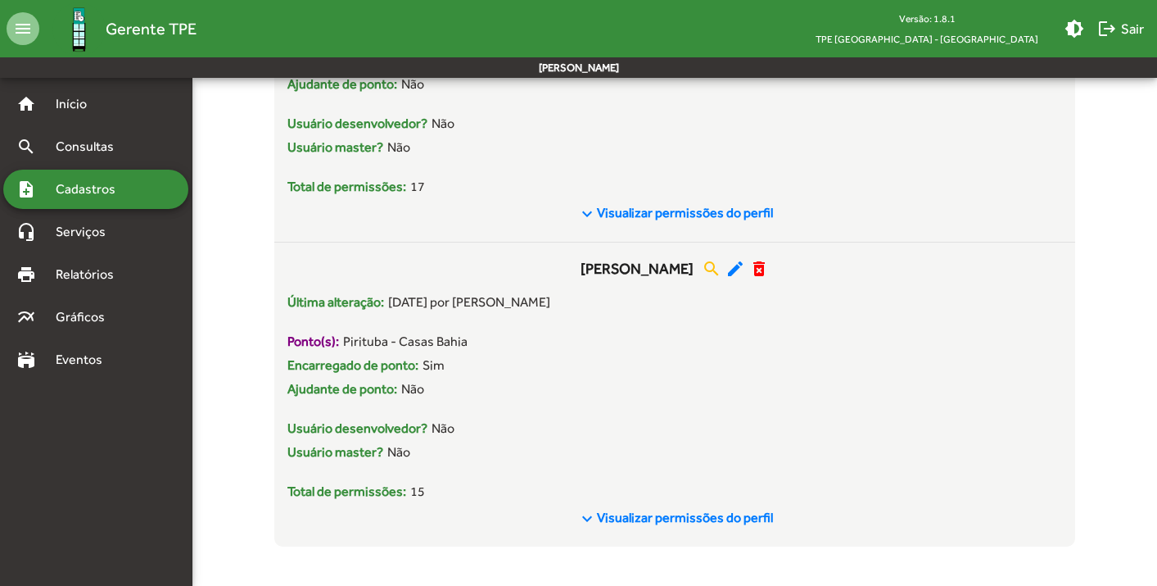
scroll to position [539, 0]
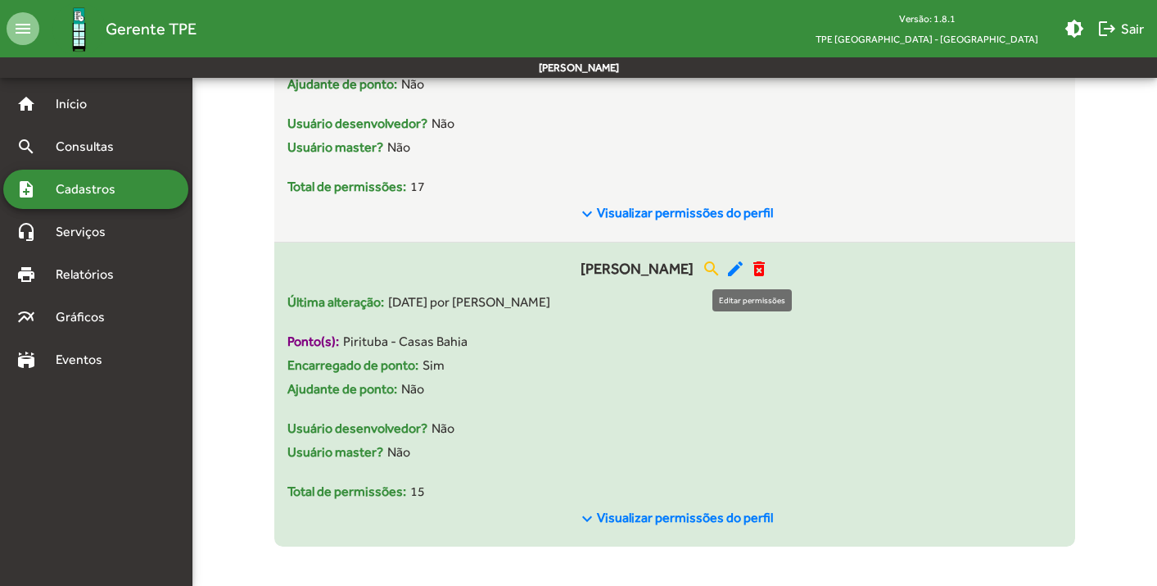
click at [745, 265] on mat-icon "edit" at bounding box center [736, 269] width 20 height 20
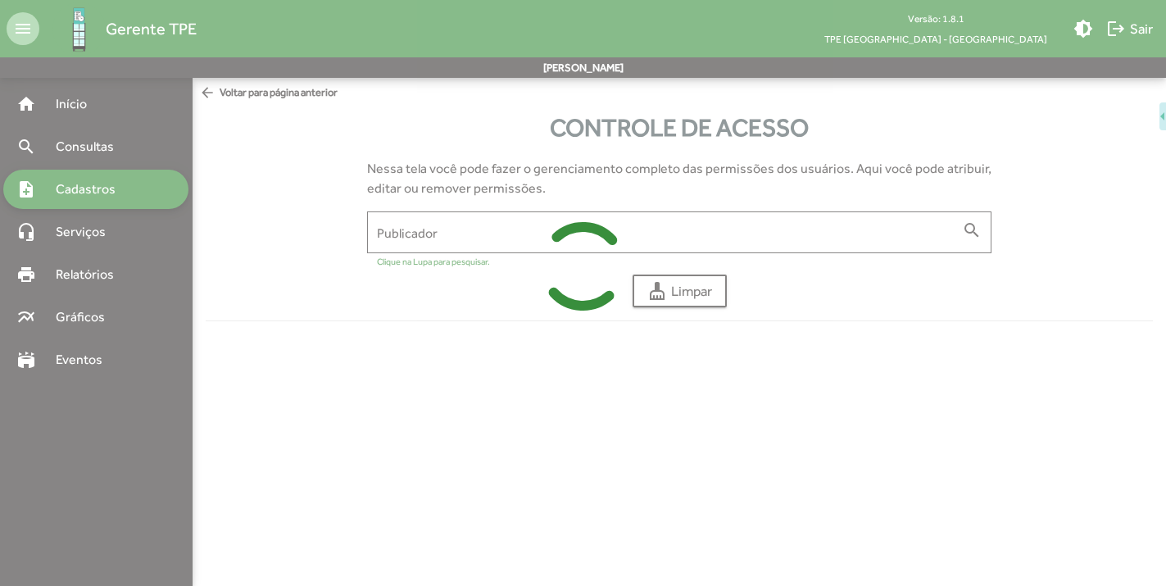
type input "**********"
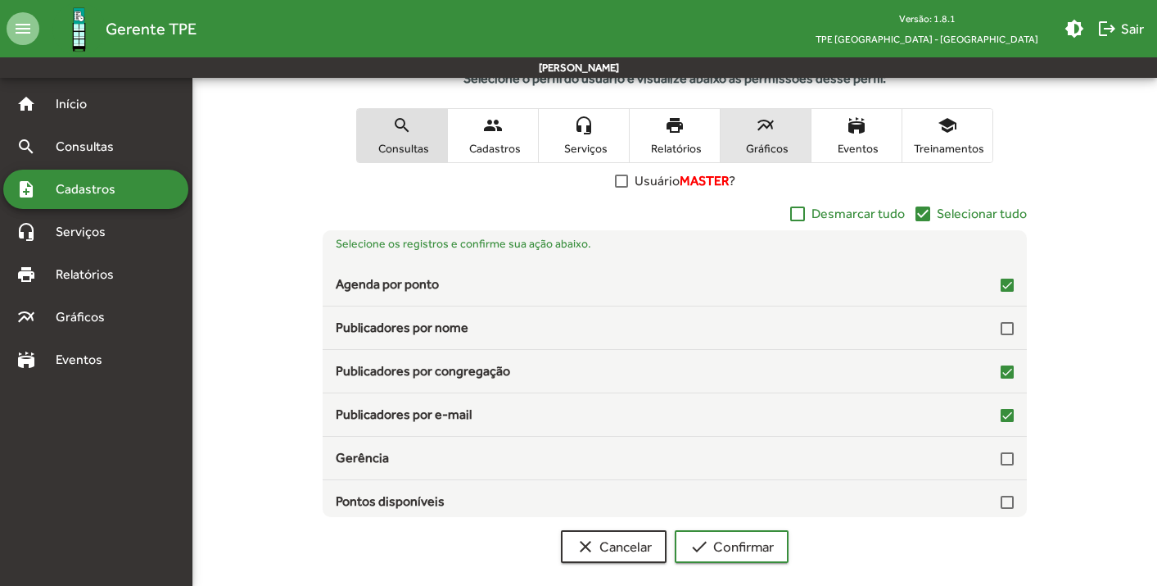
click at [777, 129] on span "multiline_chart Gráficos" at bounding box center [766, 135] width 90 height 53
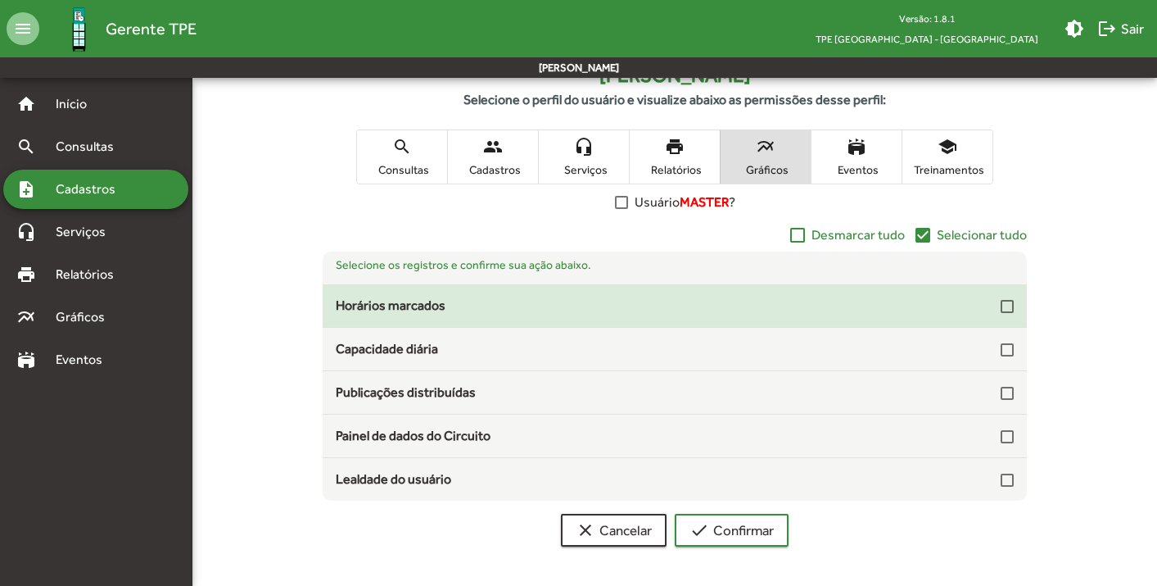
click at [1003, 307] on div at bounding box center [1007, 306] width 13 height 13
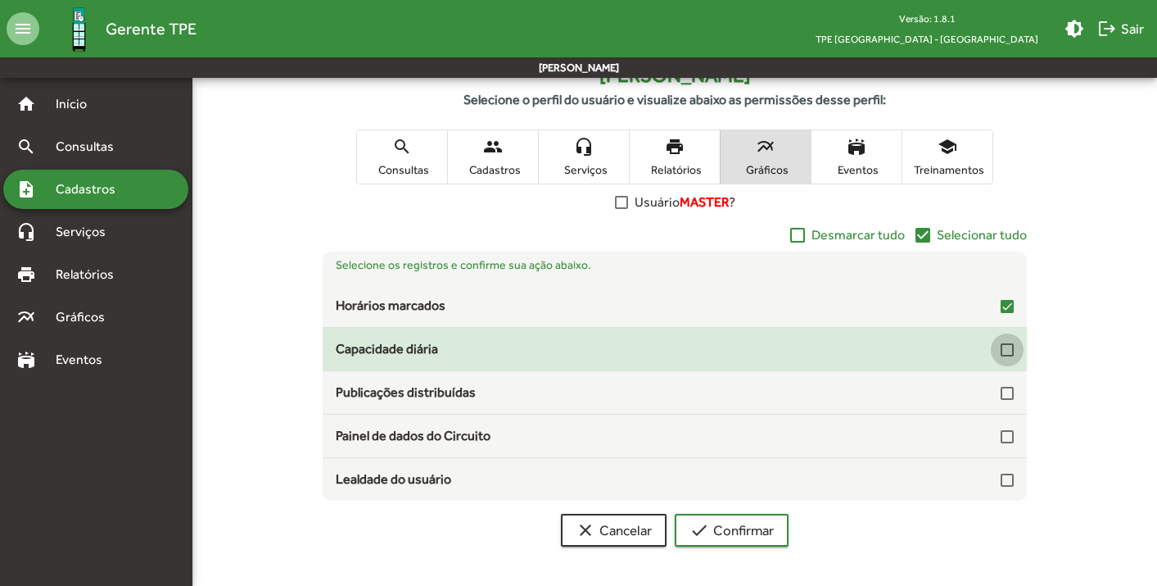
click at [1005, 355] on div at bounding box center [1007, 349] width 13 height 13
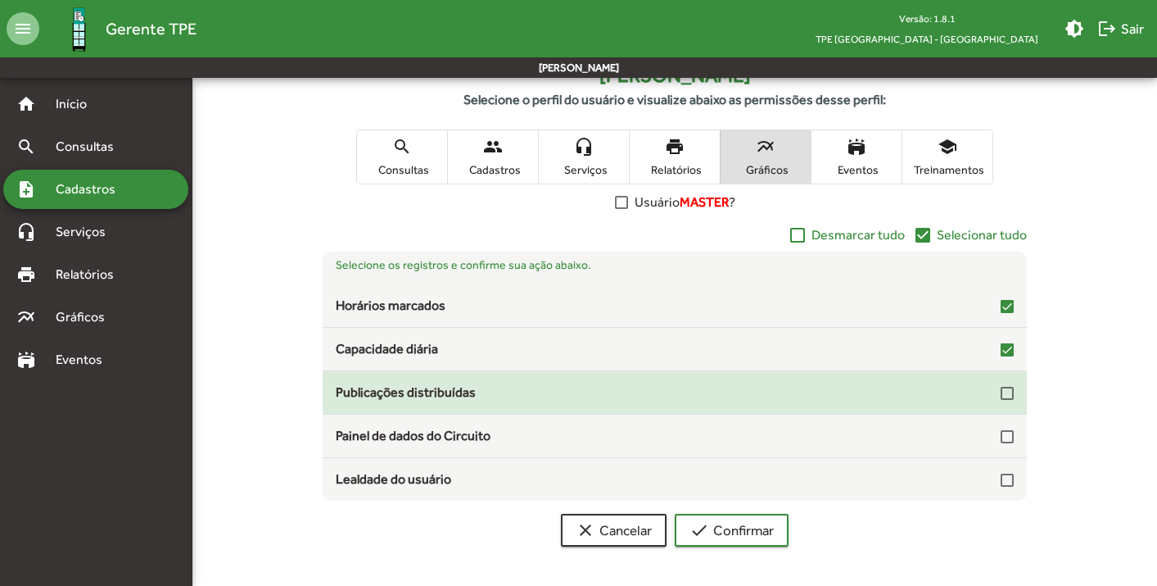
click at [1004, 395] on div at bounding box center [1007, 393] width 13 height 13
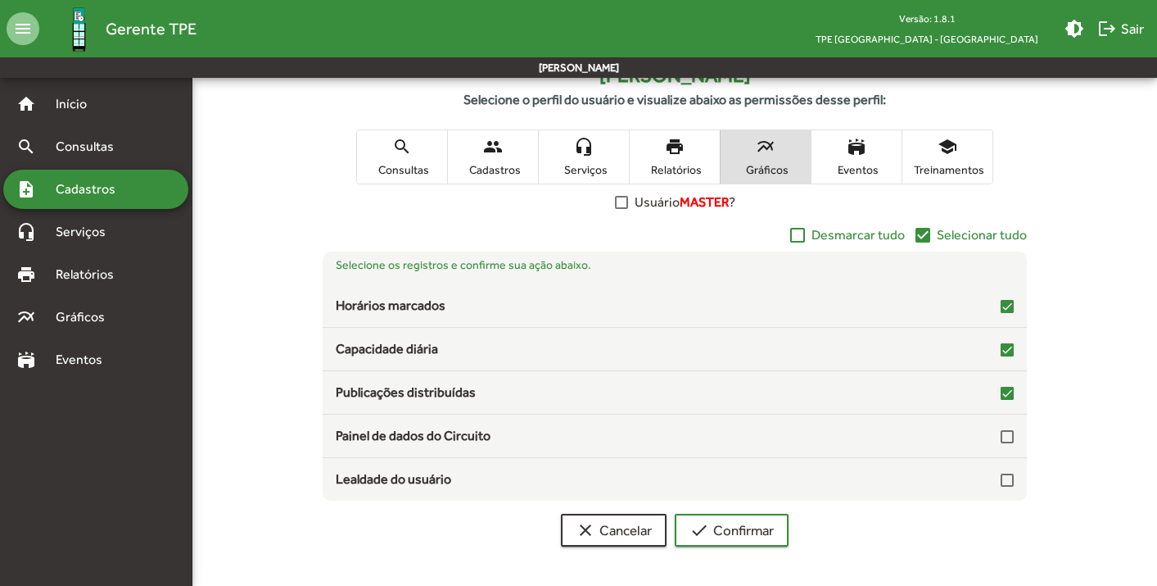
click at [671, 156] on span "print Relatórios" at bounding box center [675, 156] width 90 height 53
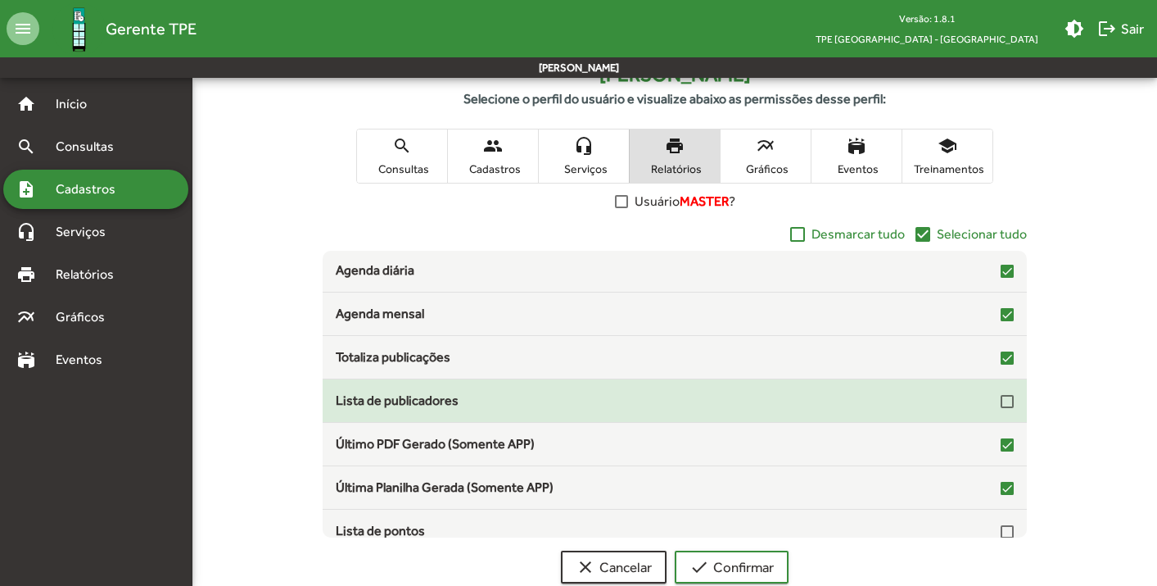
scroll to position [49, 0]
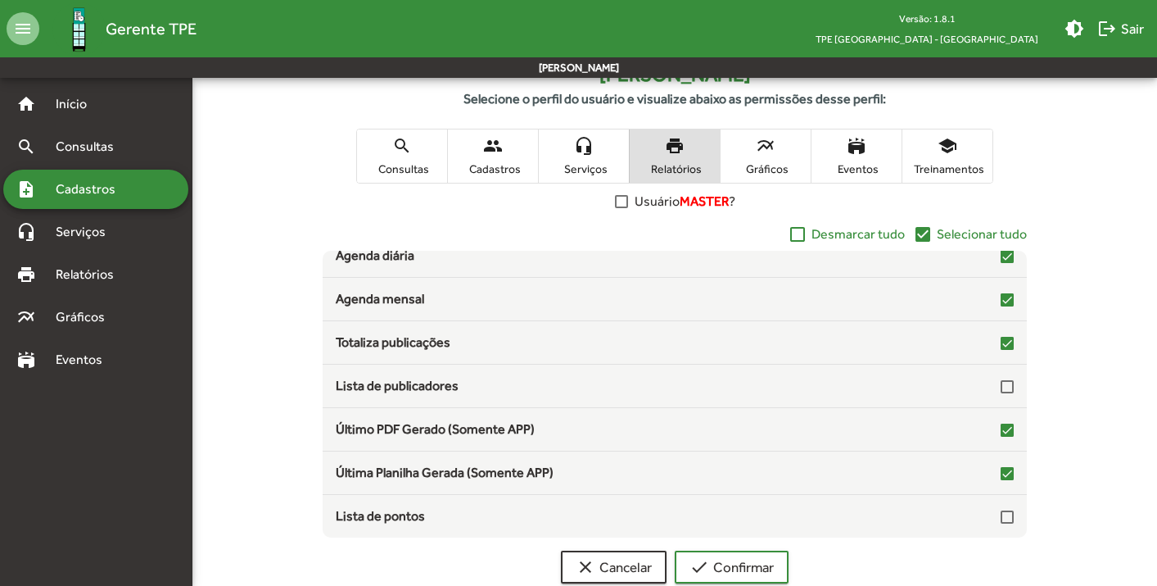
click at [495, 152] on mat-icon "people" at bounding box center [493, 146] width 20 height 20
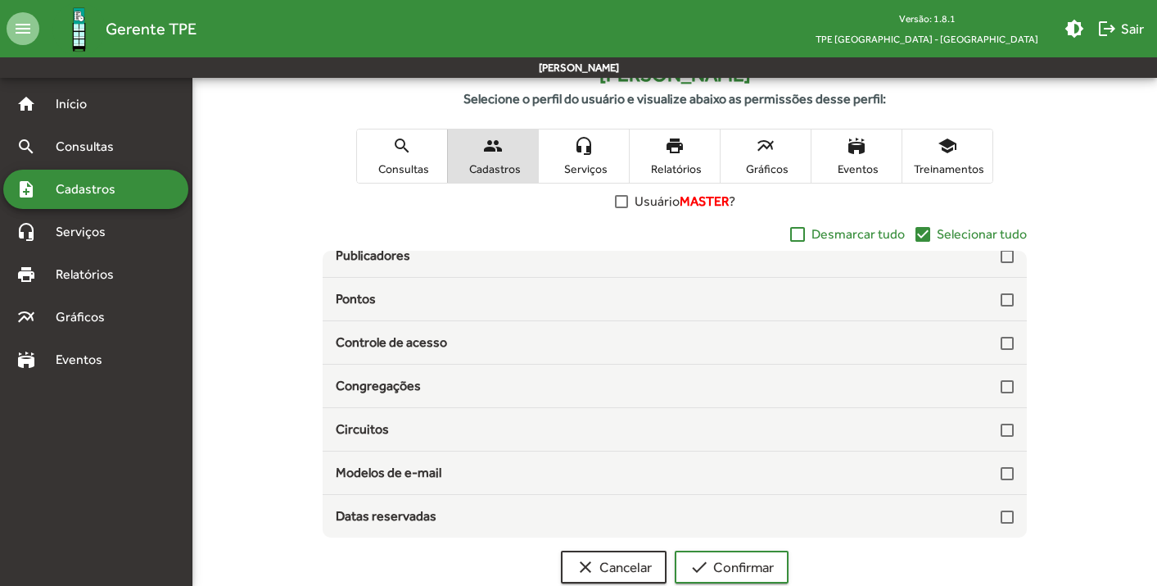
click at [398, 159] on span "search Consultas" at bounding box center [402, 155] width 90 height 53
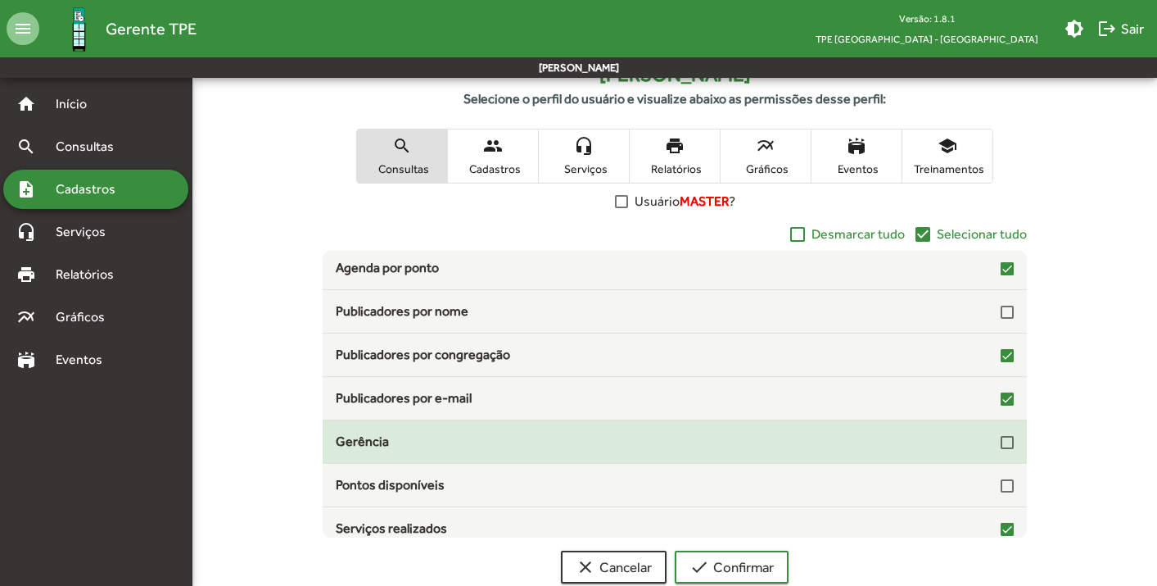
scroll to position [0, 0]
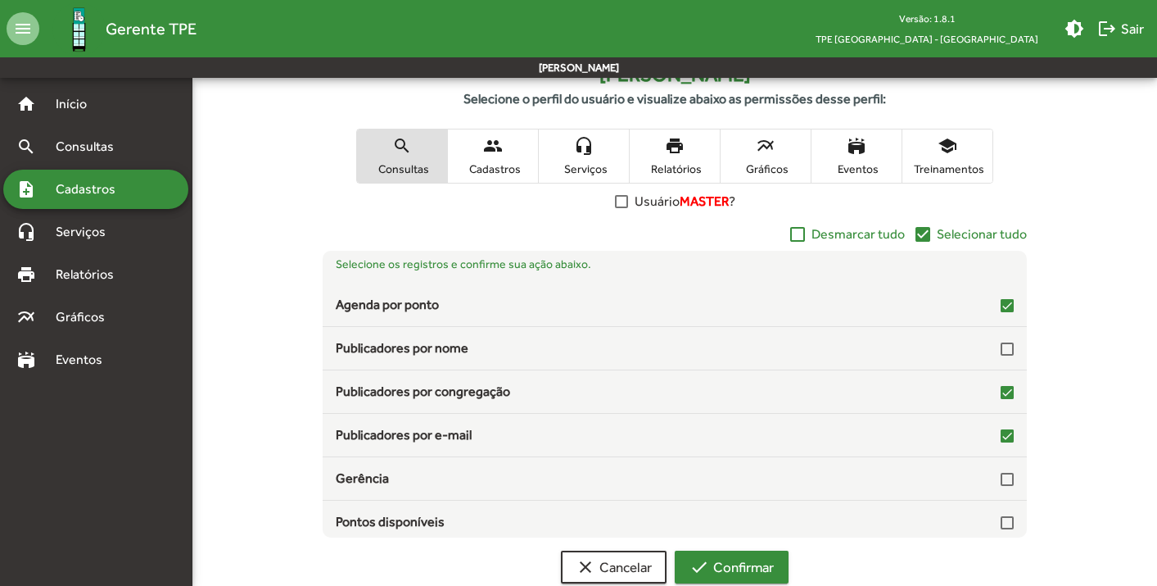
click at [743, 559] on span "check Confirmar" at bounding box center [732, 566] width 84 height 29
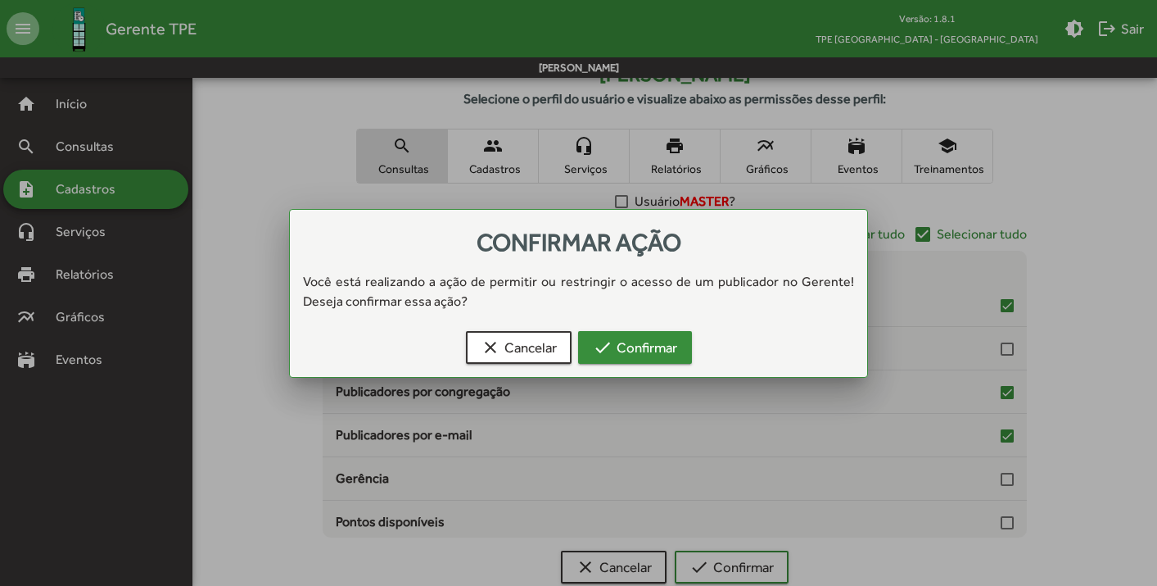
click at [670, 337] on span "check Confirmar" at bounding box center [635, 347] width 84 height 29
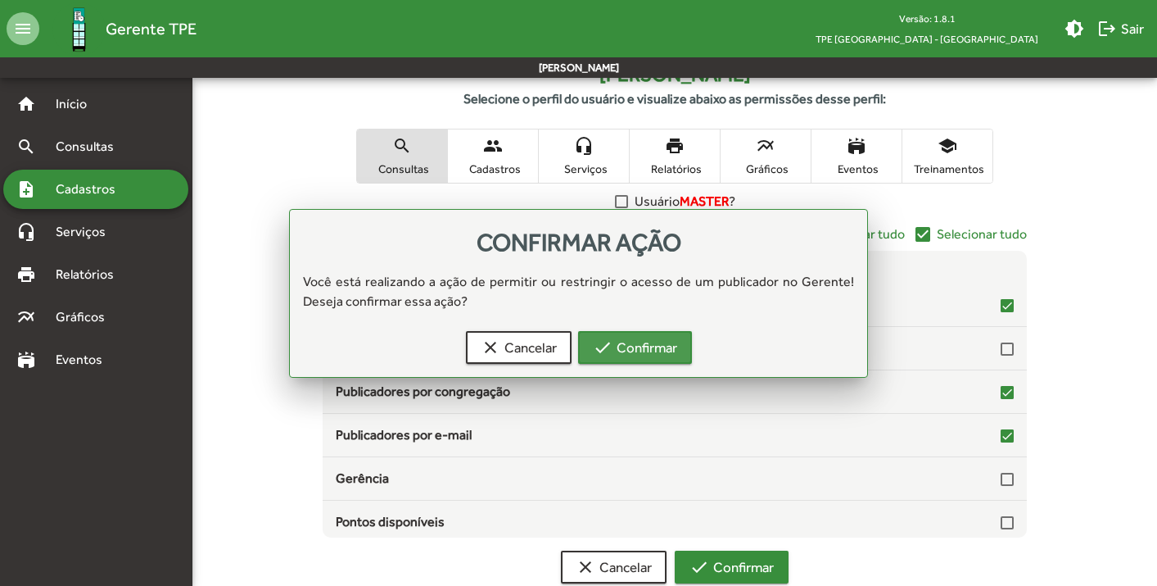
scroll to position [303, 0]
